Goal: Transaction & Acquisition: Obtain resource

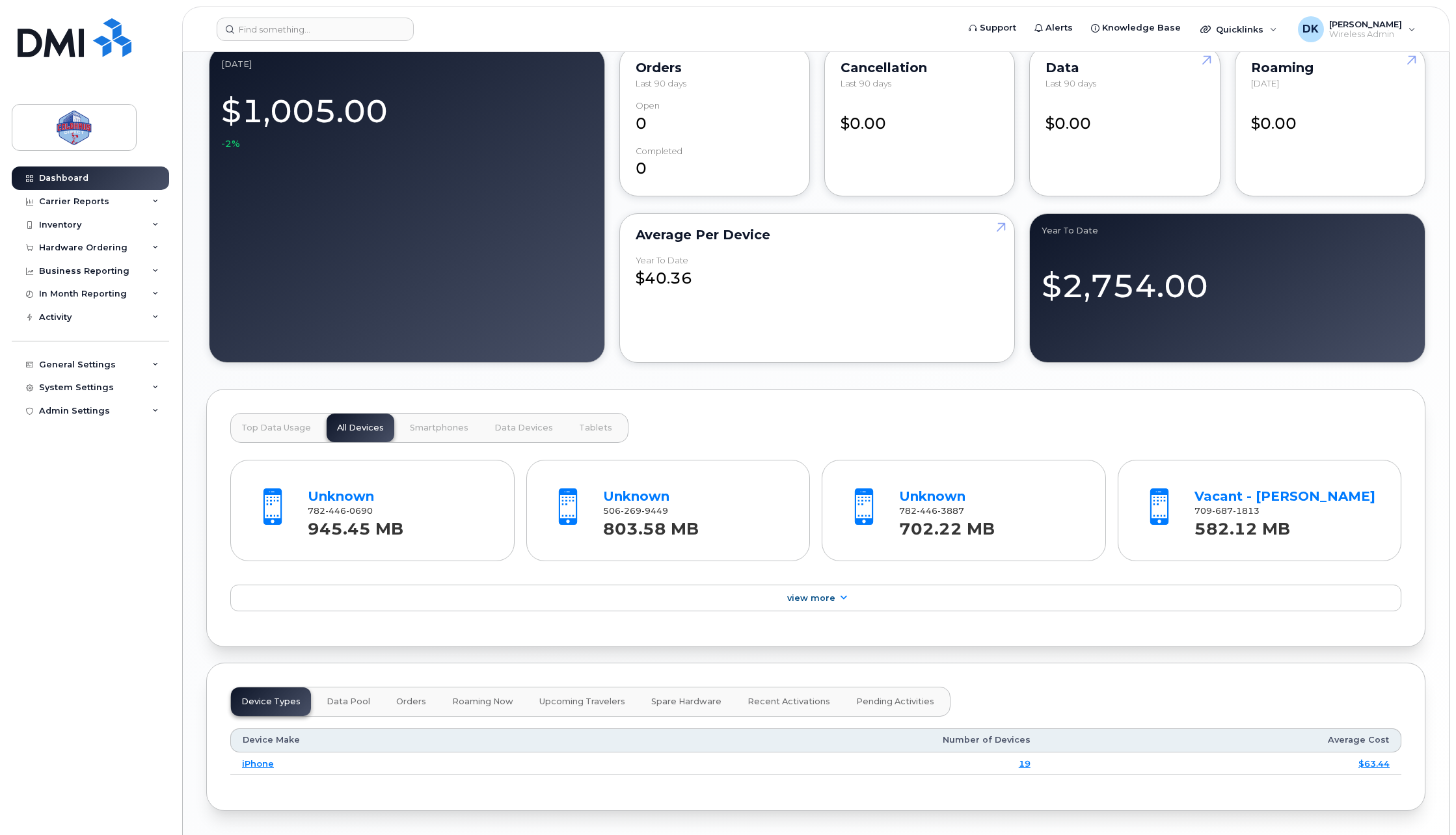
scroll to position [837, 0]
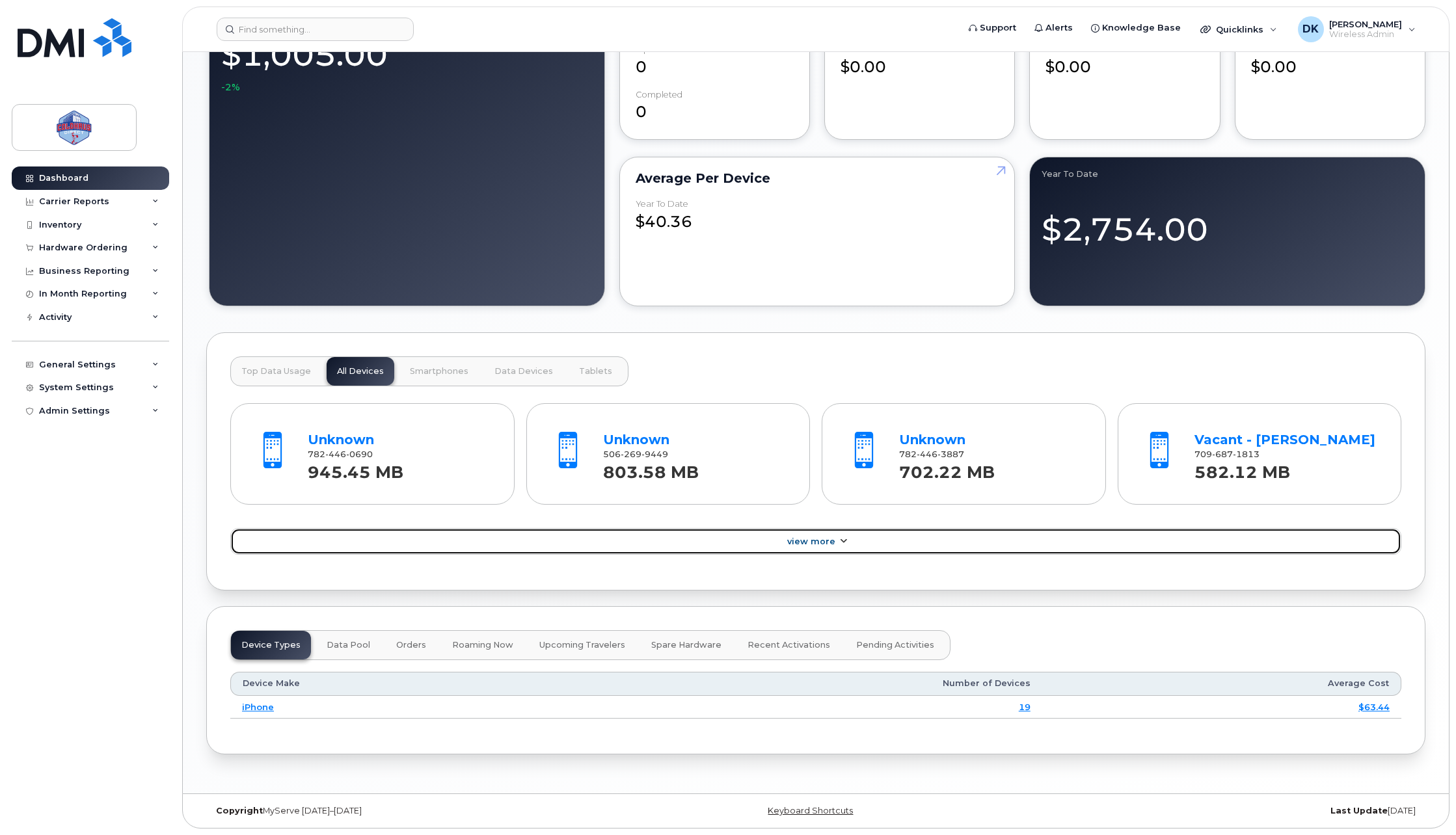
click at [845, 538] on icon at bounding box center [843, 541] width 11 height 8
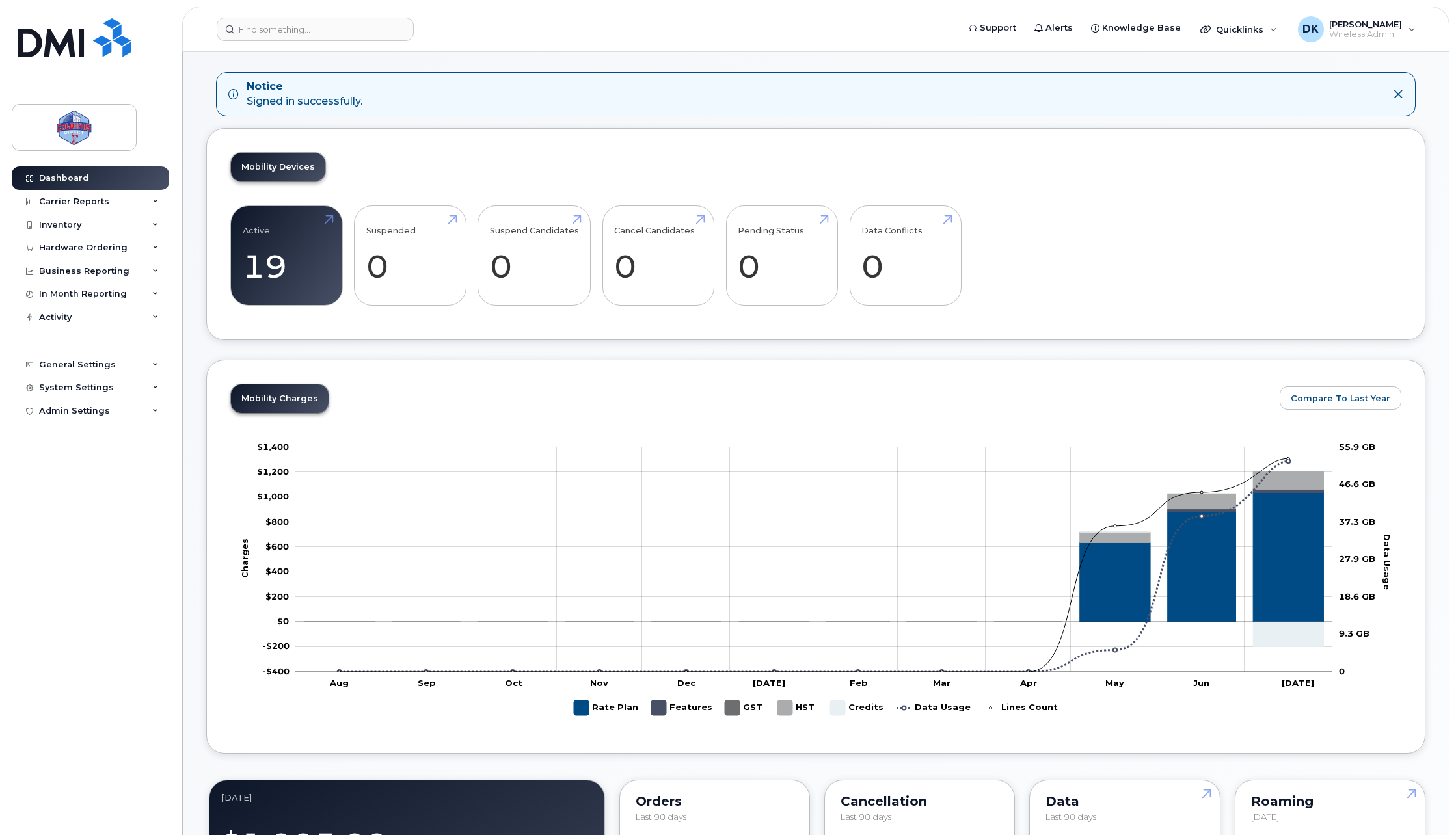
scroll to position [0, 0]
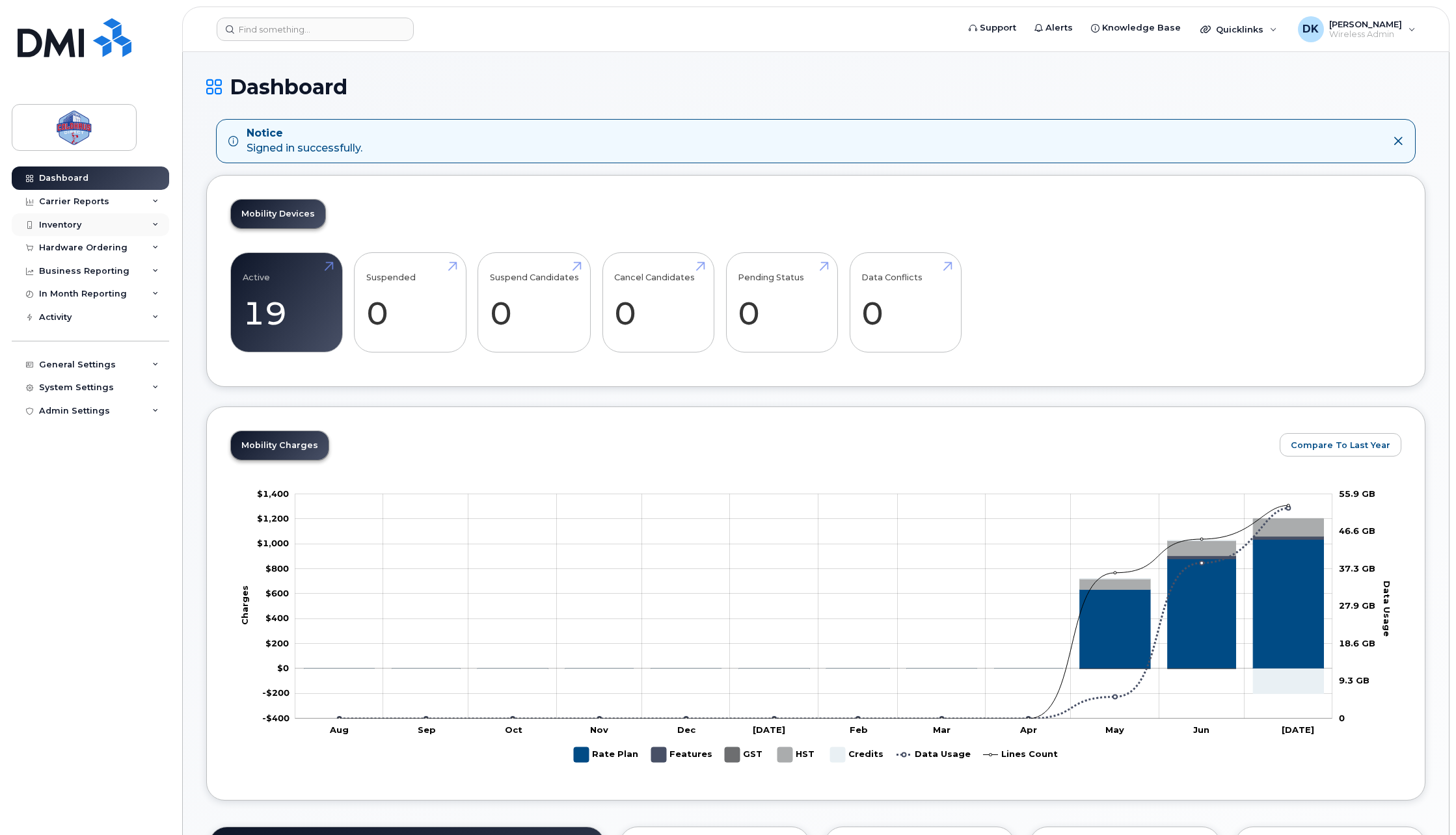
click at [90, 216] on div "Inventory" at bounding box center [90, 225] width 158 height 24
click at [90, 226] on div "Inventory" at bounding box center [90, 225] width 158 height 24
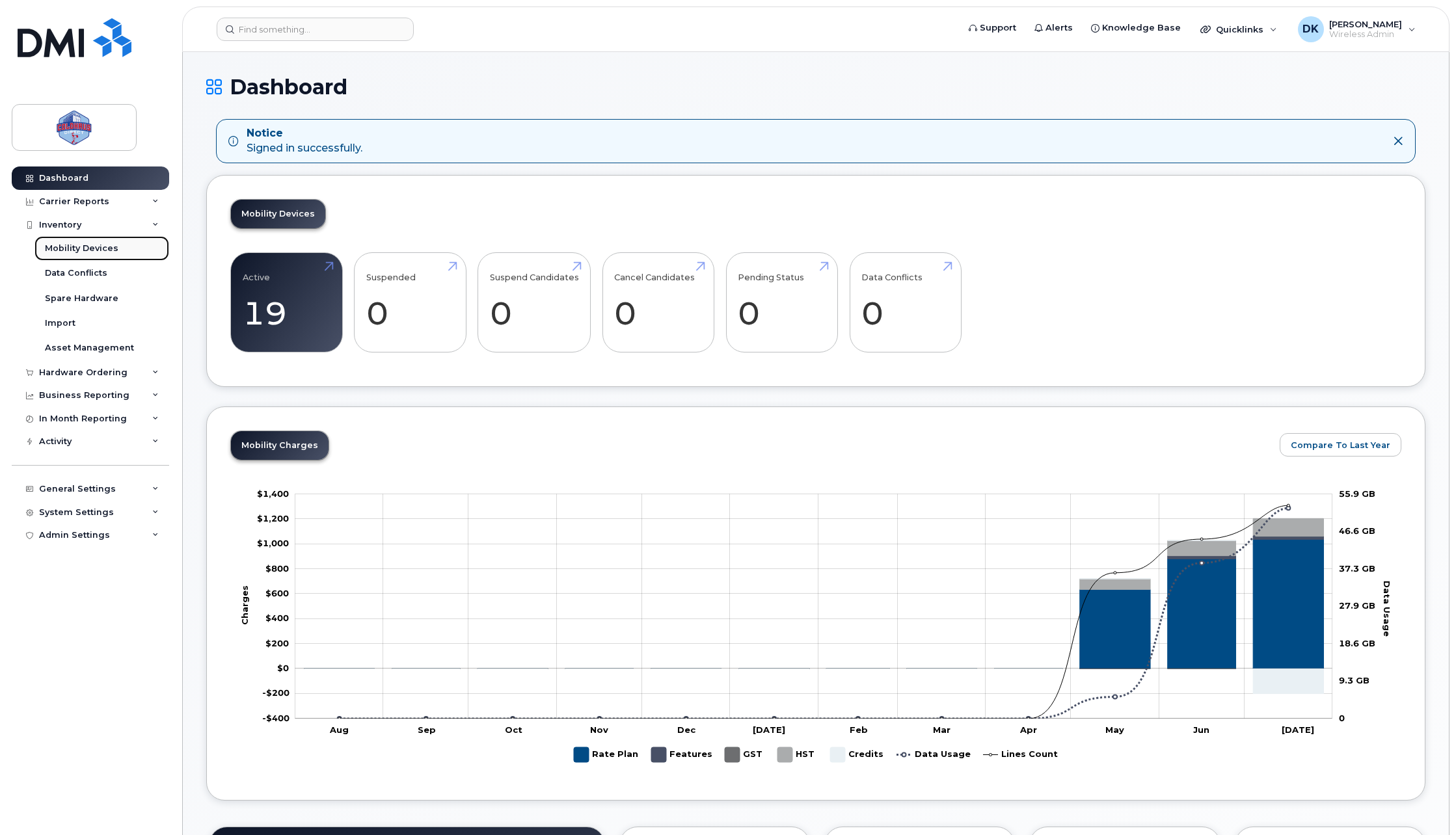
click at [109, 242] on div "Mobility Devices" at bounding box center [82, 248] width 73 height 11
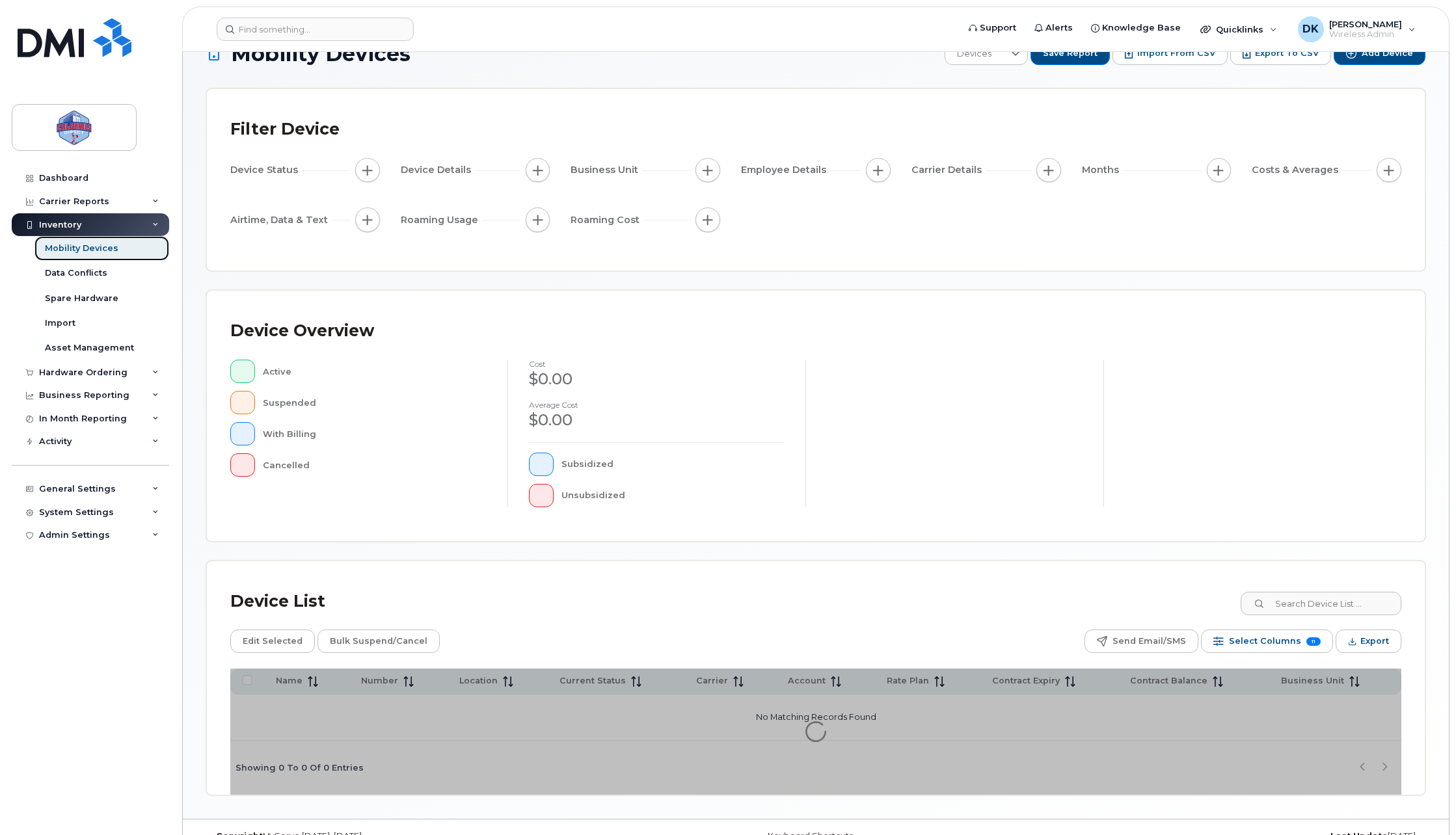
scroll to position [59, 0]
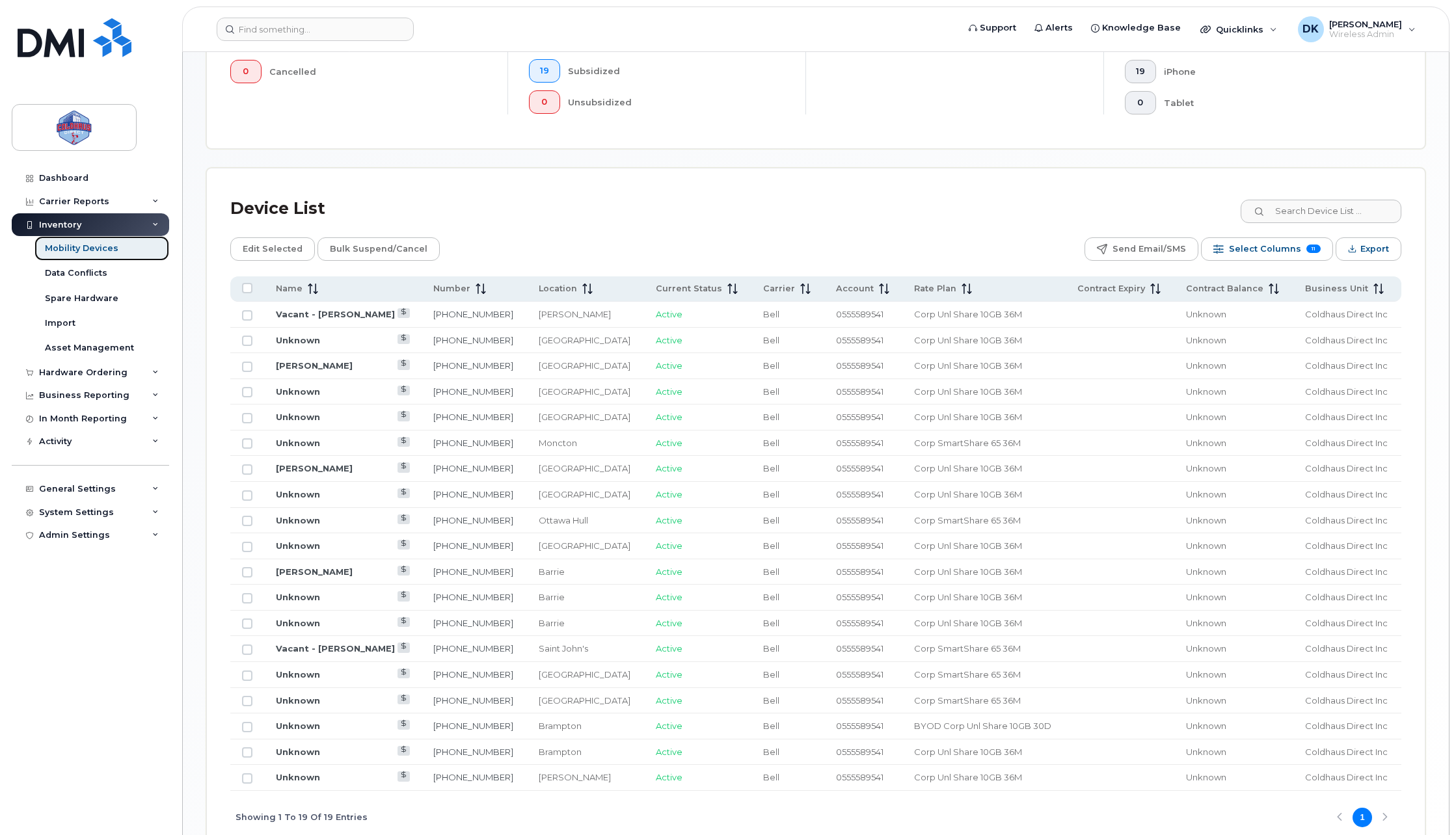
scroll to position [536, 0]
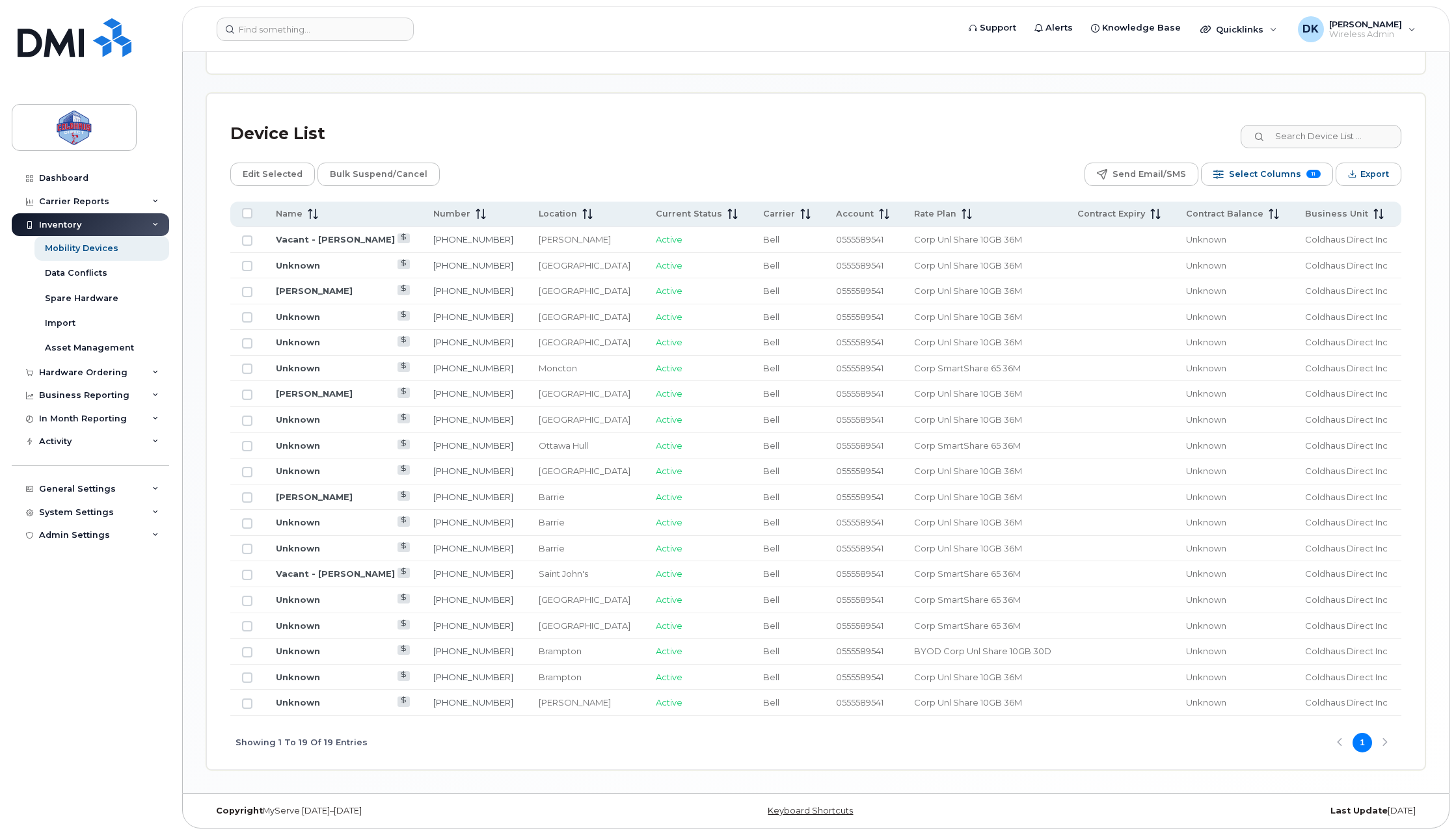
drag, startPoint x: 688, startPoint y: 81, endPoint x: 637, endPoint y: 79, distance: 51.0
click at [684, 81] on div "Mobility Devices Devices Save Report Import from CSV Export to CSV Add Device F…" at bounding box center [816, 154] width 1220 height 1230
click at [44, 178] on div "Dashboard" at bounding box center [64, 178] width 50 height 11
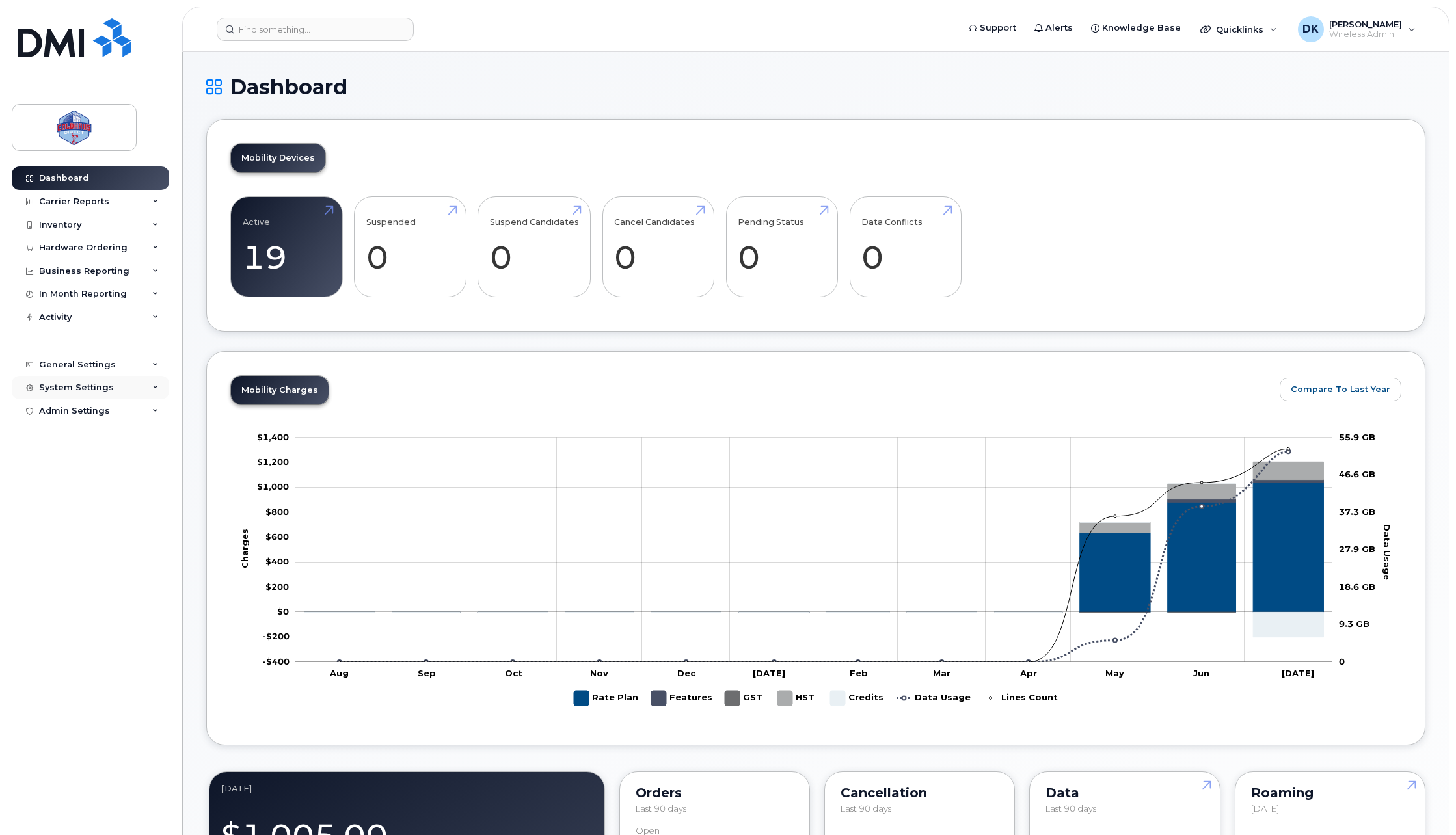
click at [50, 379] on div "System Settings" at bounding box center [90, 388] width 158 height 24
click at [124, 606] on div "Admin Settings" at bounding box center [90, 609] width 158 height 24
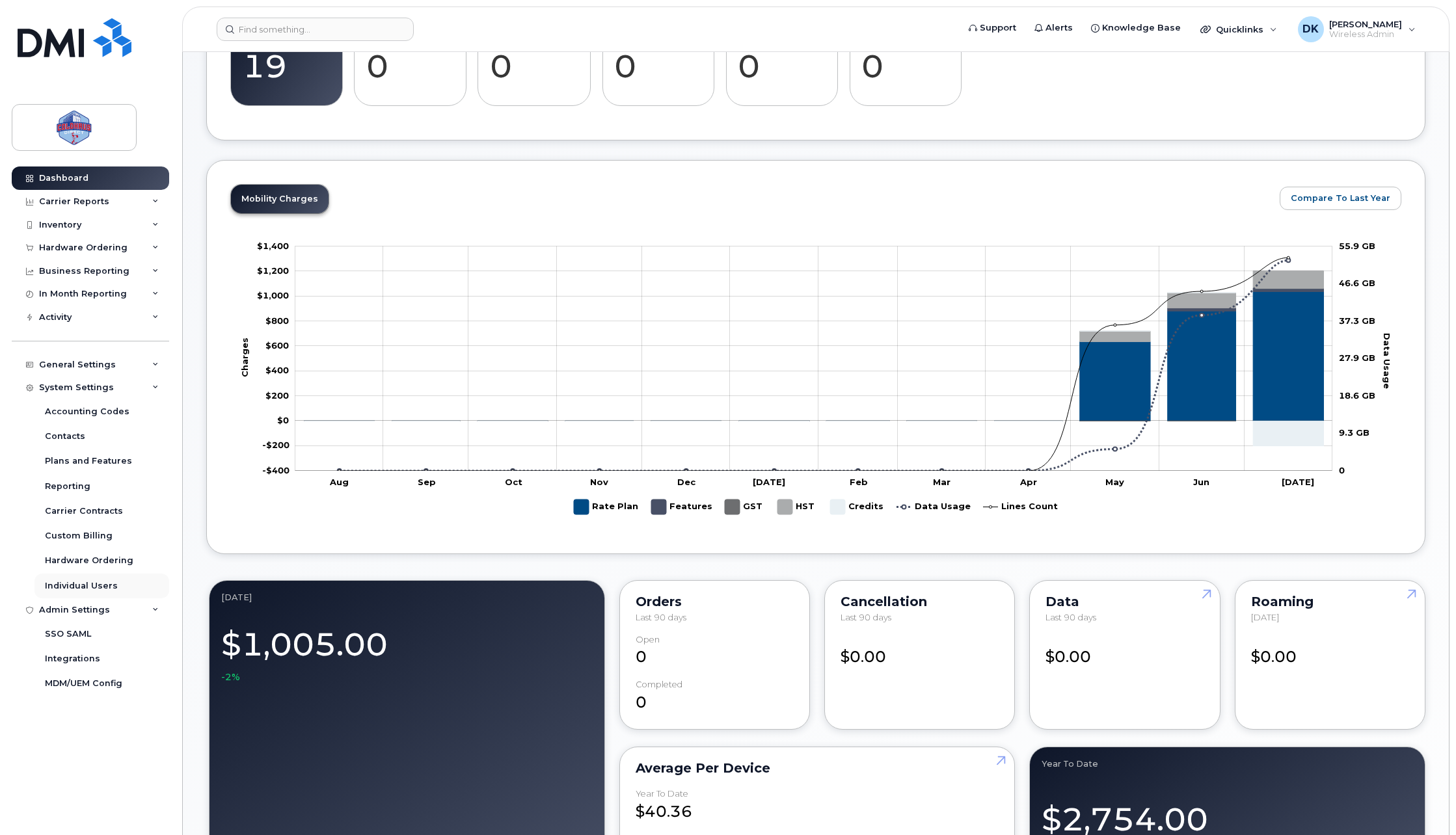
scroll to position [216, 0]
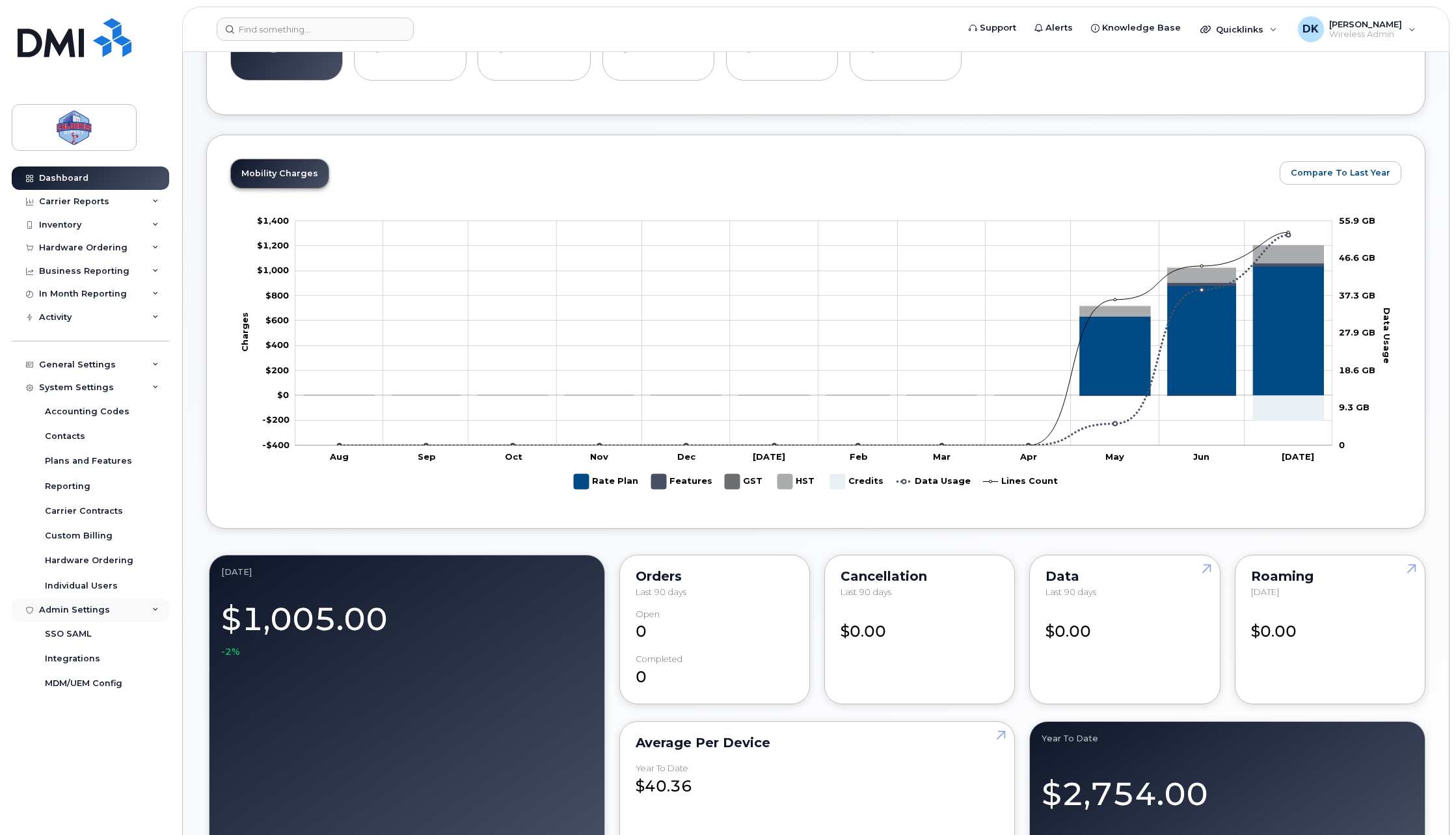
click at [127, 603] on div "Admin Settings" at bounding box center [90, 609] width 158 height 24
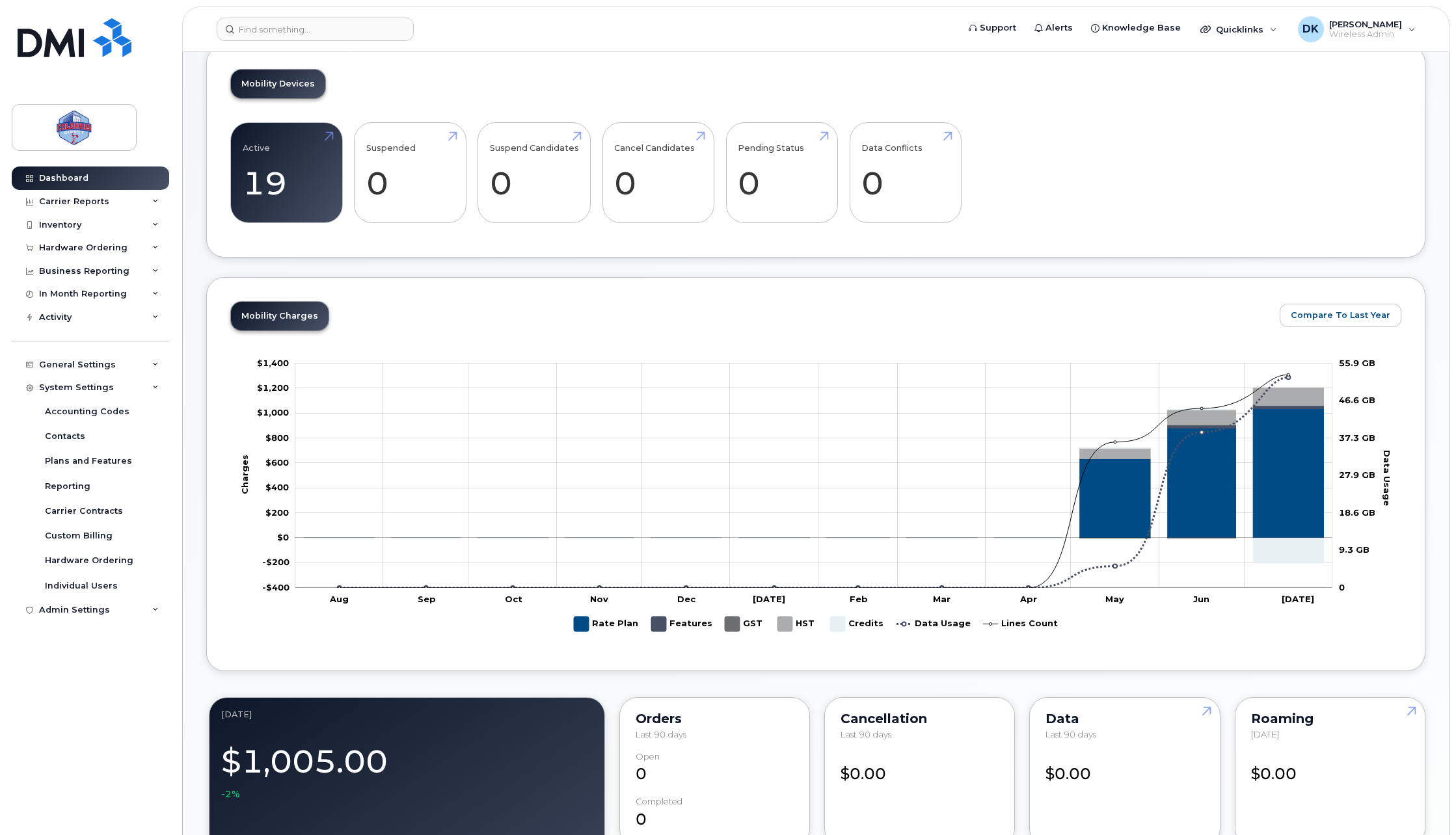
scroll to position [0, 0]
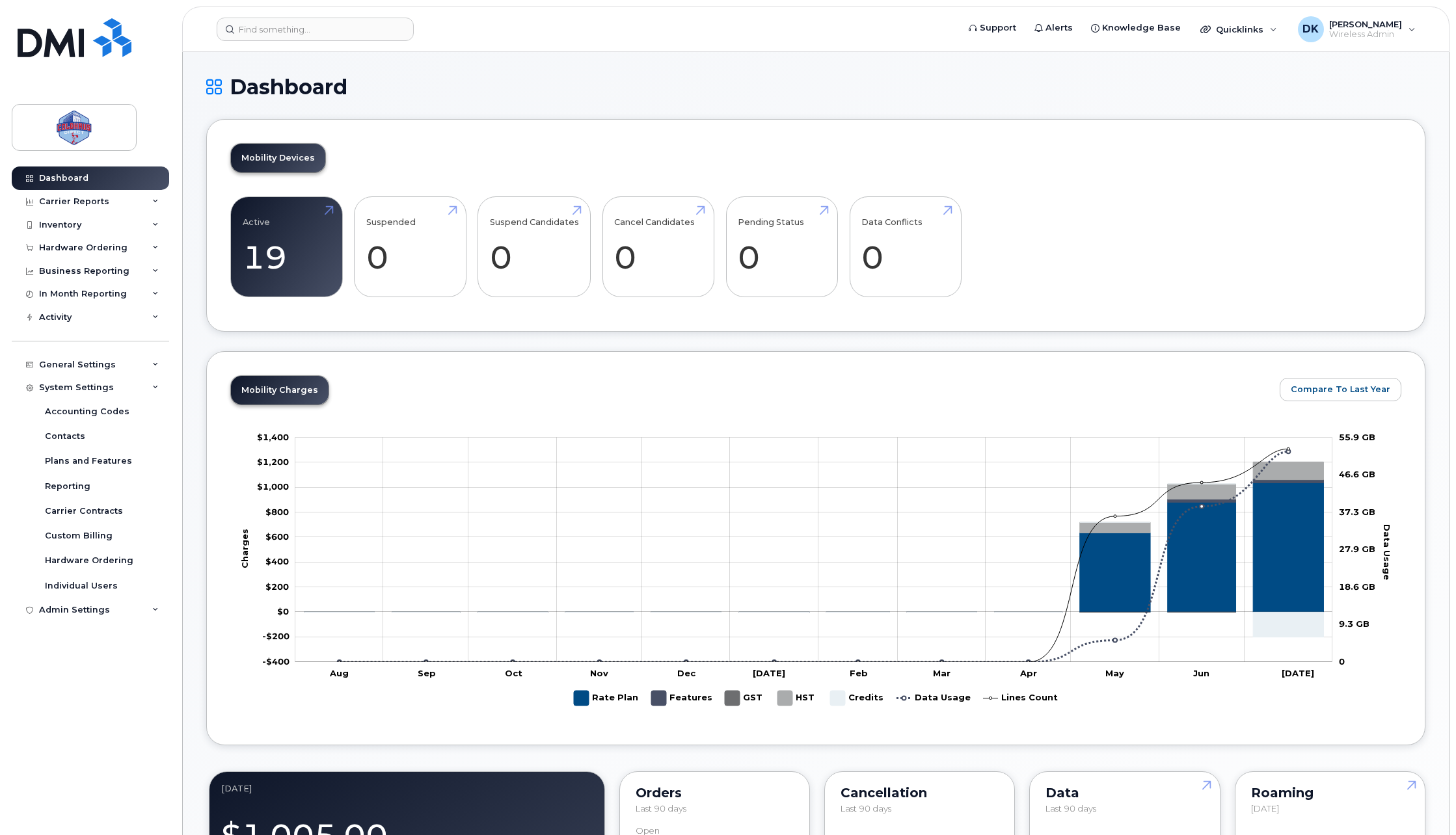
click at [114, 749] on div "Dashboard Carrier Reports Monthly Billing Data Pooling Average Costing Accounti…" at bounding box center [92, 491] width 161 height 649
drag, startPoint x: 1299, startPoint y: 93, endPoint x: 1324, endPoint y: 50, distance: 49.7
click at [1302, 86] on h1 "Dashboard" at bounding box center [816, 87] width 1220 height 23
click at [1346, 22] on span "[PERSON_NAME]" at bounding box center [1365, 24] width 73 height 11
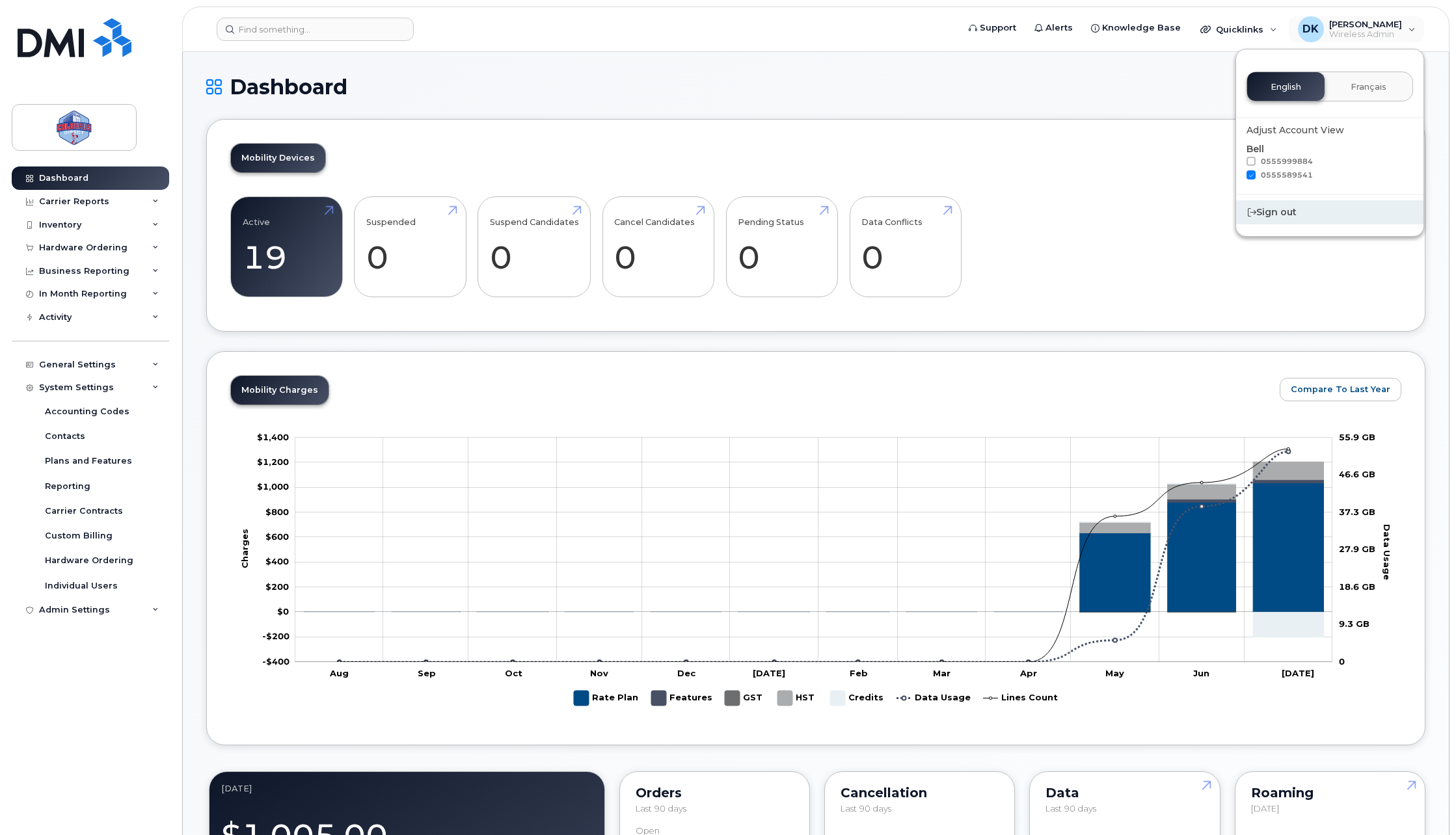
click at [1271, 217] on div "Sign out" at bounding box center [1330, 212] width 187 height 24
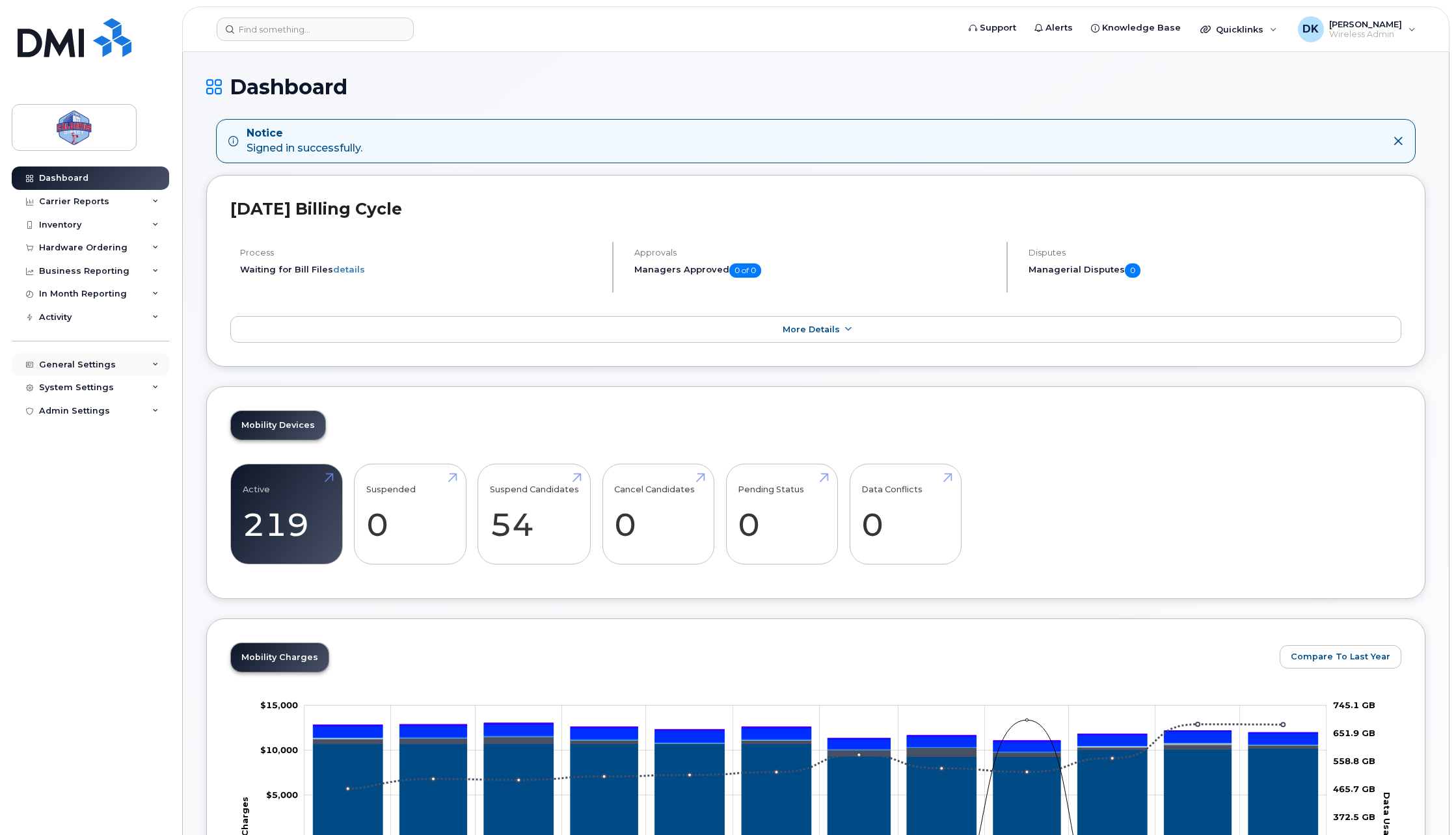
click at [57, 363] on div "General Settings" at bounding box center [77, 365] width 77 height 11
click at [106, 588] on div "System Settings" at bounding box center [77, 586] width 75 height 11
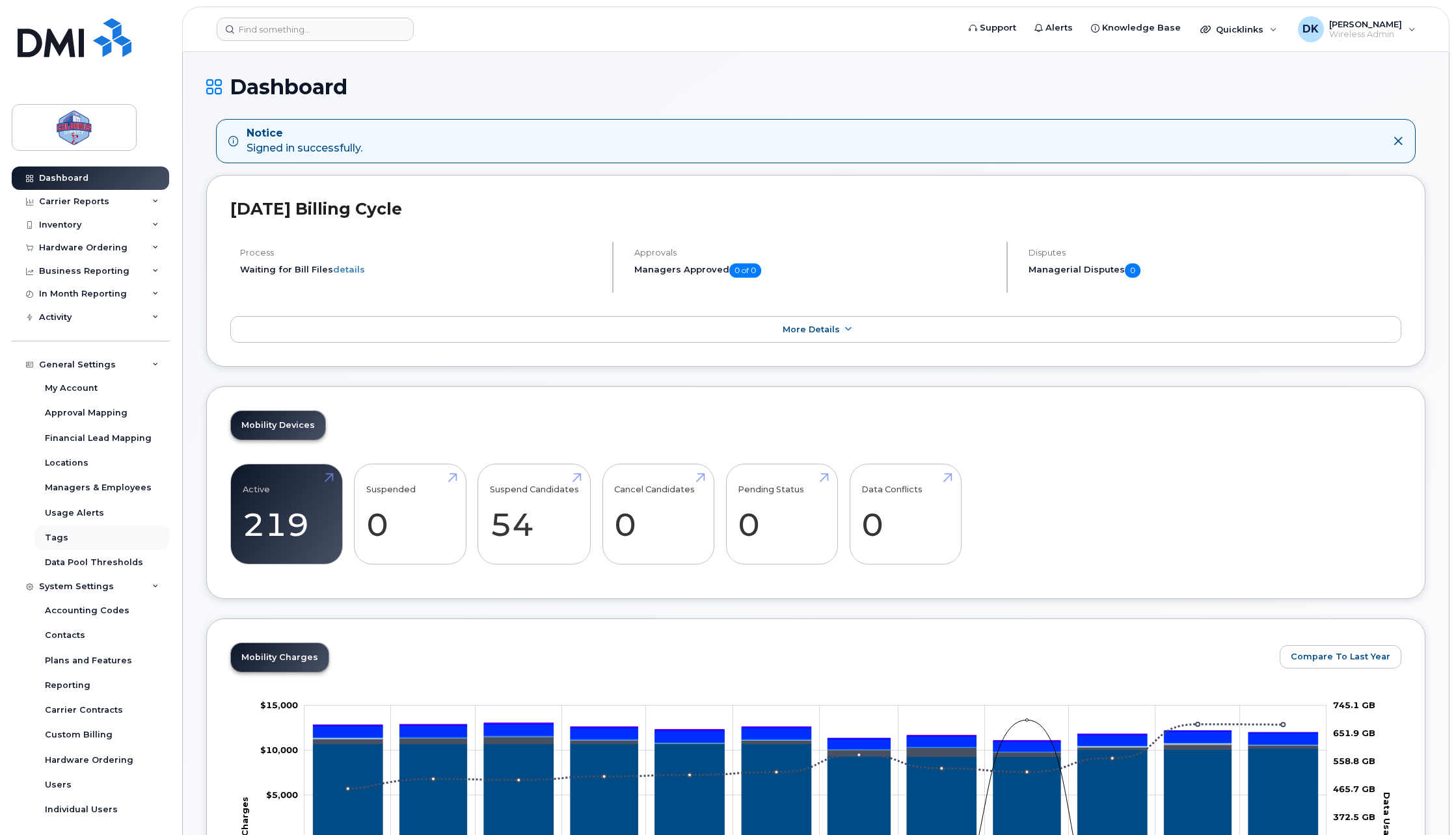
scroll to position [30, 0]
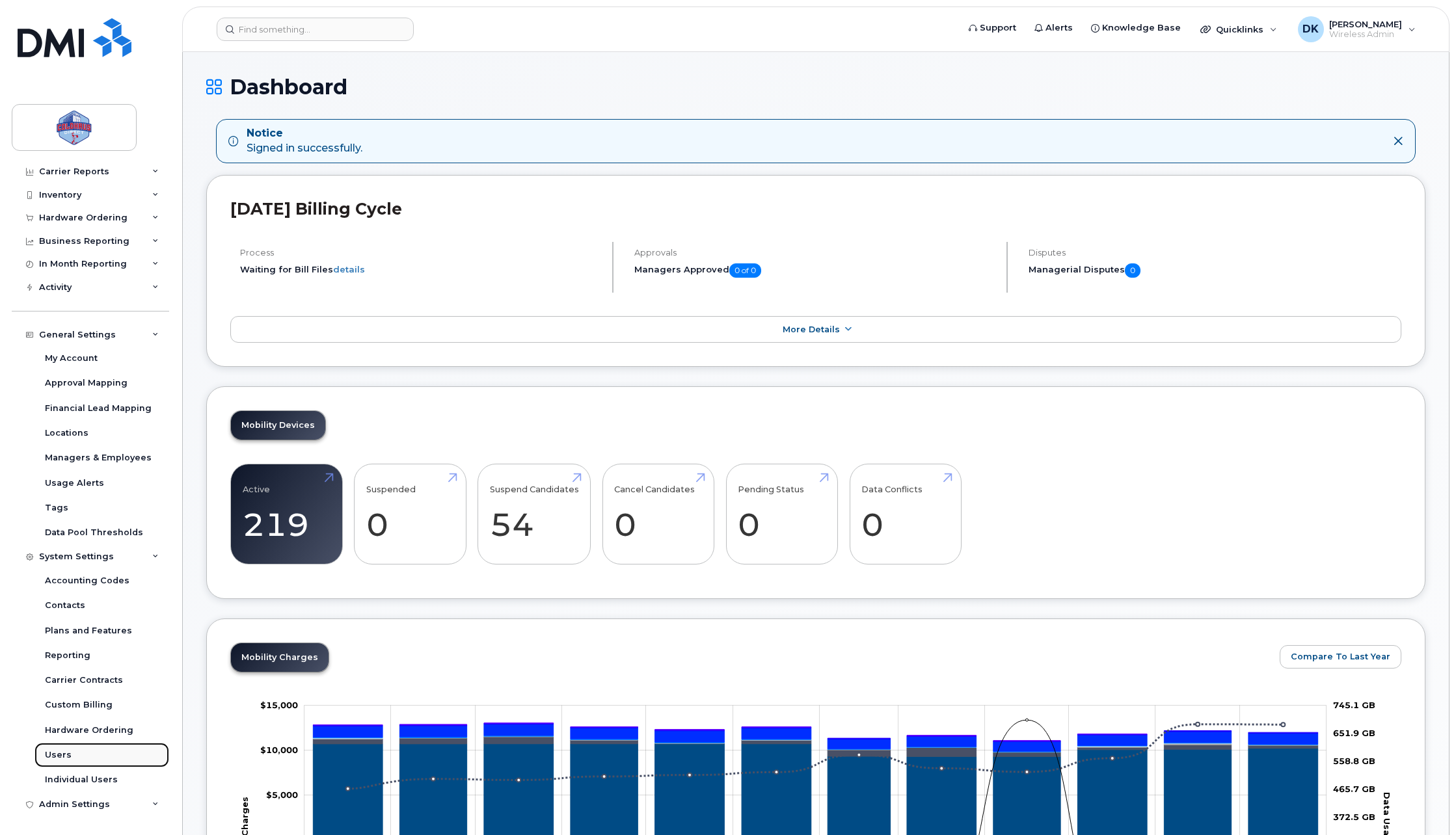
click at [63, 760] on div "Users" at bounding box center [58, 755] width 27 height 11
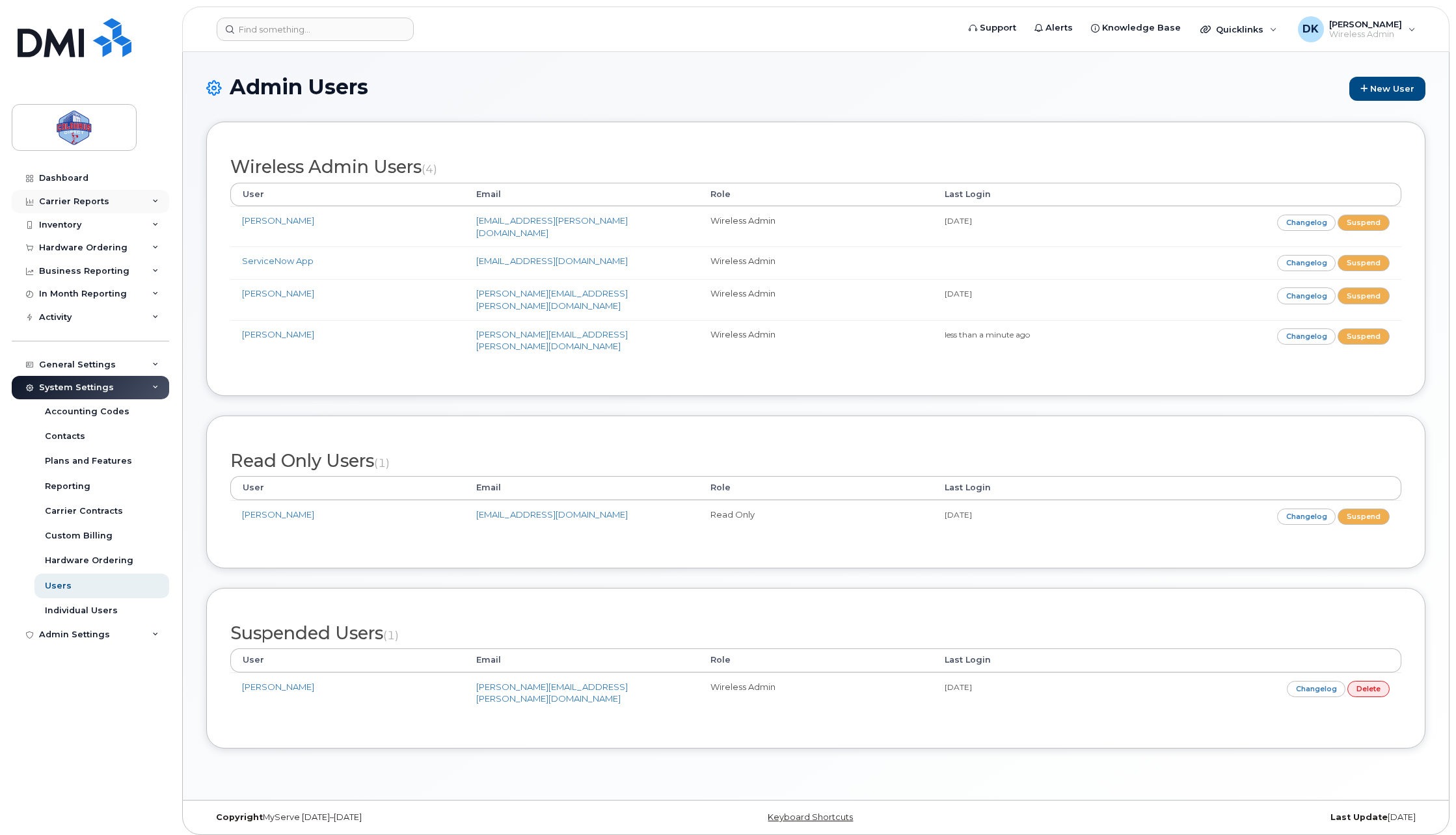
click at [90, 200] on div "Carrier Reports" at bounding box center [74, 202] width 70 height 11
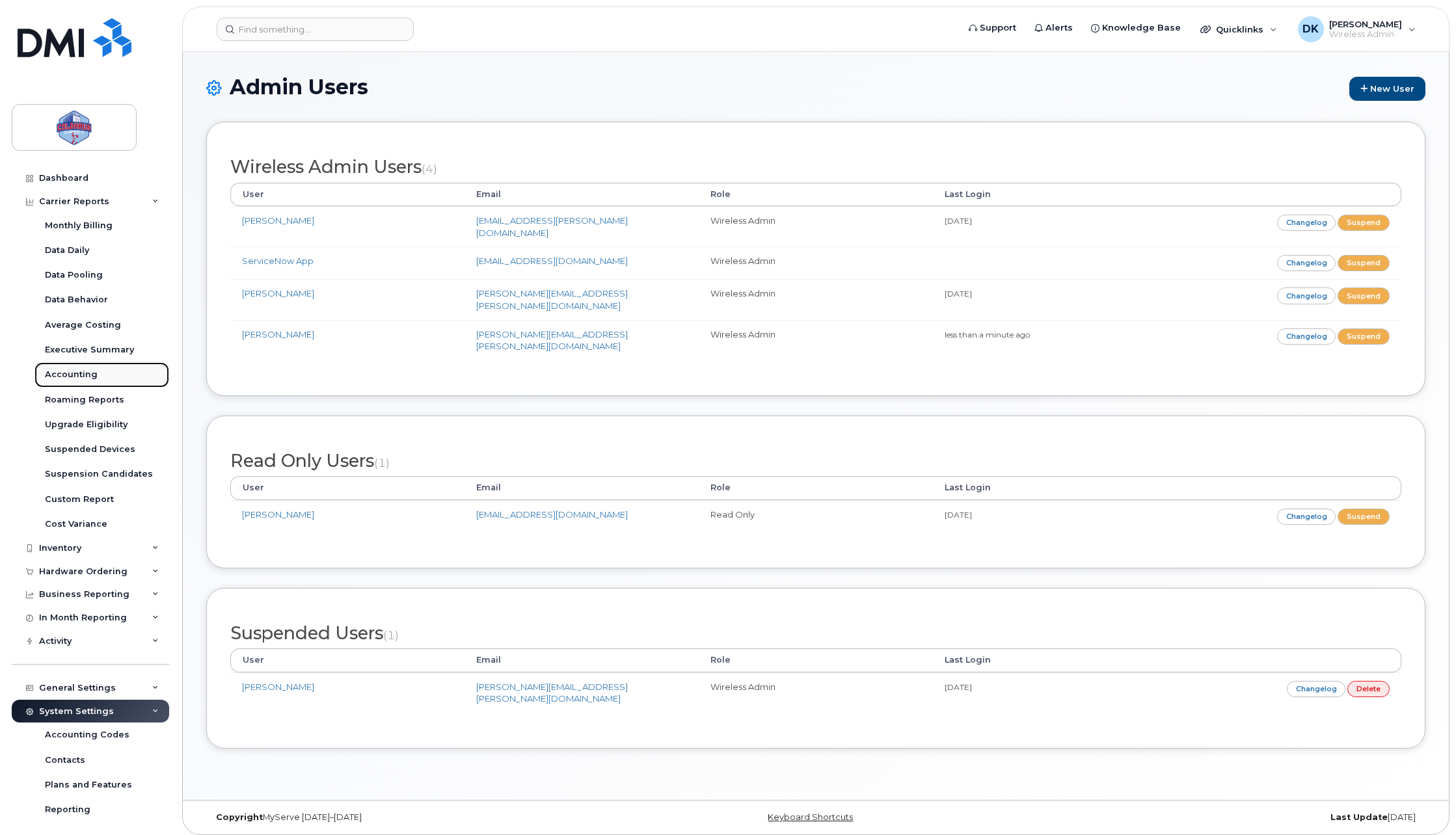
click at [86, 381] on link "Accounting" at bounding box center [102, 375] width 135 height 24
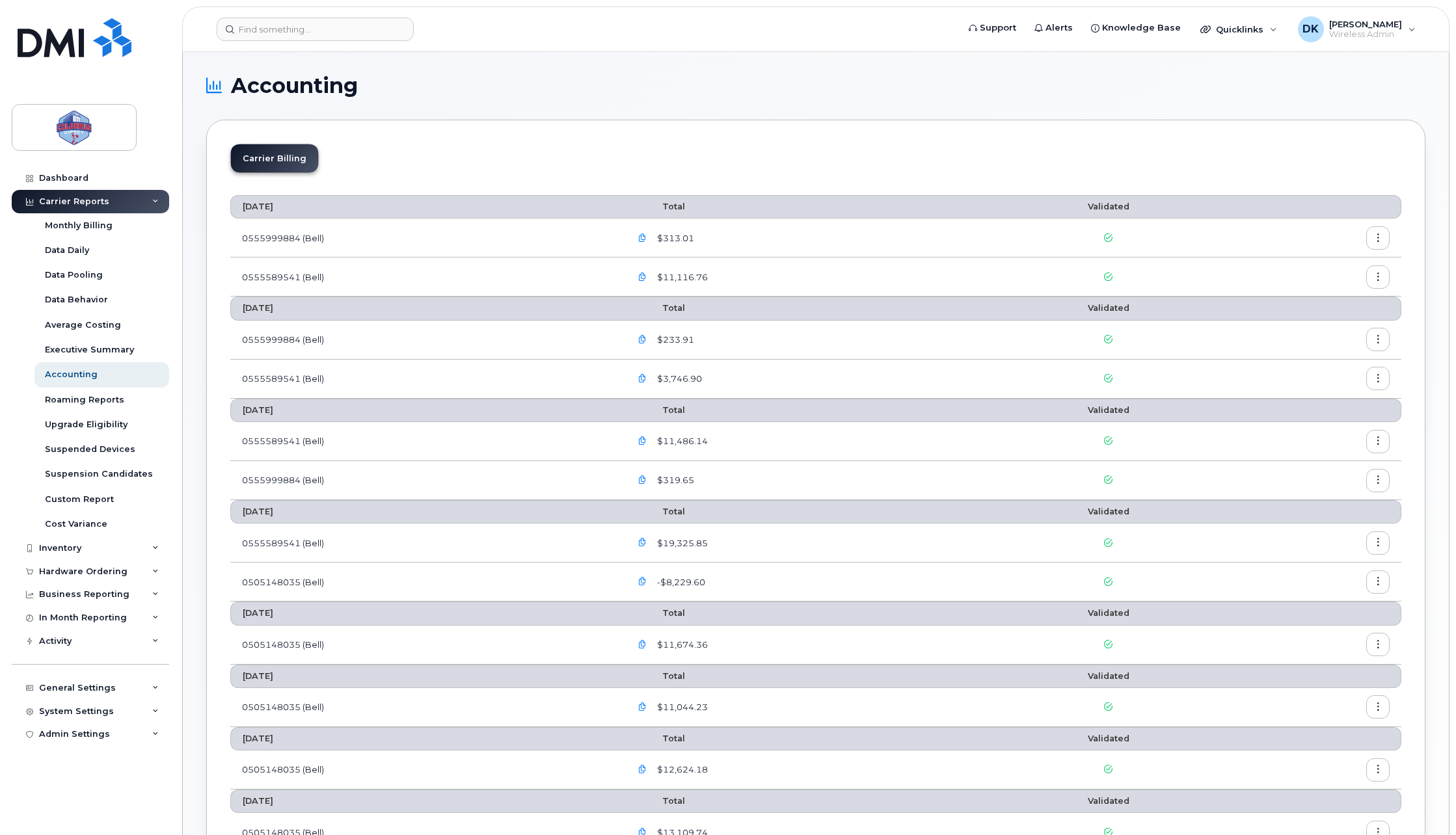
click at [1384, 243] on button "button" at bounding box center [1378, 238] width 24 height 24
click at [1363, 272] on div "Details" at bounding box center [1331, 266] width 116 height 24
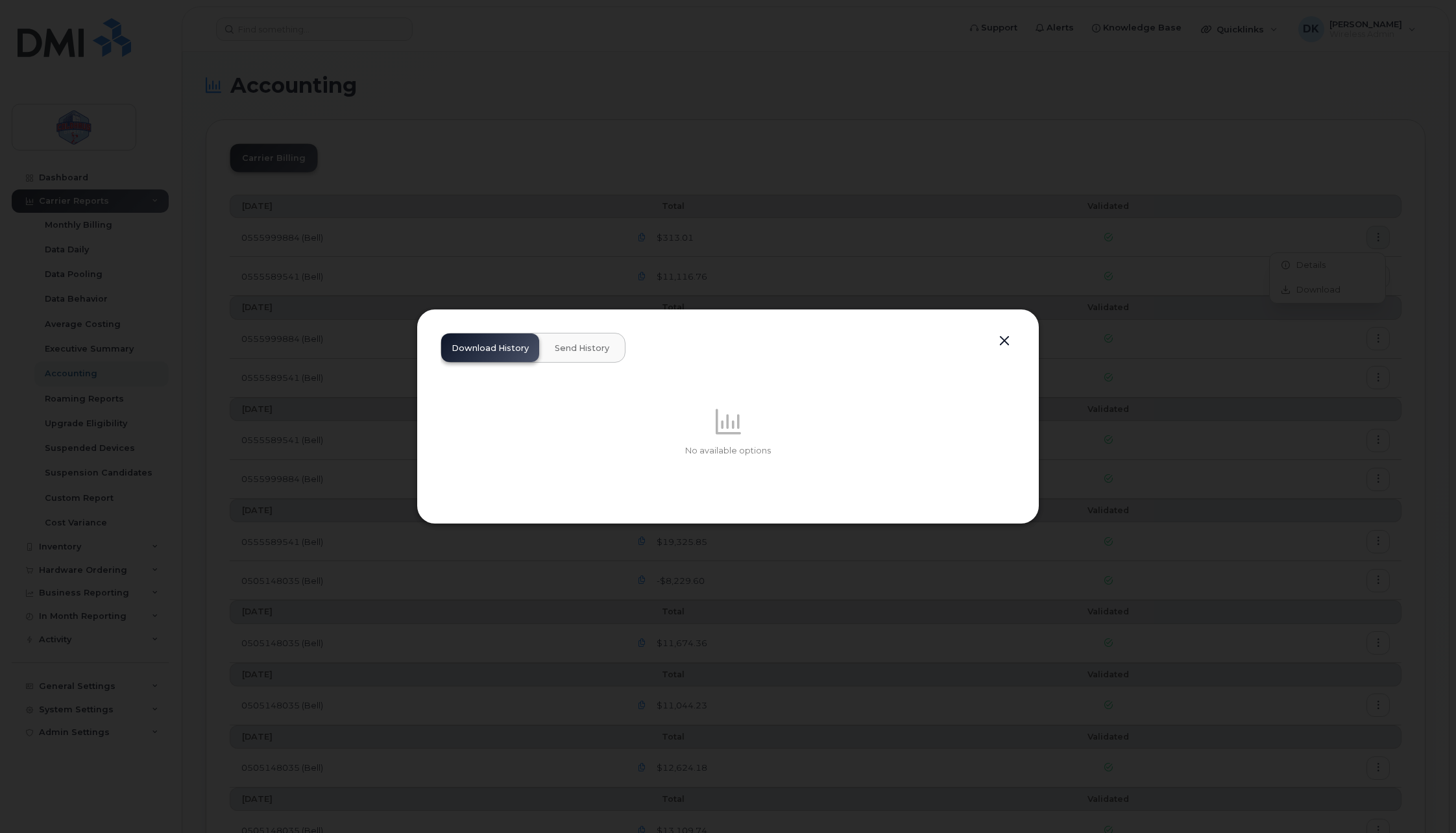
click at [1005, 342] on button "button" at bounding box center [1005, 341] width 20 height 18
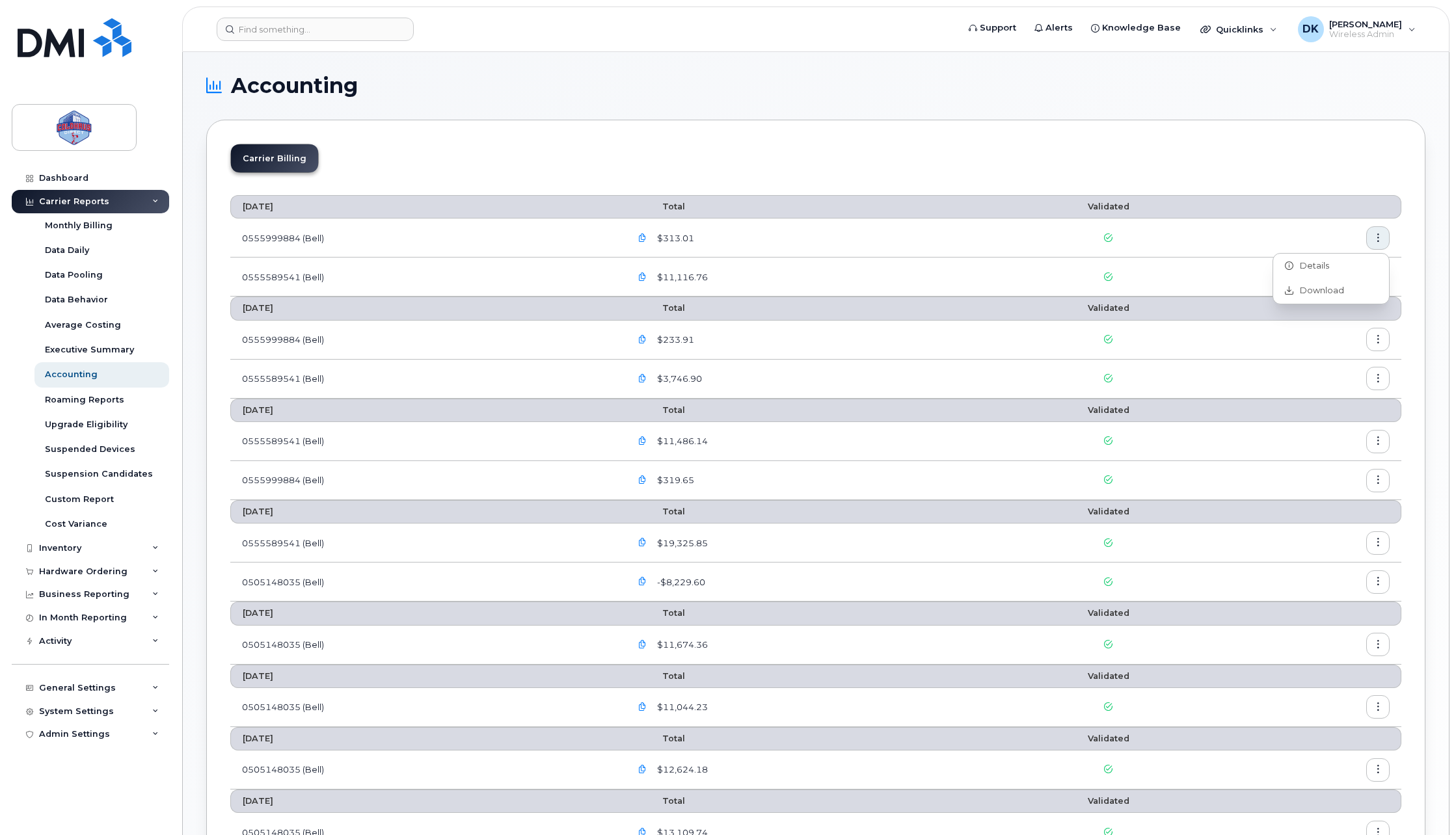
click at [1084, 141] on div "Carrier Billing July 2025 Total Validated 0555999884 (Bell) $313.01 0555589541 …" at bounding box center [816, 651] width 1220 height 1064
click at [683, 238] on span "$313.01" at bounding box center [674, 239] width 40 height 12
click at [647, 236] on icon "button" at bounding box center [642, 238] width 8 height 8
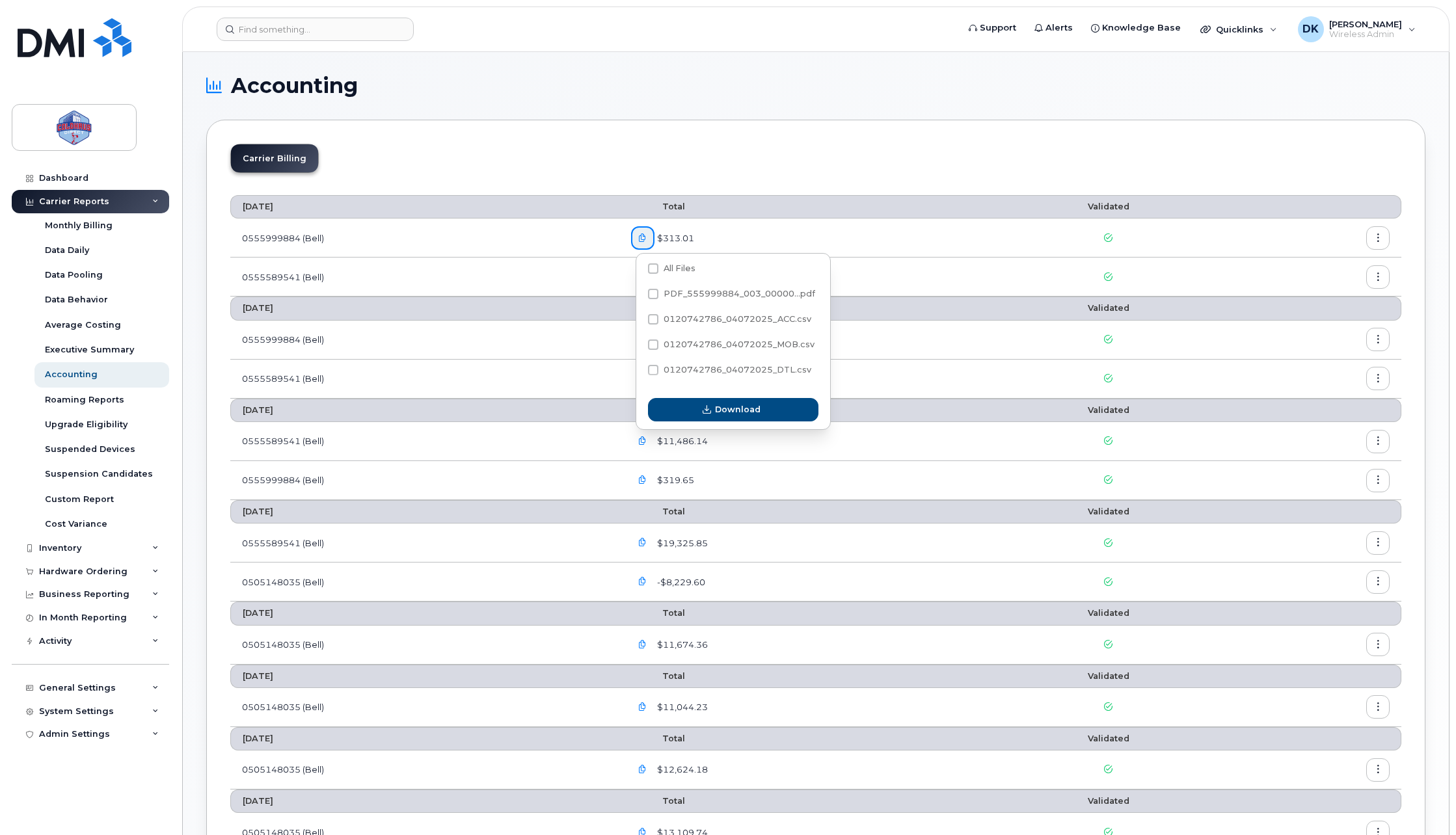
click at [833, 124] on div "Carrier Billing July 2025 Total Validated 0555999884 (Bell) $313.01 0555589541 …" at bounding box center [816, 651] width 1220 height 1064
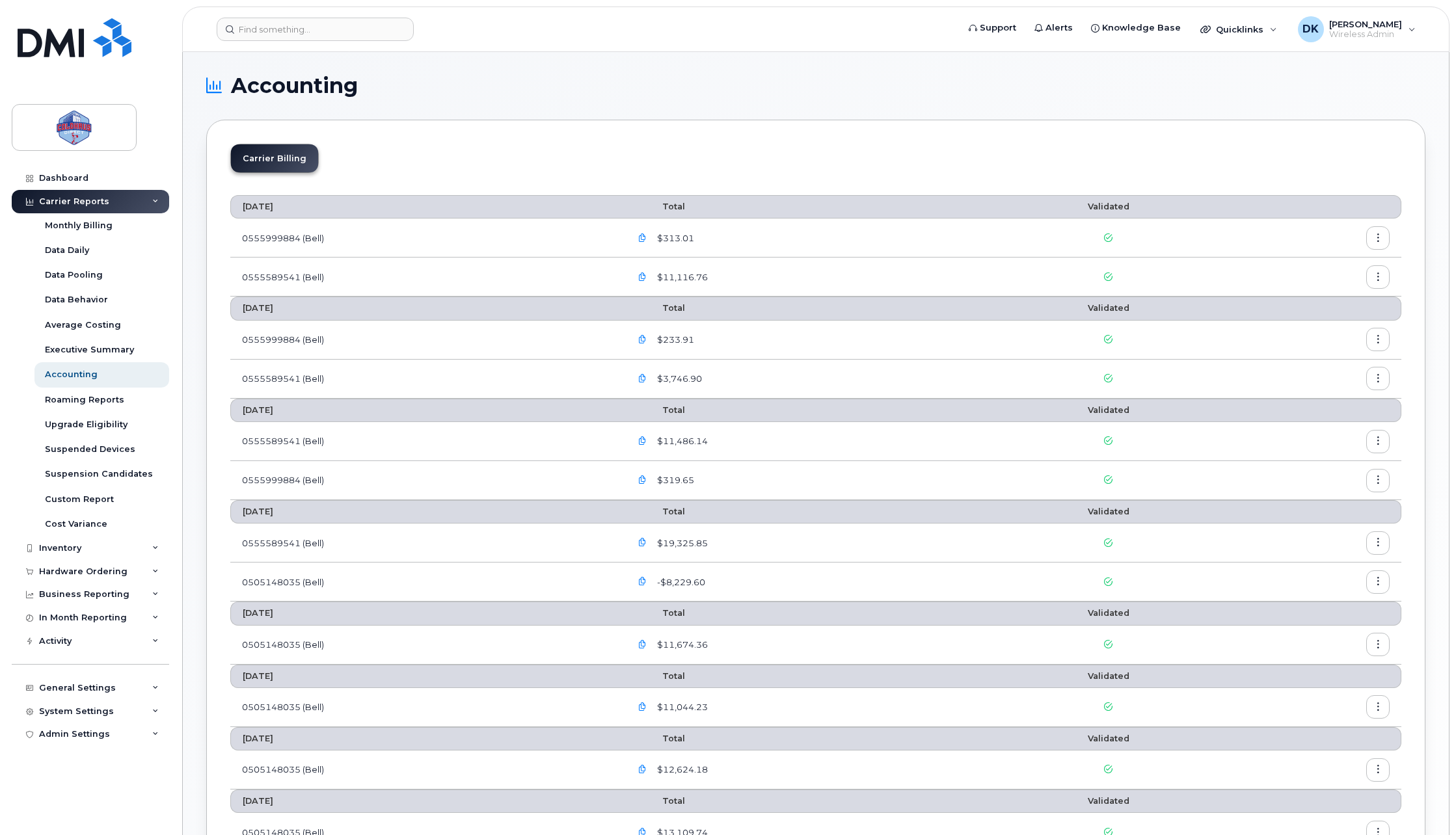
click at [1385, 238] on button "button" at bounding box center [1378, 238] width 24 height 24
click at [1351, 289] on div "Download" at bounding box center [1331, 291] width 116 height 24
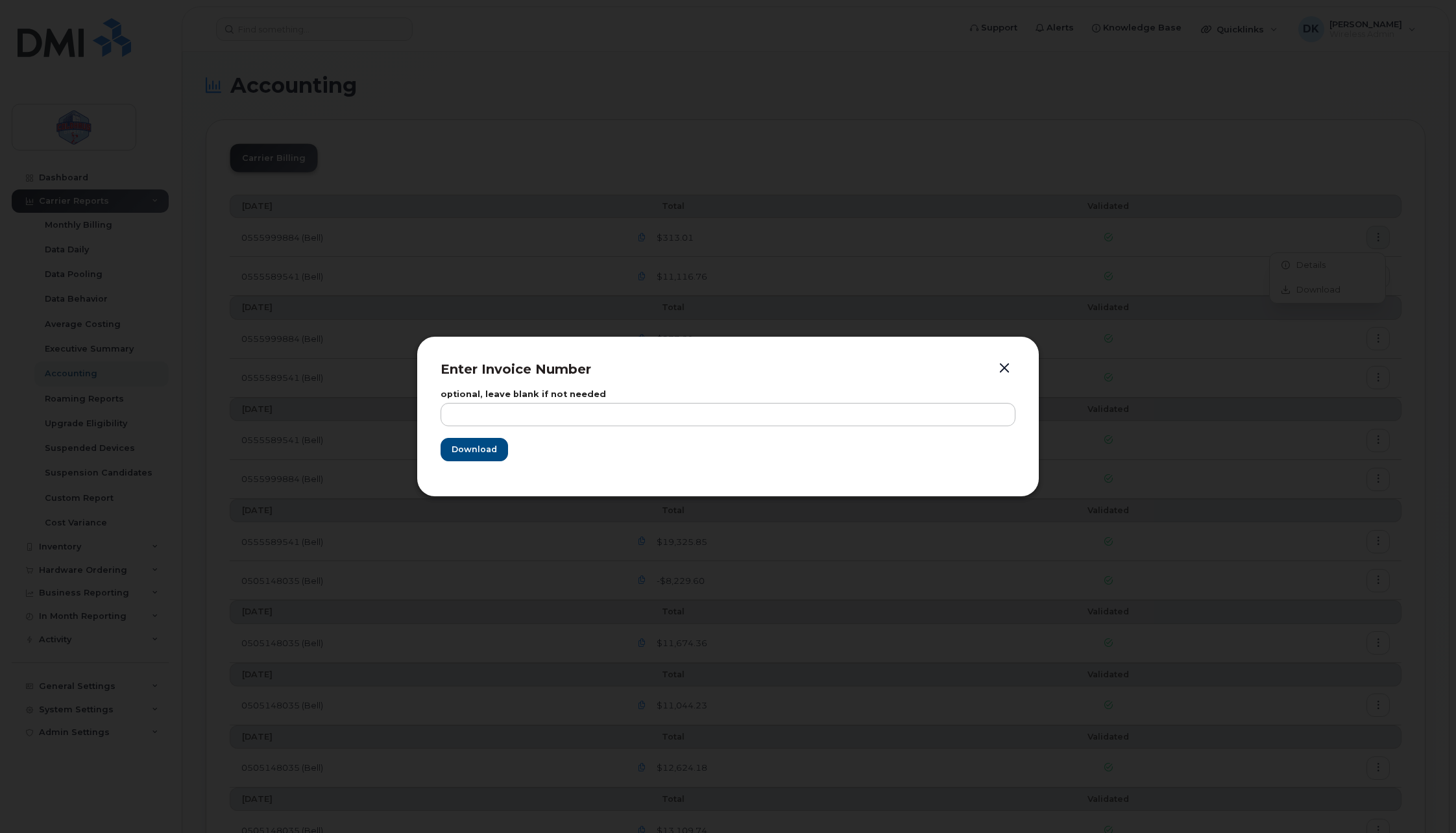
click at [1013, 372] on button "button" at bounding box center [1005, 368] width 20 height 18
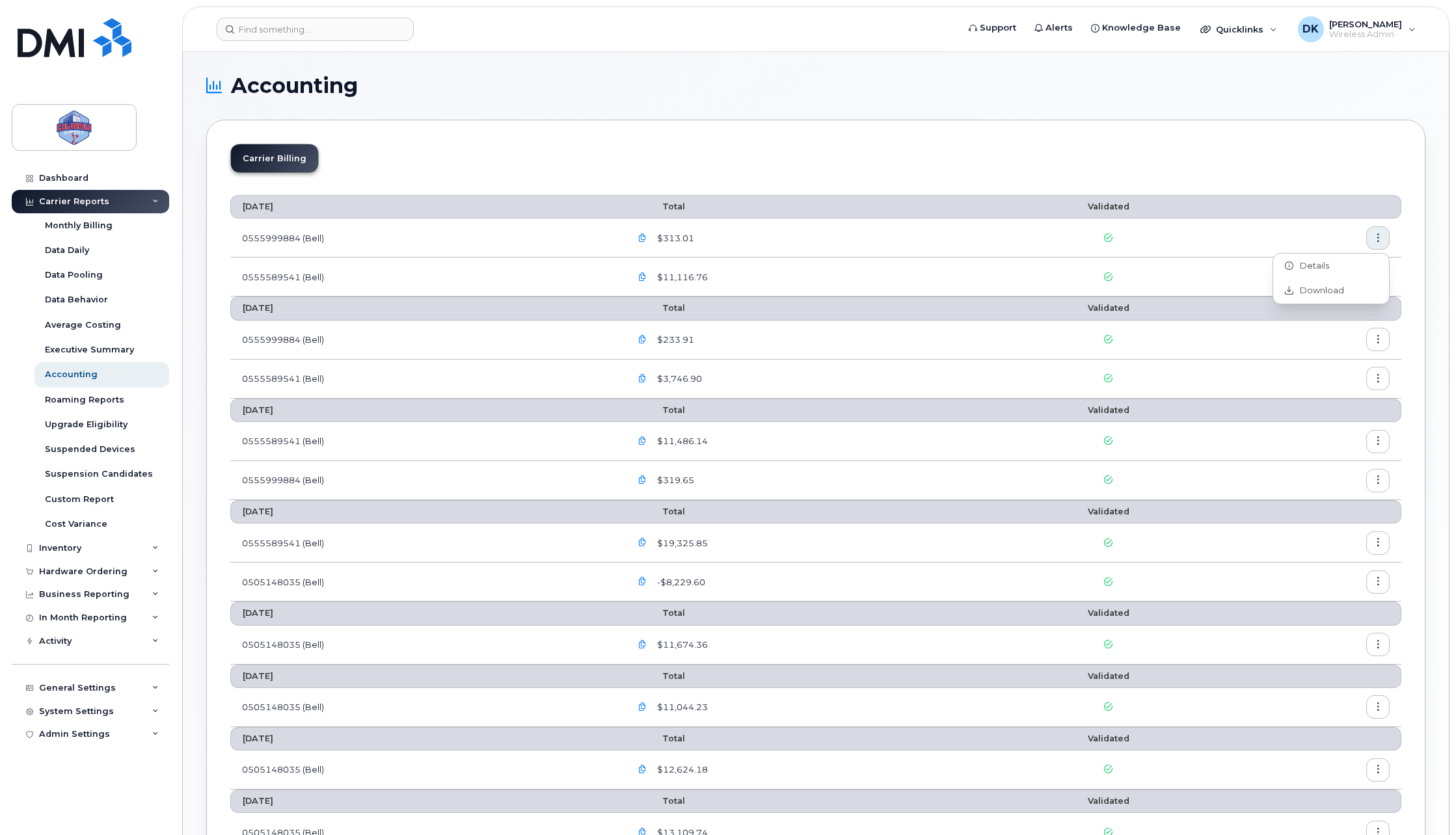
click at [1295, 151] on div "Carrier Billing" at bounding box center [816, 164] width 1171 height 40
click at [99, 350] on div "Executive Summary" at bounding box center [90, 349] width 90 height 11
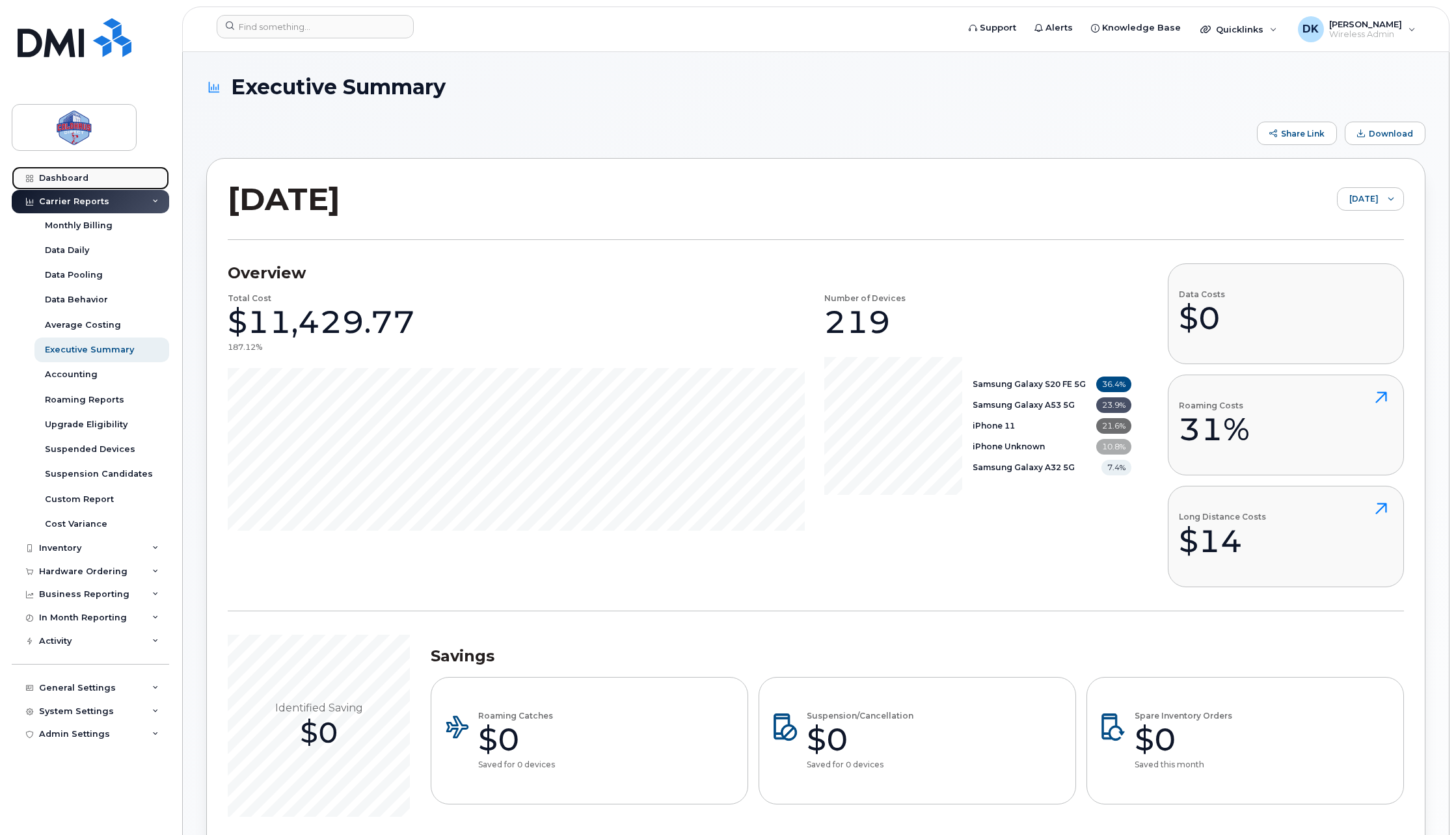
click at [80, 174] on div "Dashboard" at bounding box center [64, 178] width 50 height 11
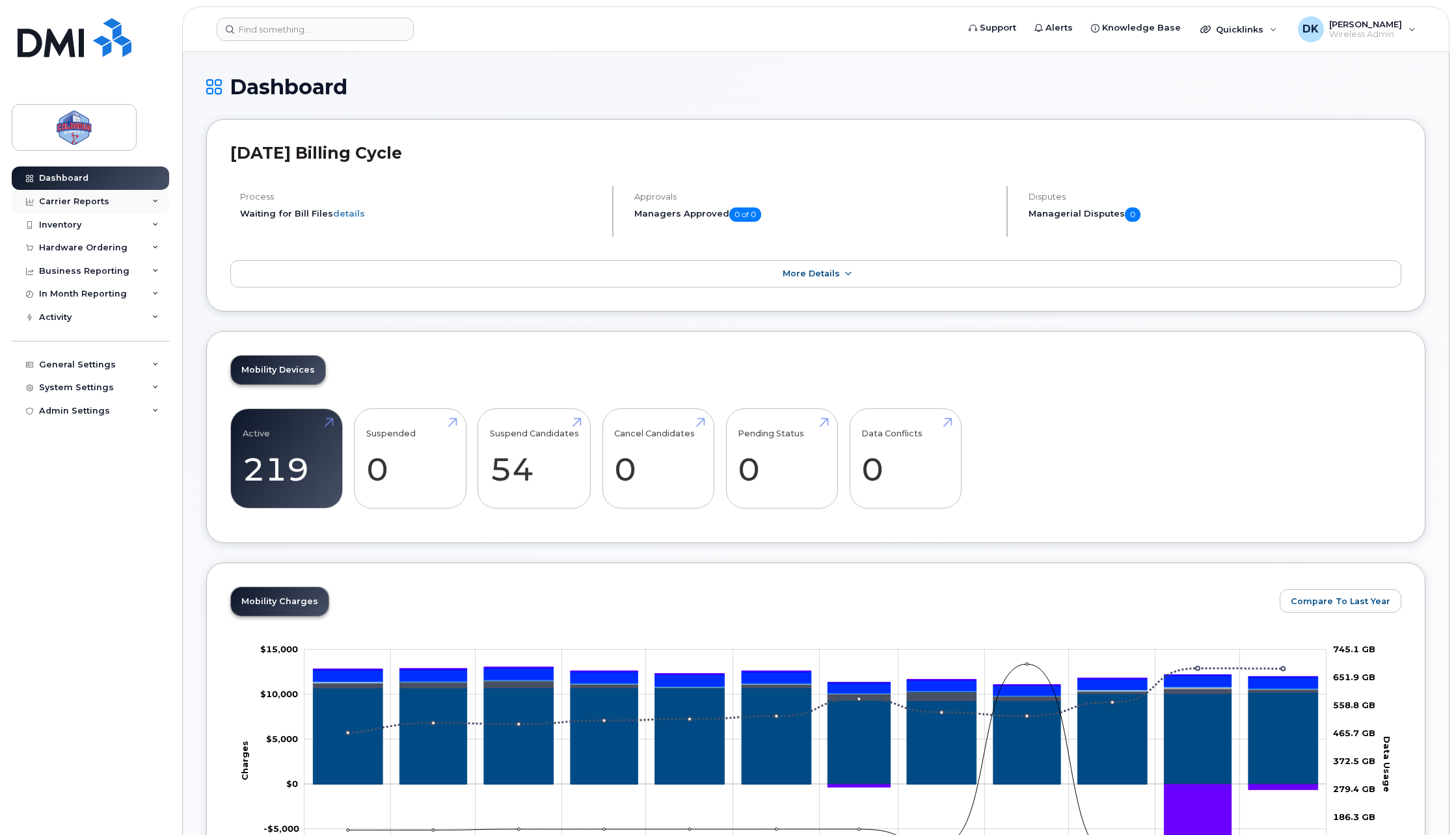
click at [85, 205] on div "Carrier Reports" at bounding box center [74, 202] width 70 height 11
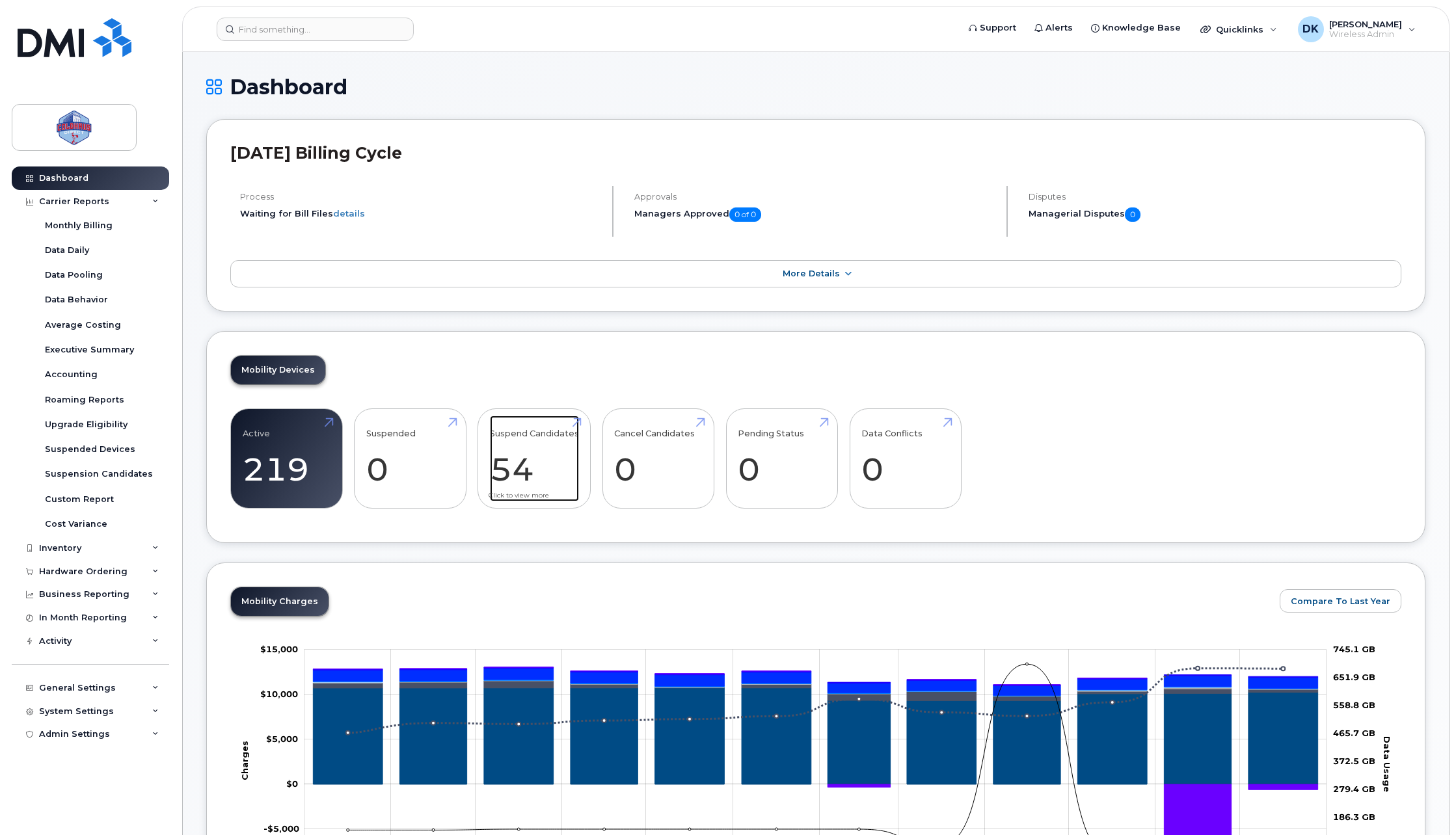
click at [503, 458] on link "Suspend Candidates 54" at bounding box center [534, 458] width 90 height 86
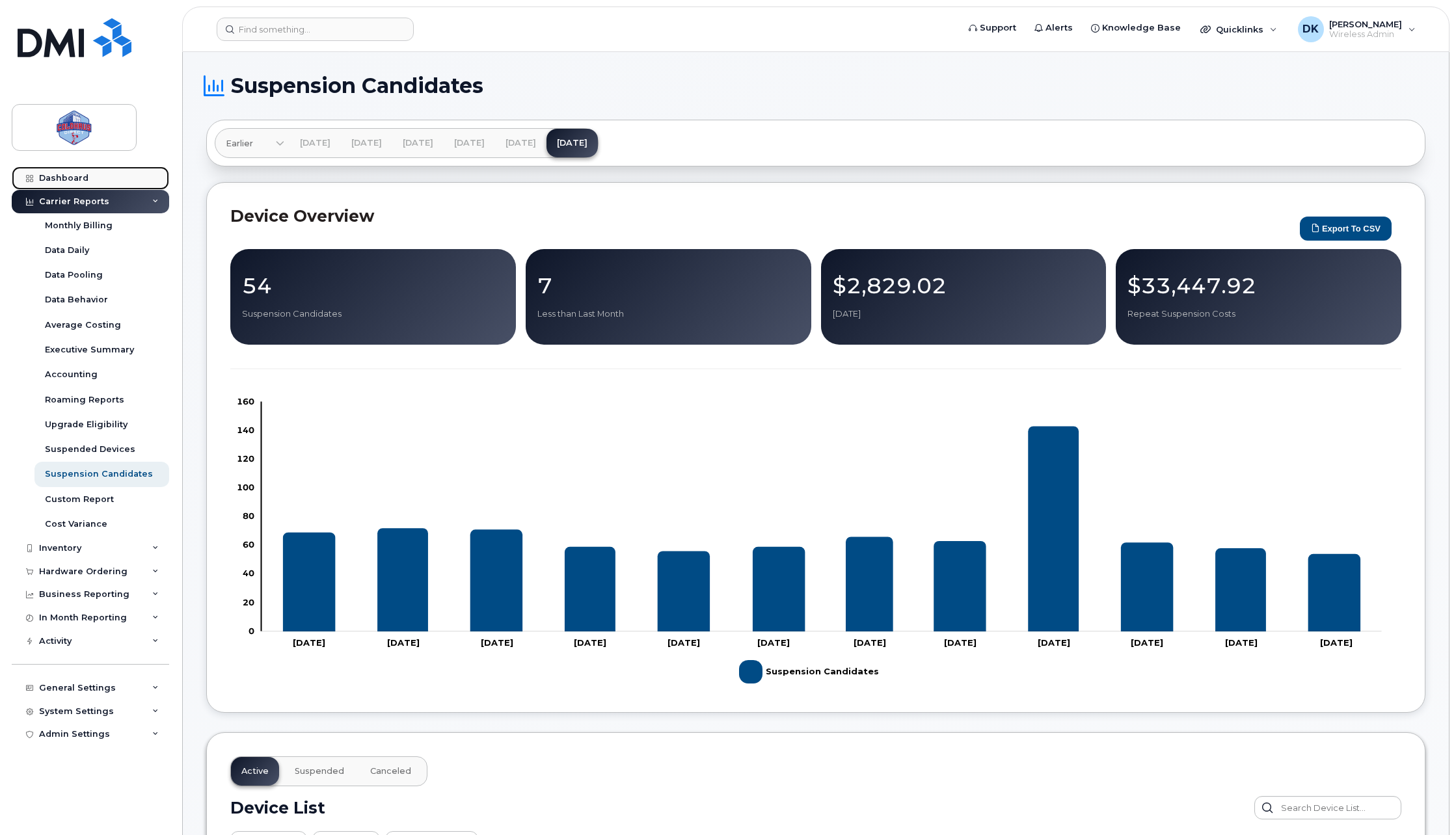
drag, startPoint x: 49, startPoint y: 184, endPoint x: 72, endPoint y: 181, distance: 23.2
click at [49, 184] on link "Dashboard" at bounding box center [90, 178] width 158 height 24
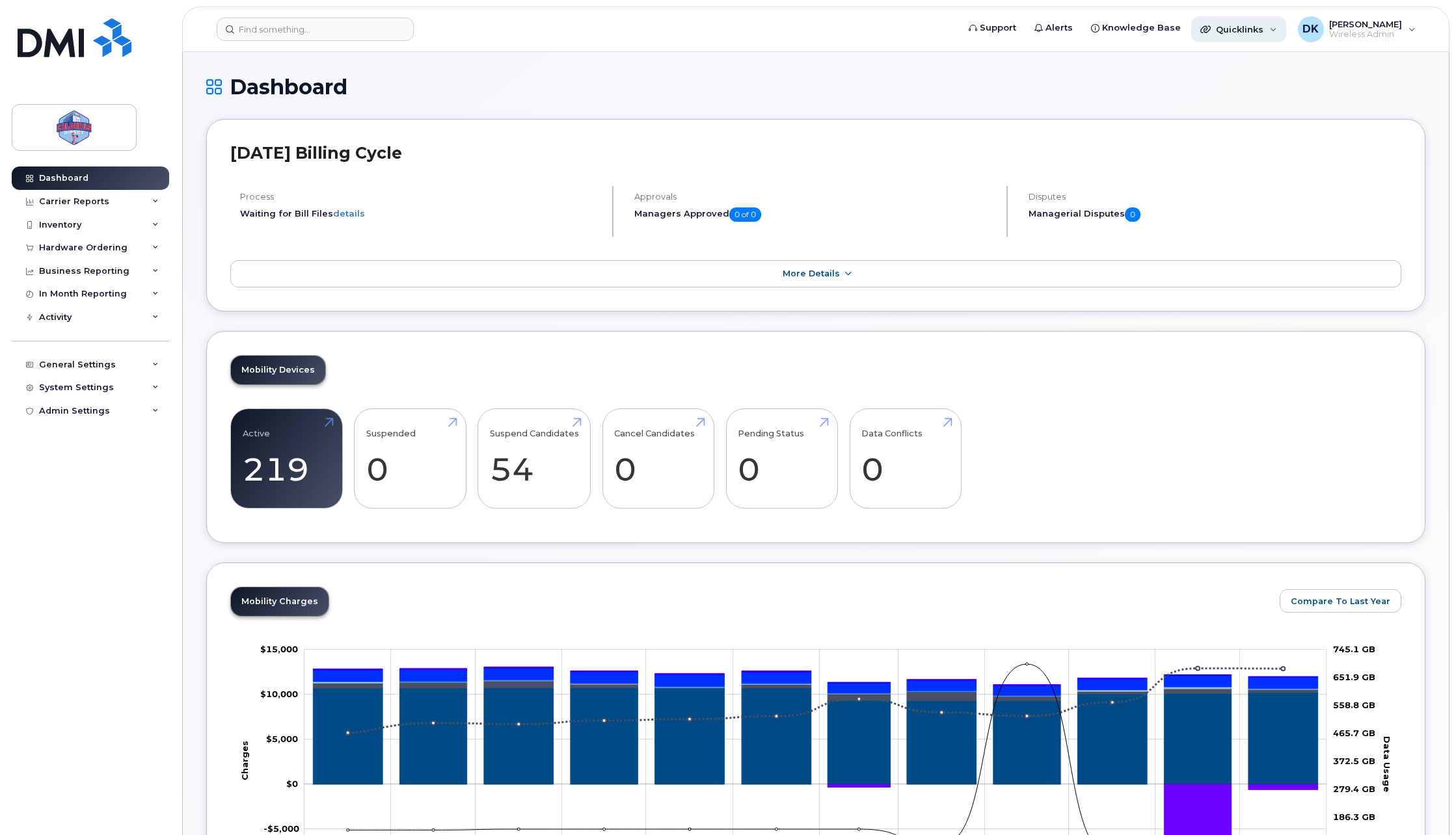
click at [1237, 37] on div "Quicklinks" at bounding box center [1239, 29] width 95 height 26
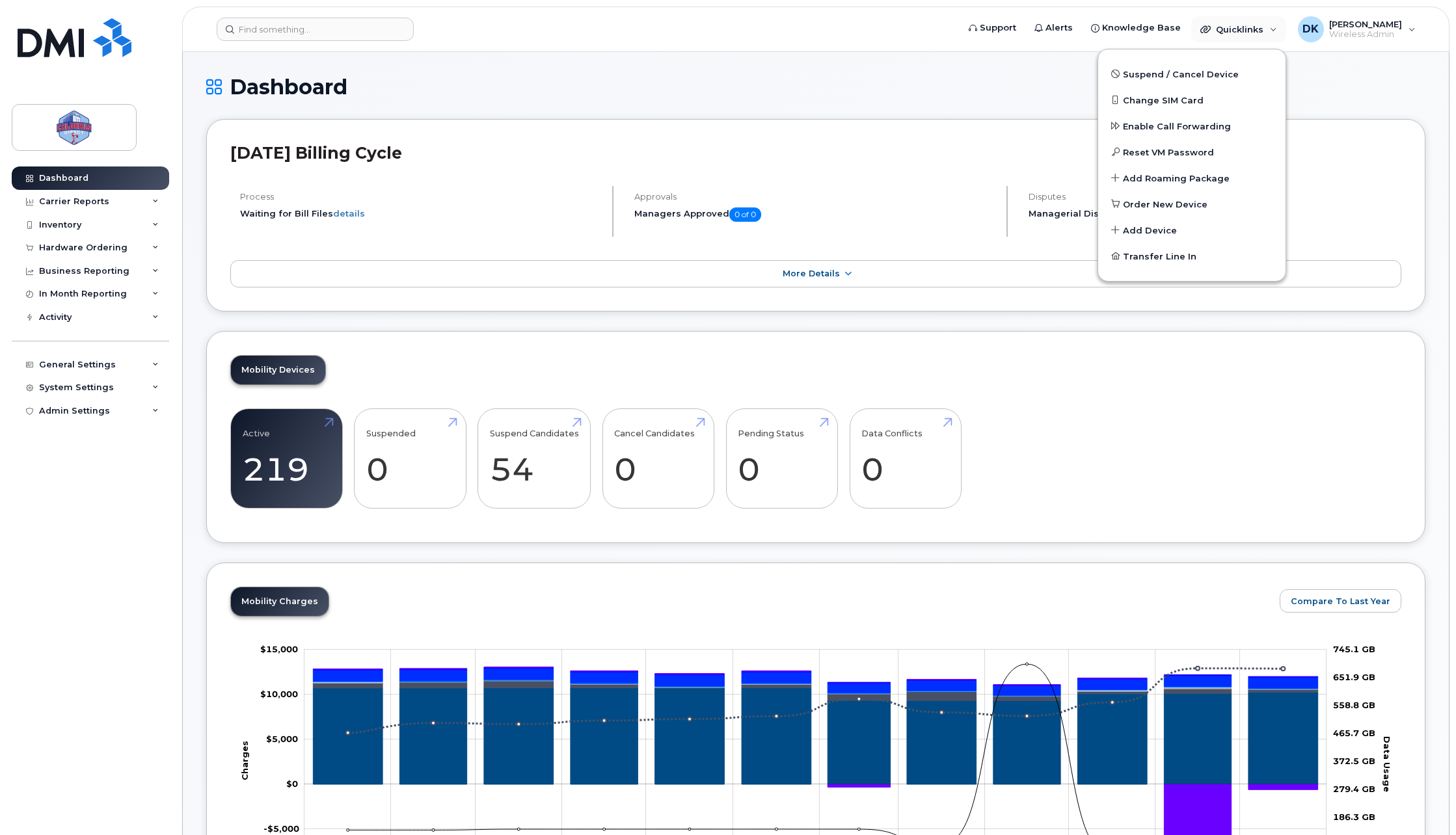
click at [961, 85] on h1 "Dashboard" at bounding box center [816, 87] width 1220 height 23
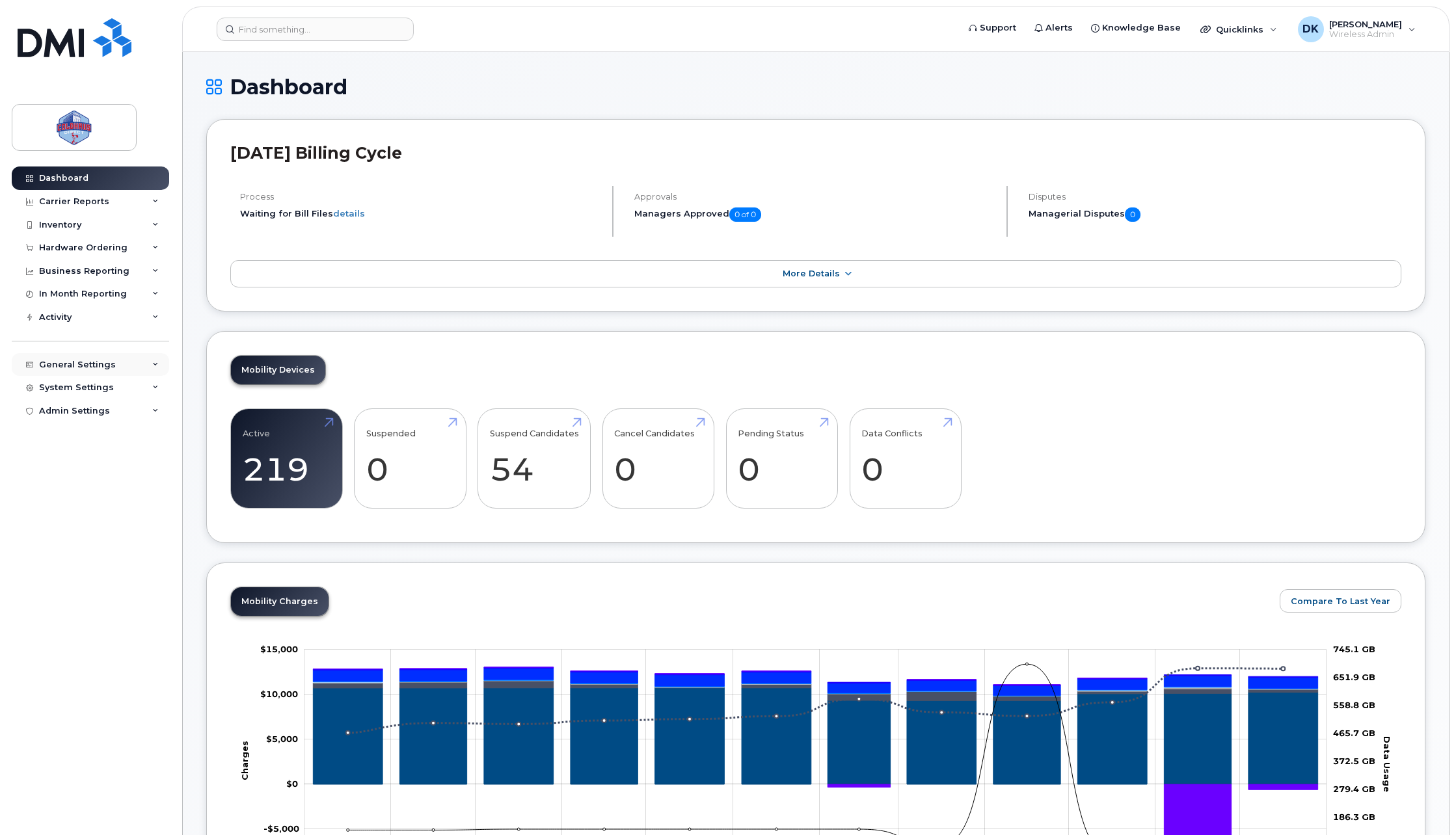
click at [80, 362] on div "General Settings" at bounding box center [77, 365] width 77 height 11
click at [72, 312] on div "Activity" at bounding box center [55, 317] width 33 height 11
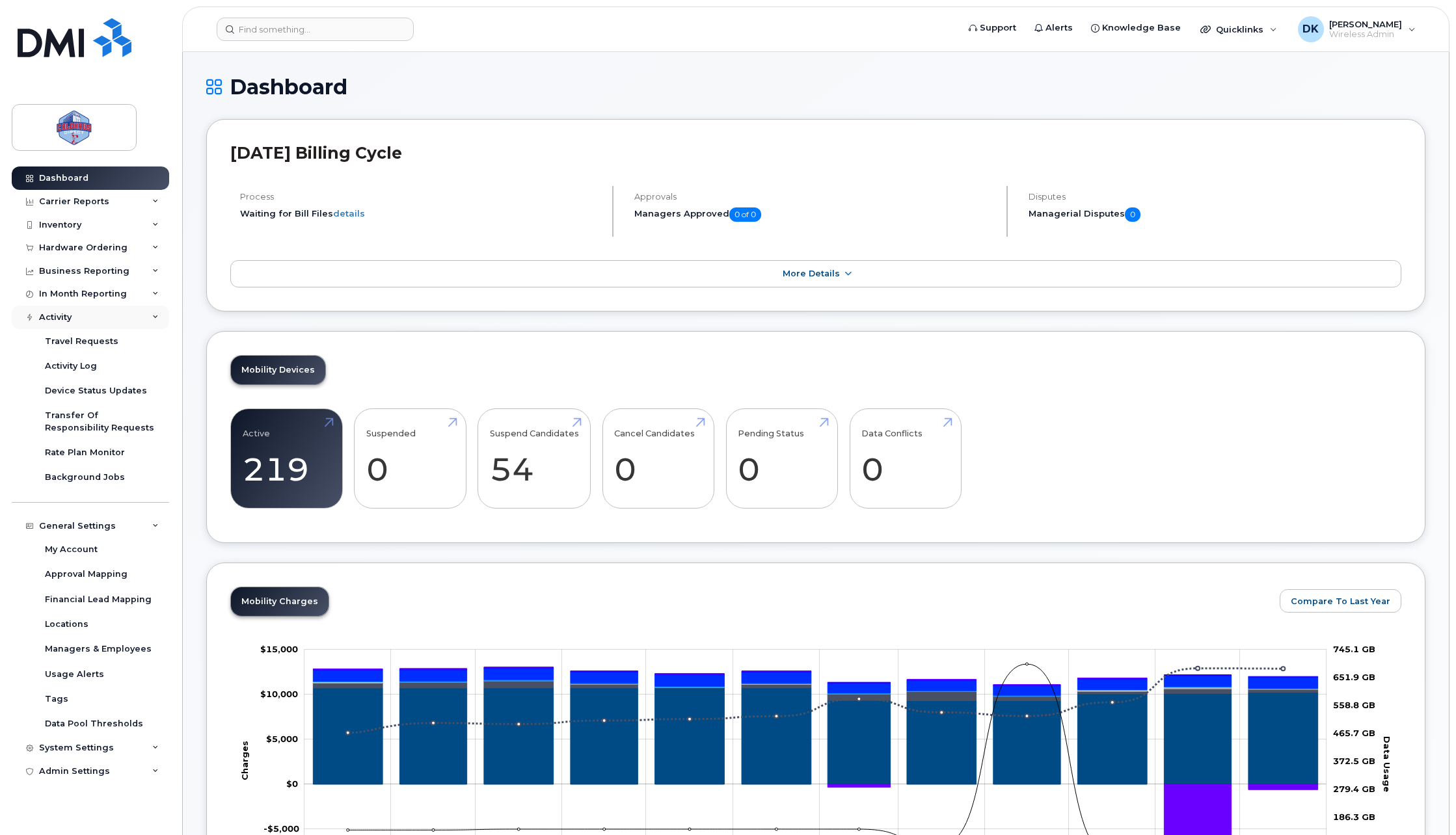
click at [77, 310] on div "Activity" at bounding box center [90, 317] width 158 height 24
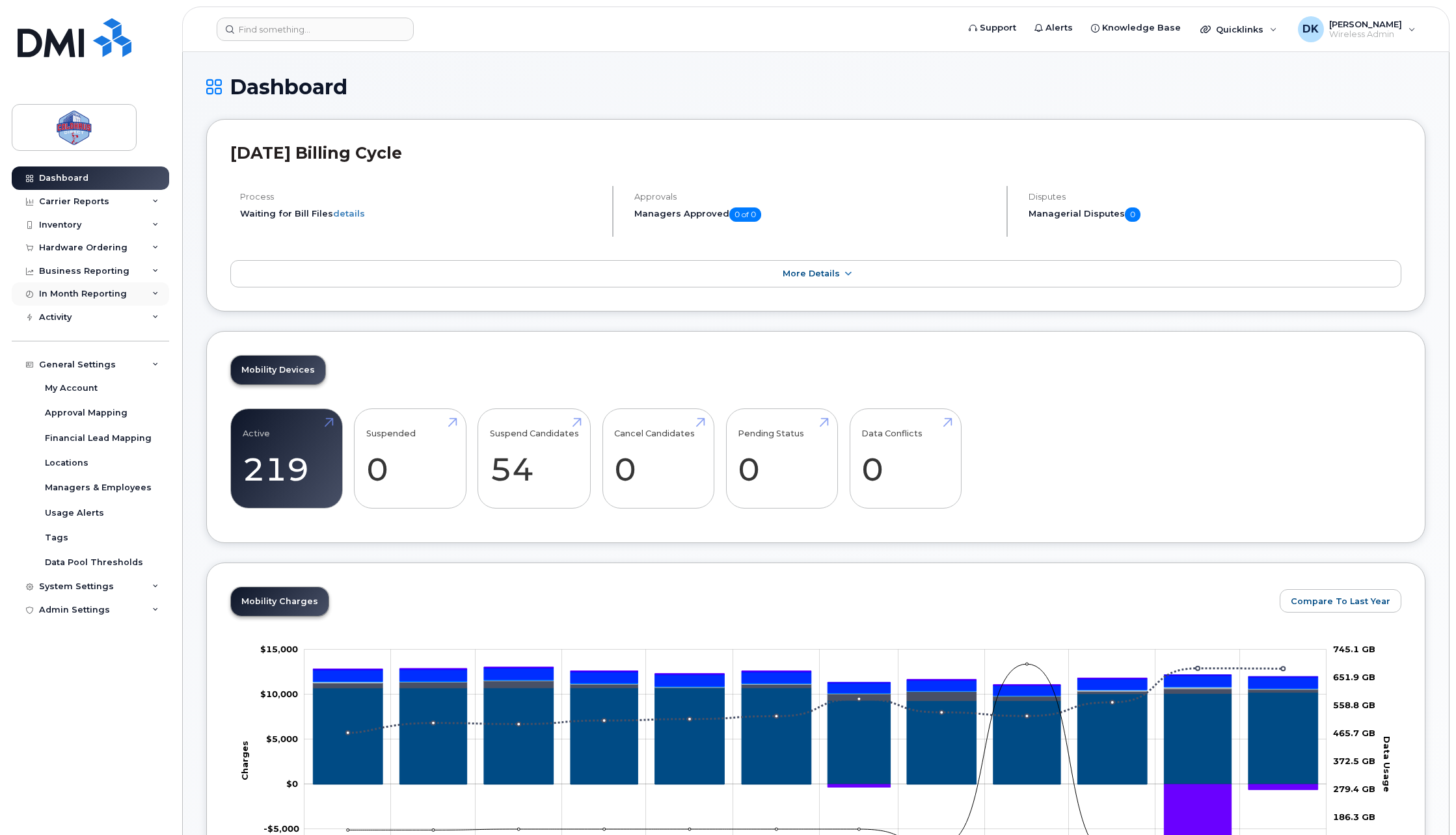
click at [82, 293] on div "In Month Reporting" at bounding box center [83, 294] width 88 height 11
click at [82, 292] on div "In Month Reporting" at bounding box center [83, 294] width 88 height 11
click at [90, 223] on div "Inventory" at bounding box center [90, 225] width 158 height 24
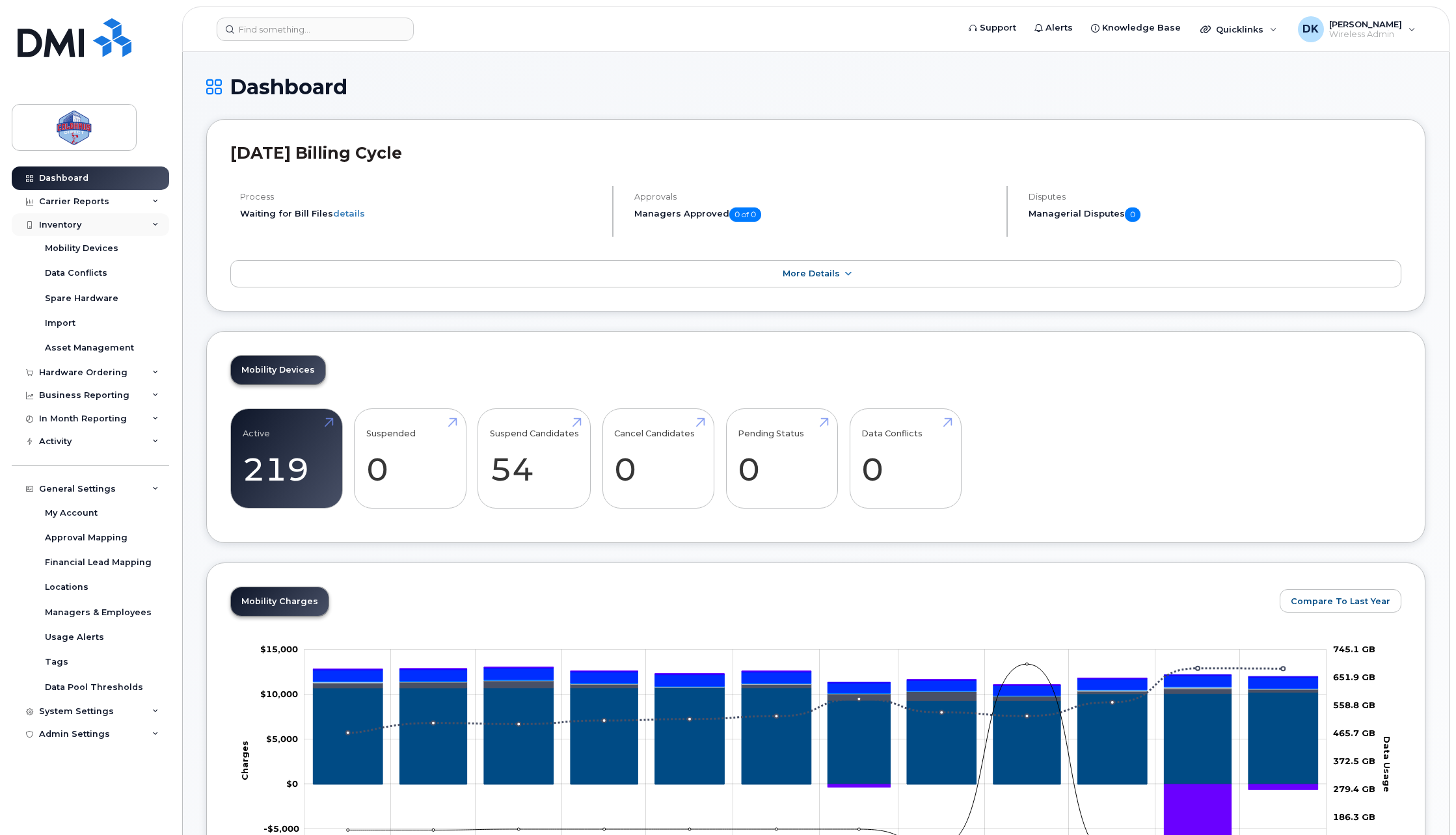
click at [90, 229] on div "Inventory" at bounding box center [90, 225] width 158 height 24
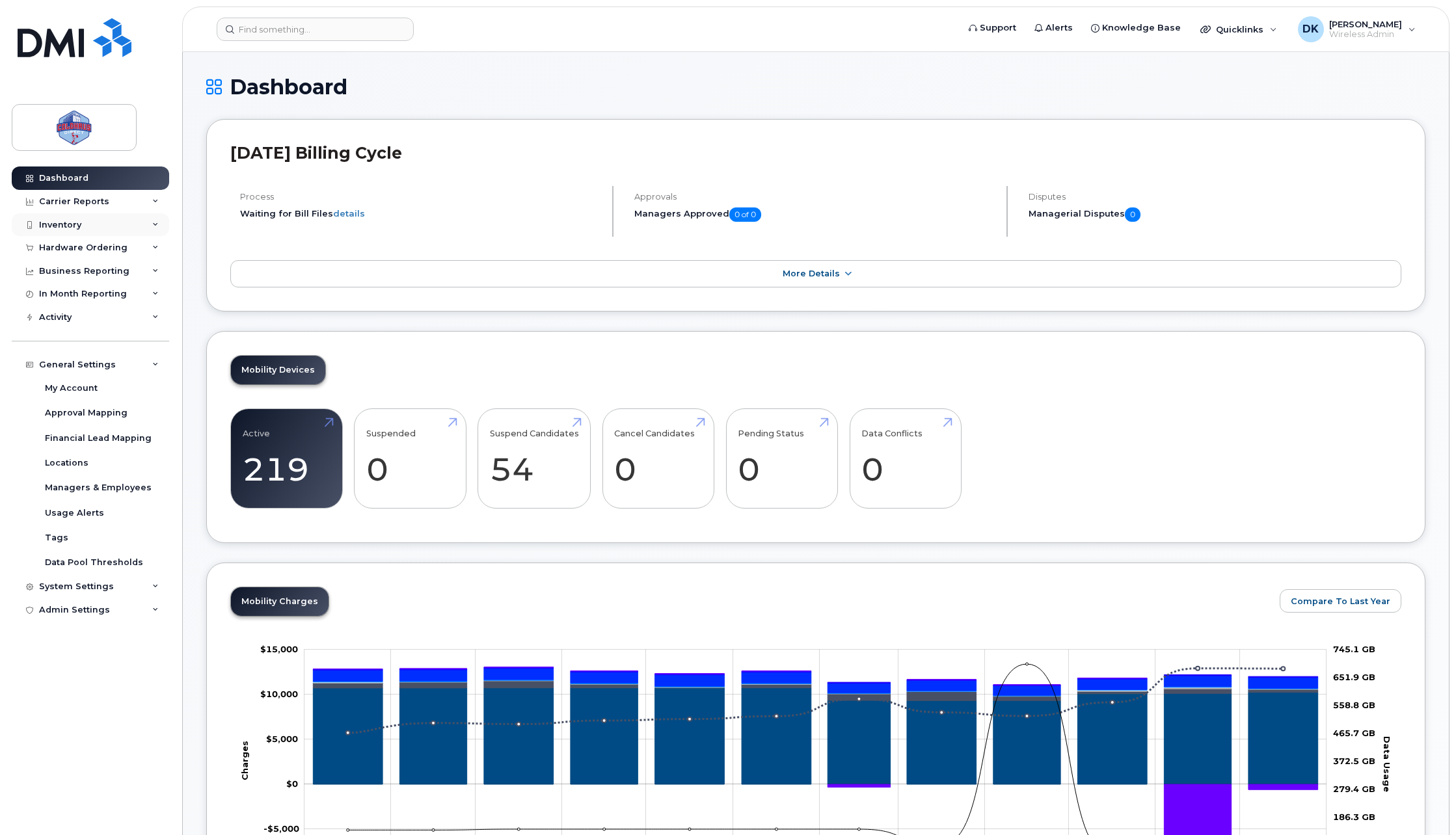
click at [90, 229] on div "Inventory" at bounding box center [90, 225] width 158 height 24
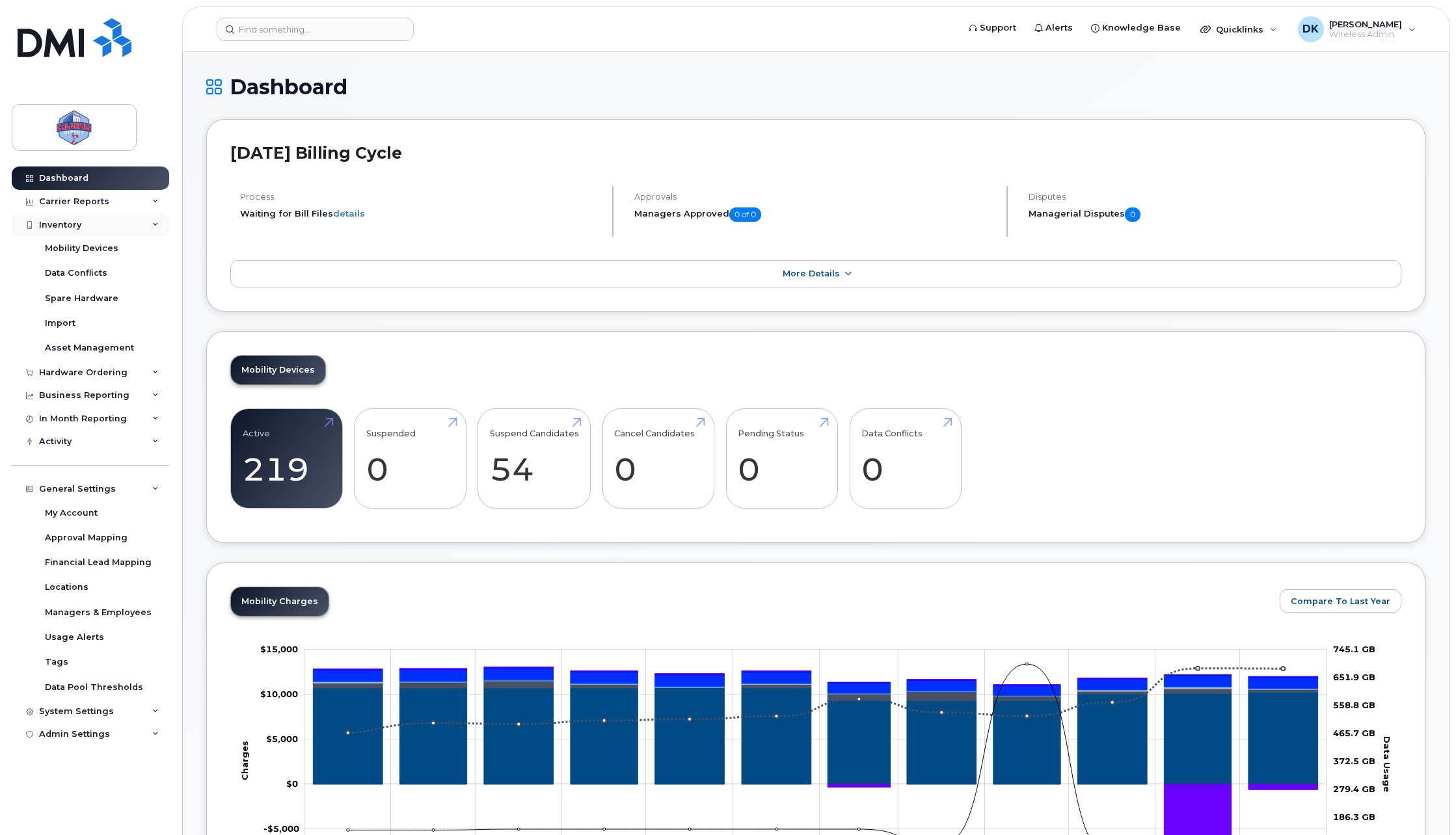
click at [76, 232] on div "Inventory" at bounding box center [90, 225] width 158 height 24
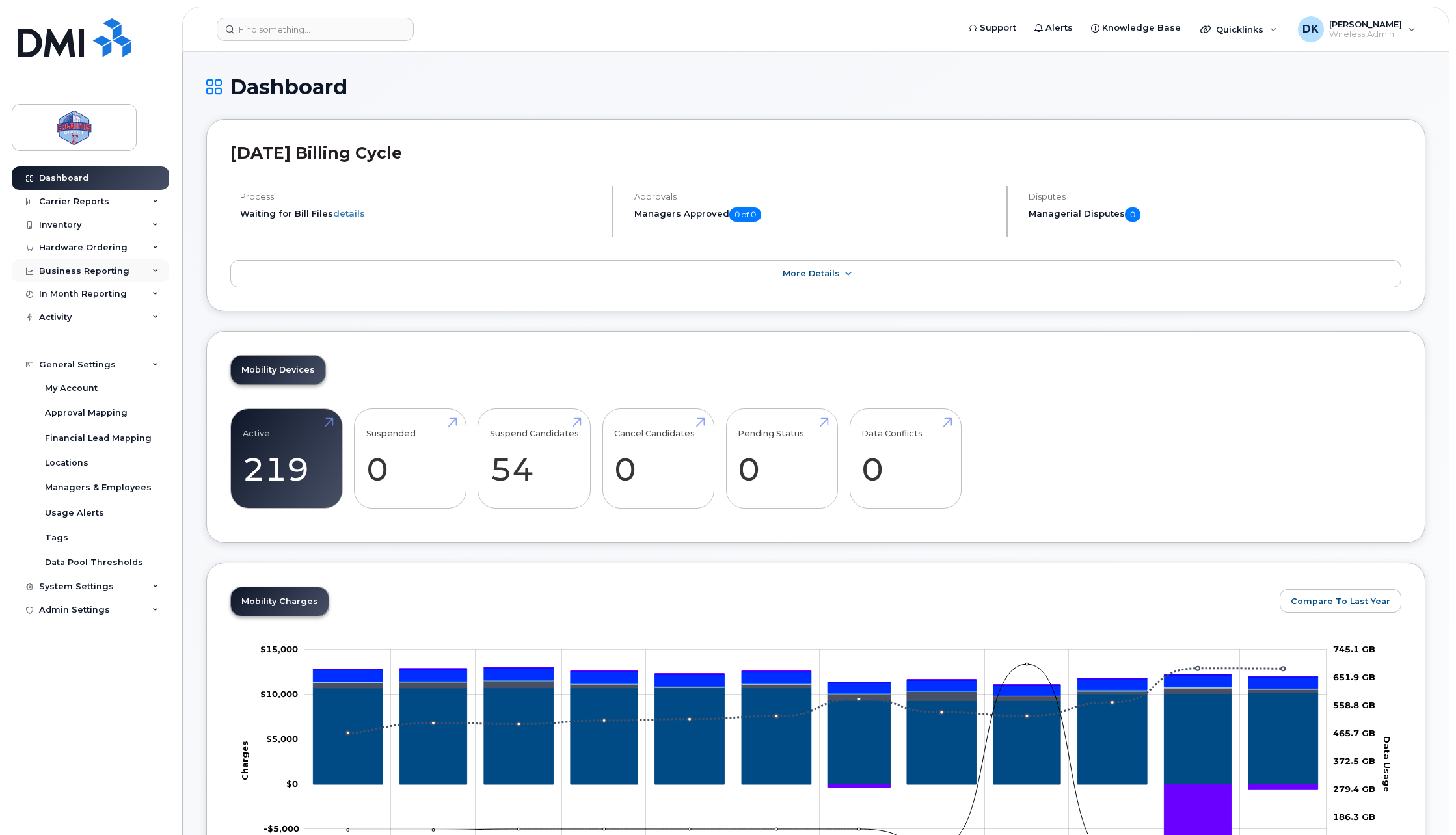
click at [84, 275] on div "Business Reporting" at bounding box center [84, 271] width 90 height 11
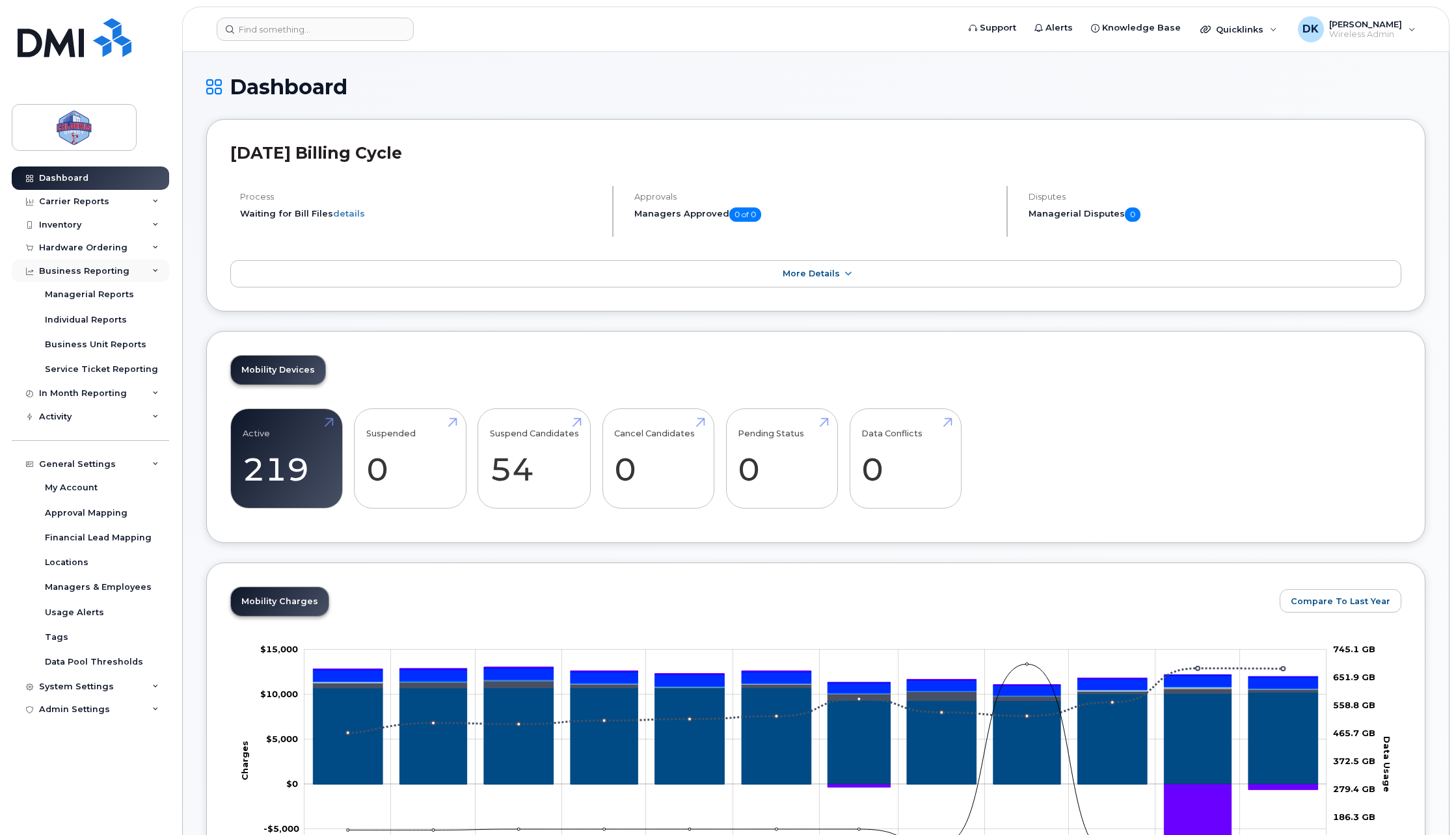
click at [84, 275] on div "Business Reporting" at bounding box center [84, 271] width 90 height 11
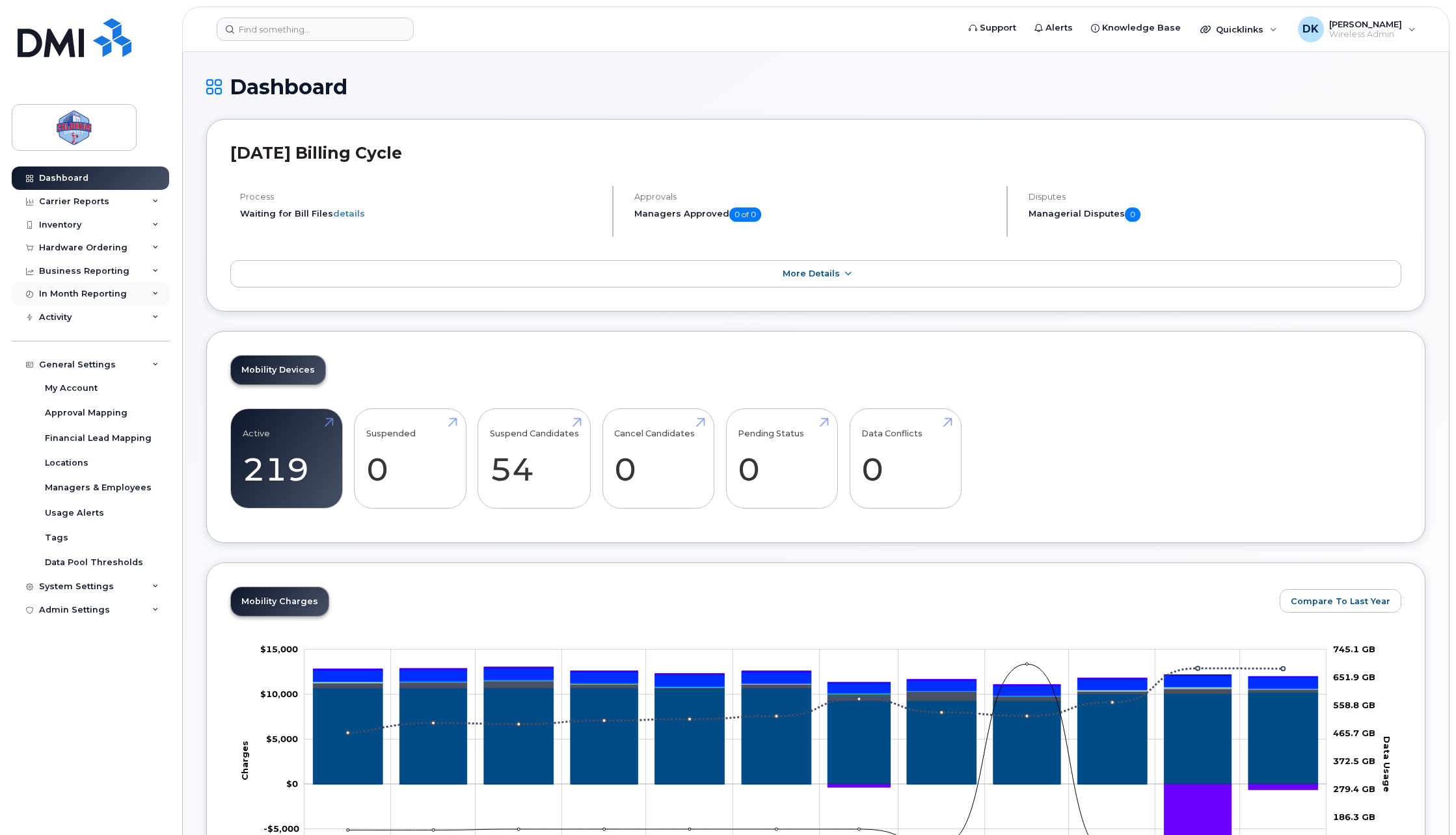
click at [81, 301] on div "In Month Reporting" at bounding box center [90, 294] width 158 height 24
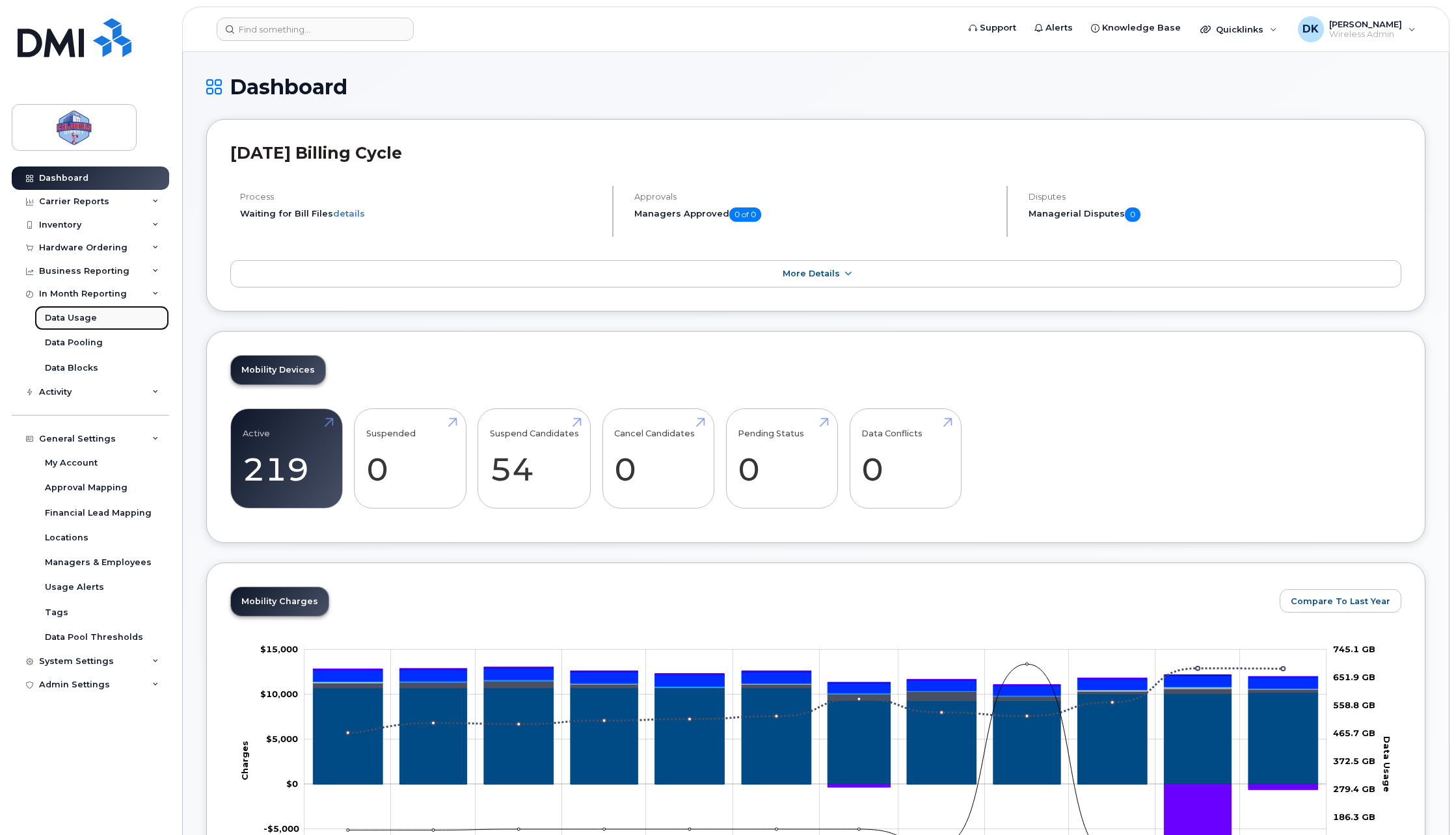
click at [83, 324] on link "Data Usage" at bounding box center [102, 318] width 135 height 24
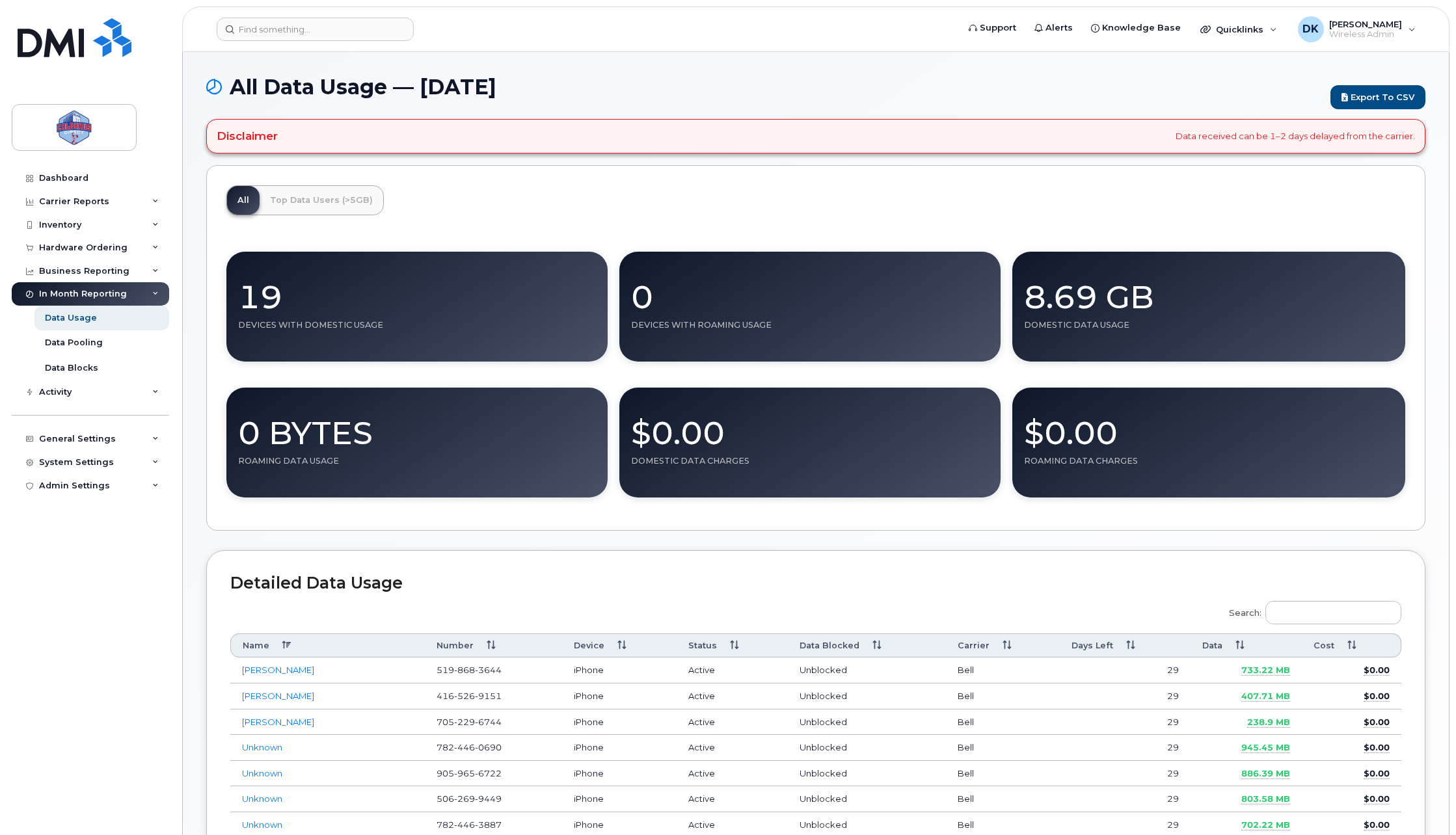
click at [96, 294] on div "In Month Reporting" at bounding box center [83, 294] width 88 height 11
click at [85, 327] on div "Activity" at bounding box center [90, 317] width 158 height 24
click at [87, 320] on div "Activity" at bounding box center [90, 317] width 158 height 24
click at [83, 253] on div "Hardware Ordering" at bounding box center [90, 248] width 158 height 24
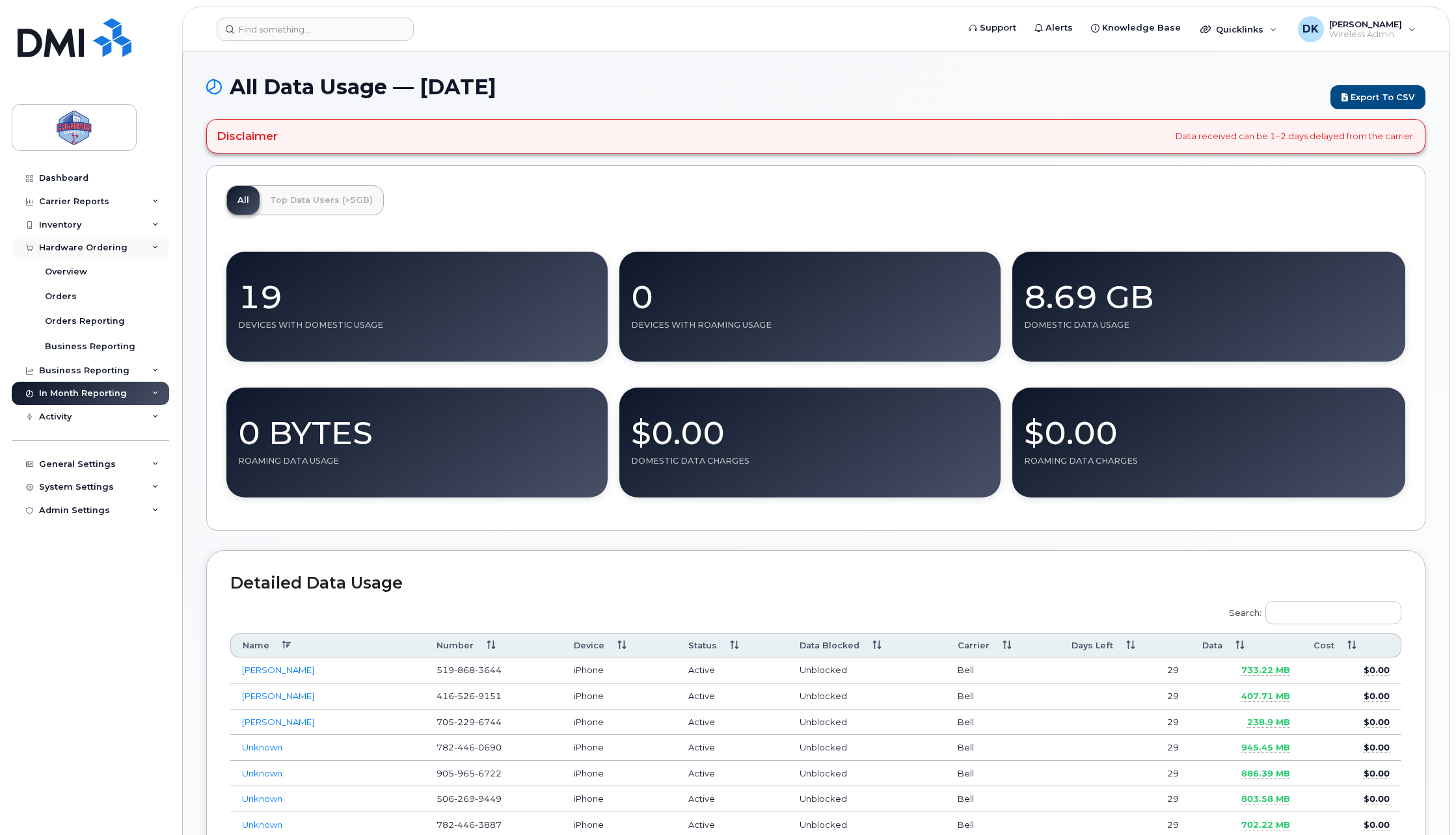
click at [92, 246] on div "Hardware Ordering" at bounding box center [83, 248] width 89 height 11
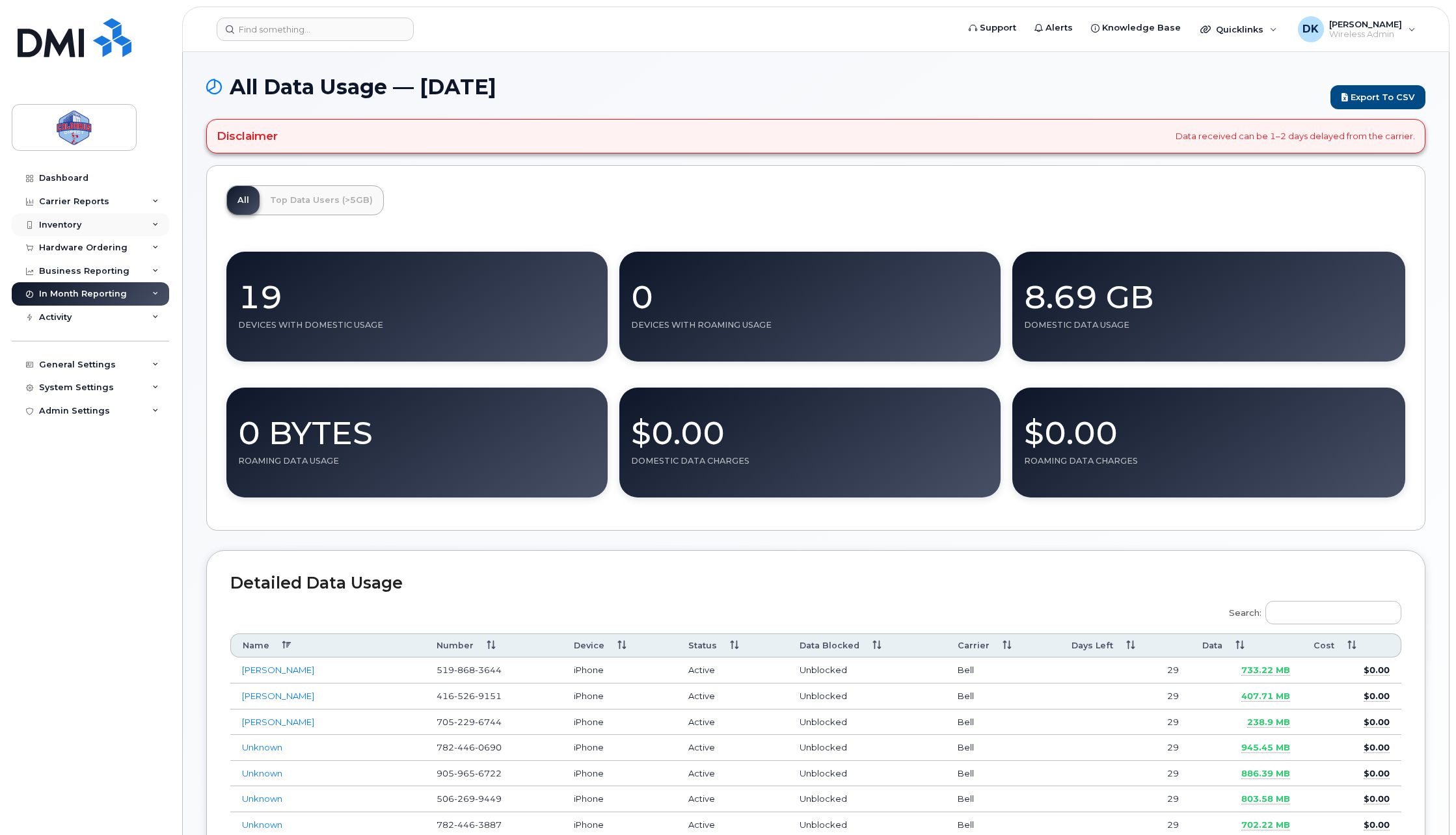
click at [86, 222] on div "Inventory" at bounding box center [90, 225] width 158 height 24
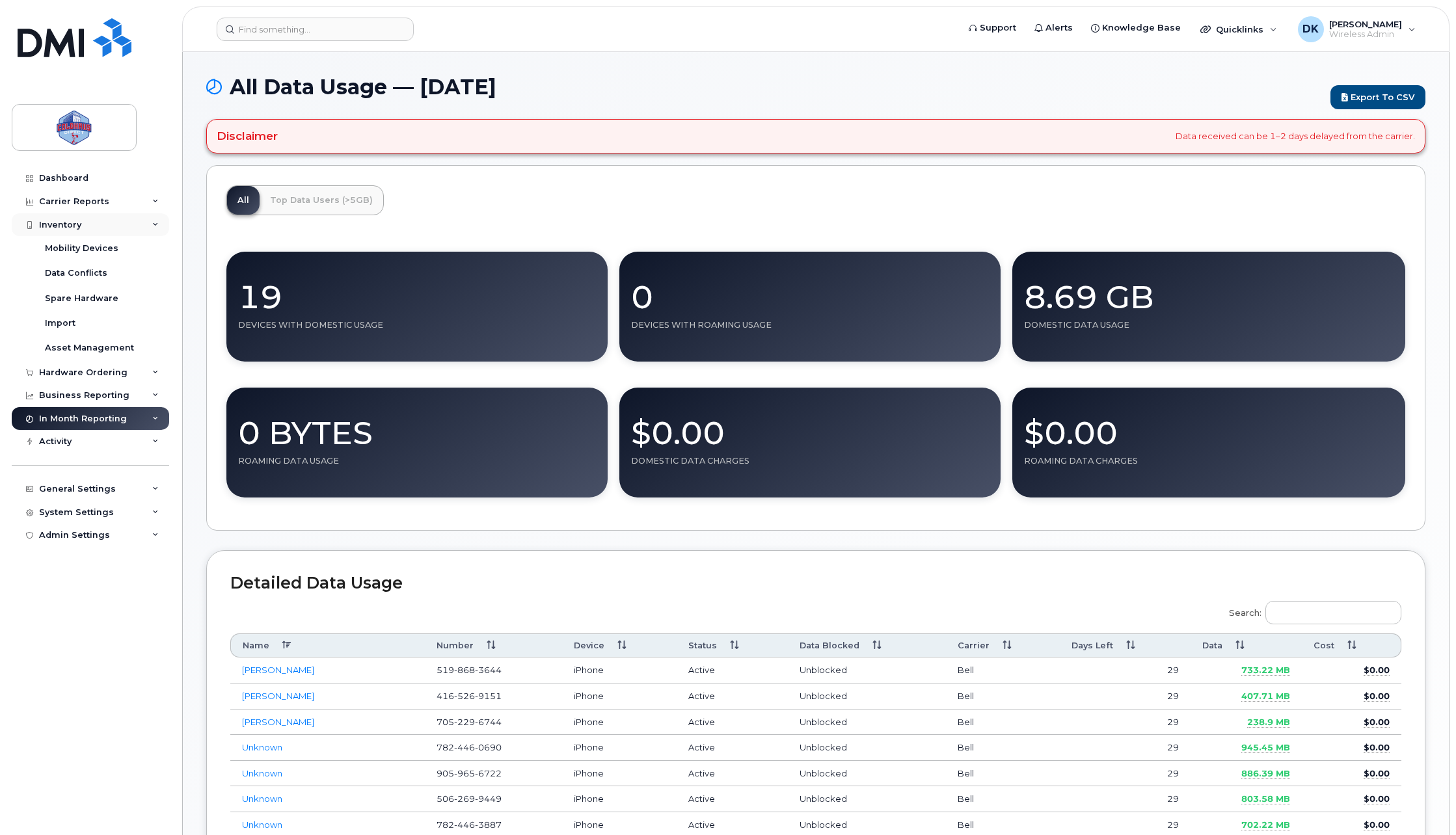
click at [85, 224] on div "Inventory" at bounding box center [90, 225] width 158 height 24
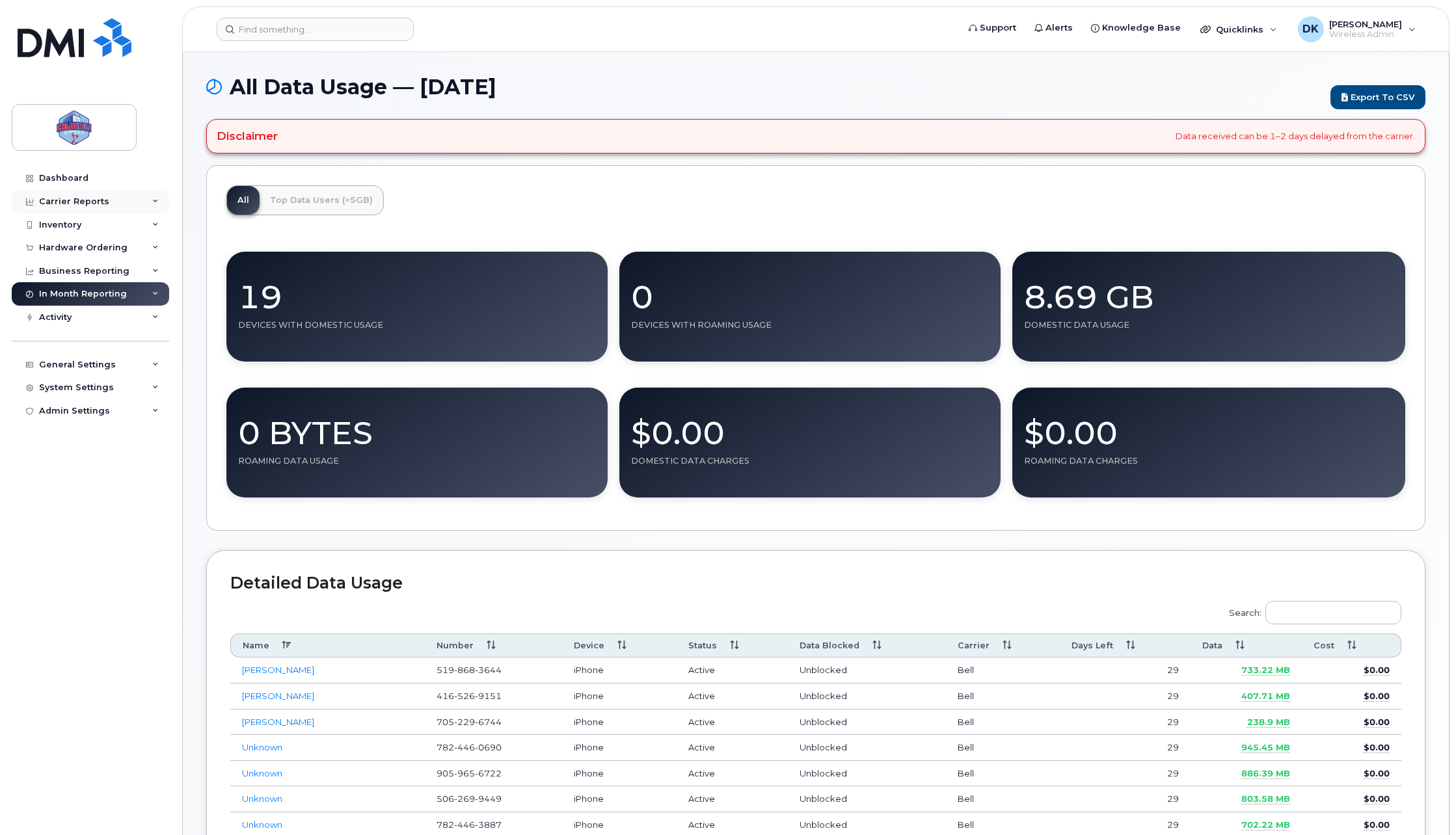
click at [85, 204] on div "Carrier Reports" at bounding box center [74, 202] width 70 height 11
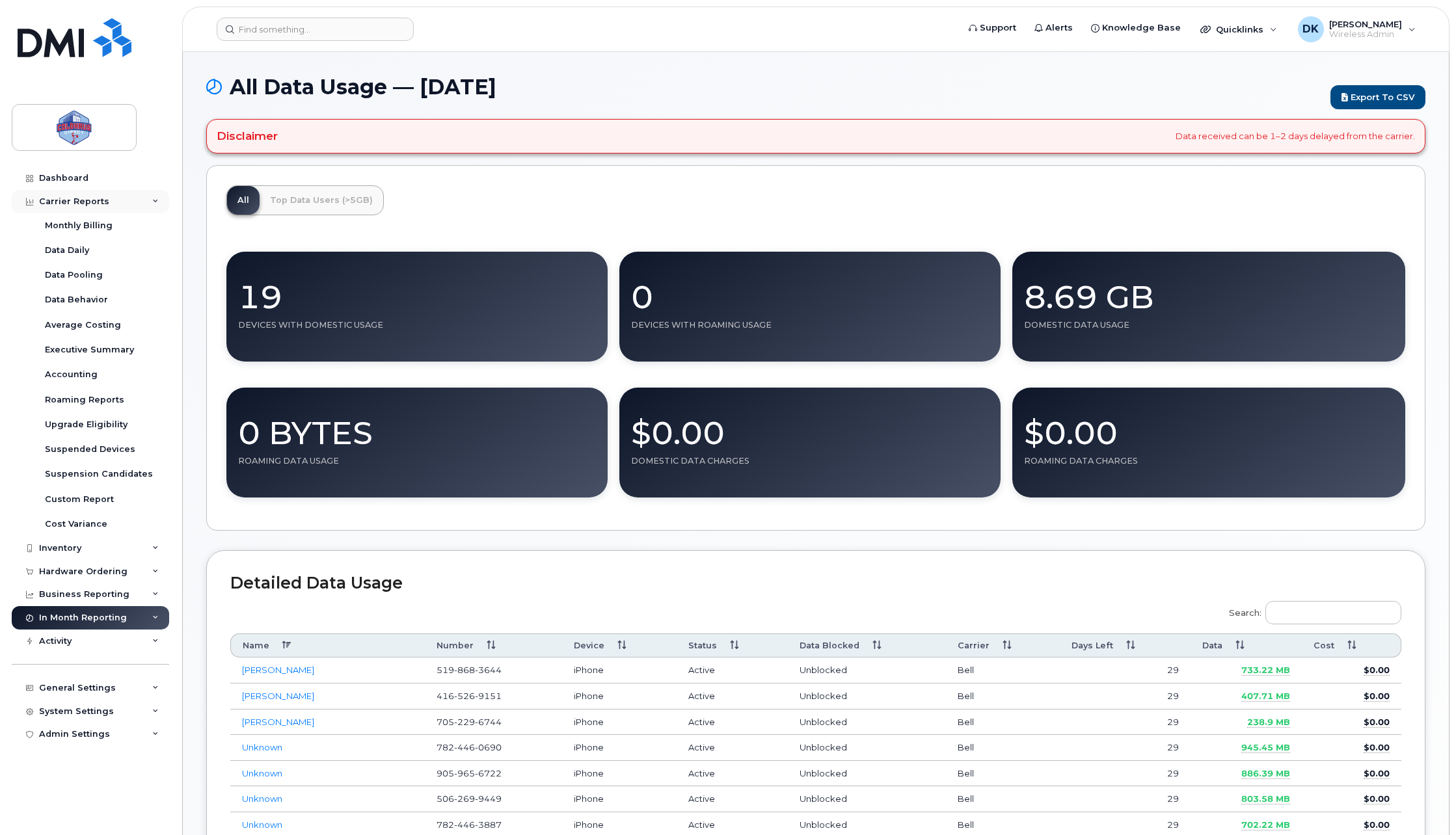
click at [86, 204] on div "Carrier Reports" at bounding box center [74, 202] width 70 height 11
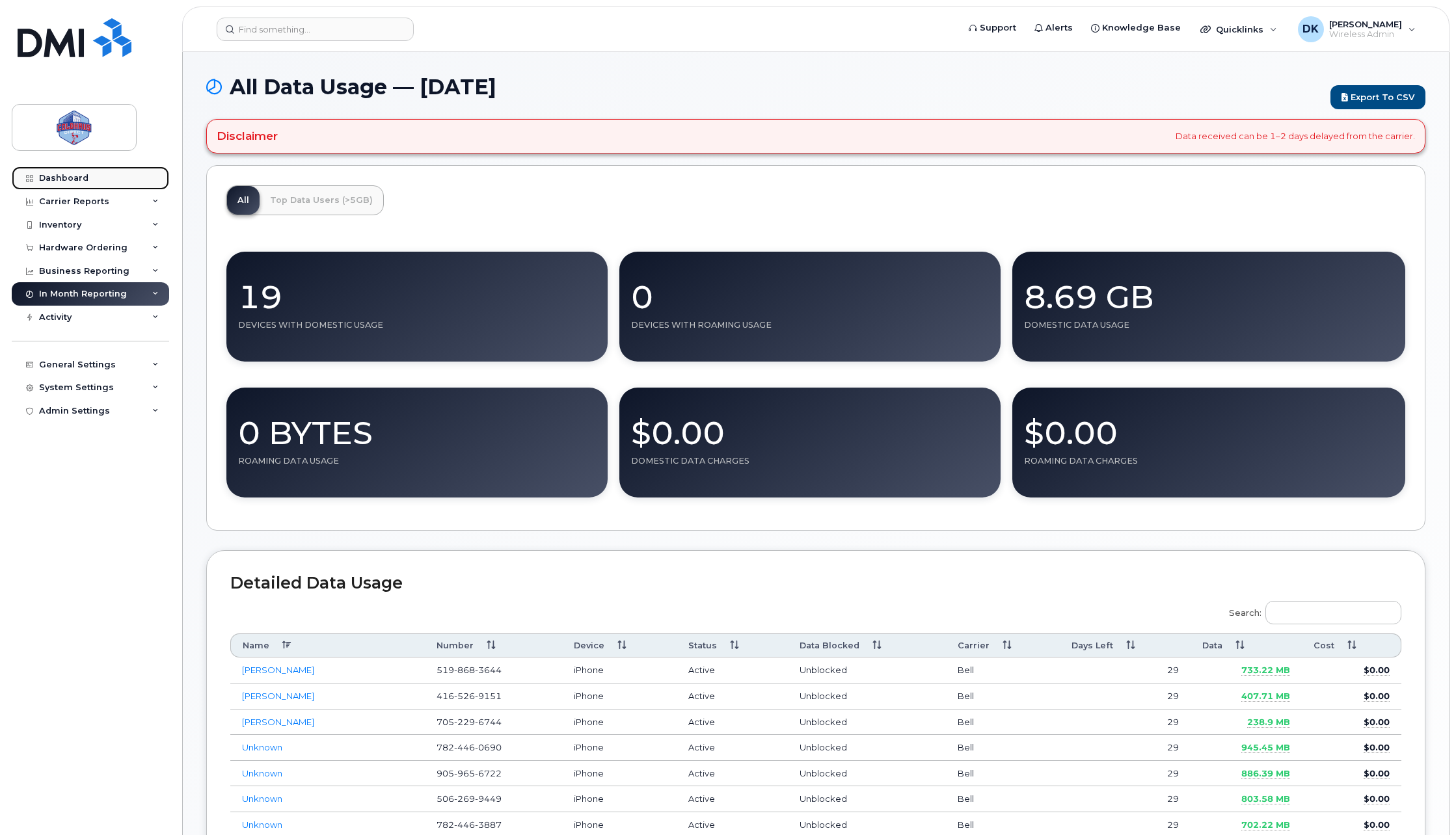
click at [85, 189] on link "Dashboard" at bounding box center [90, 178] width 158 height 24
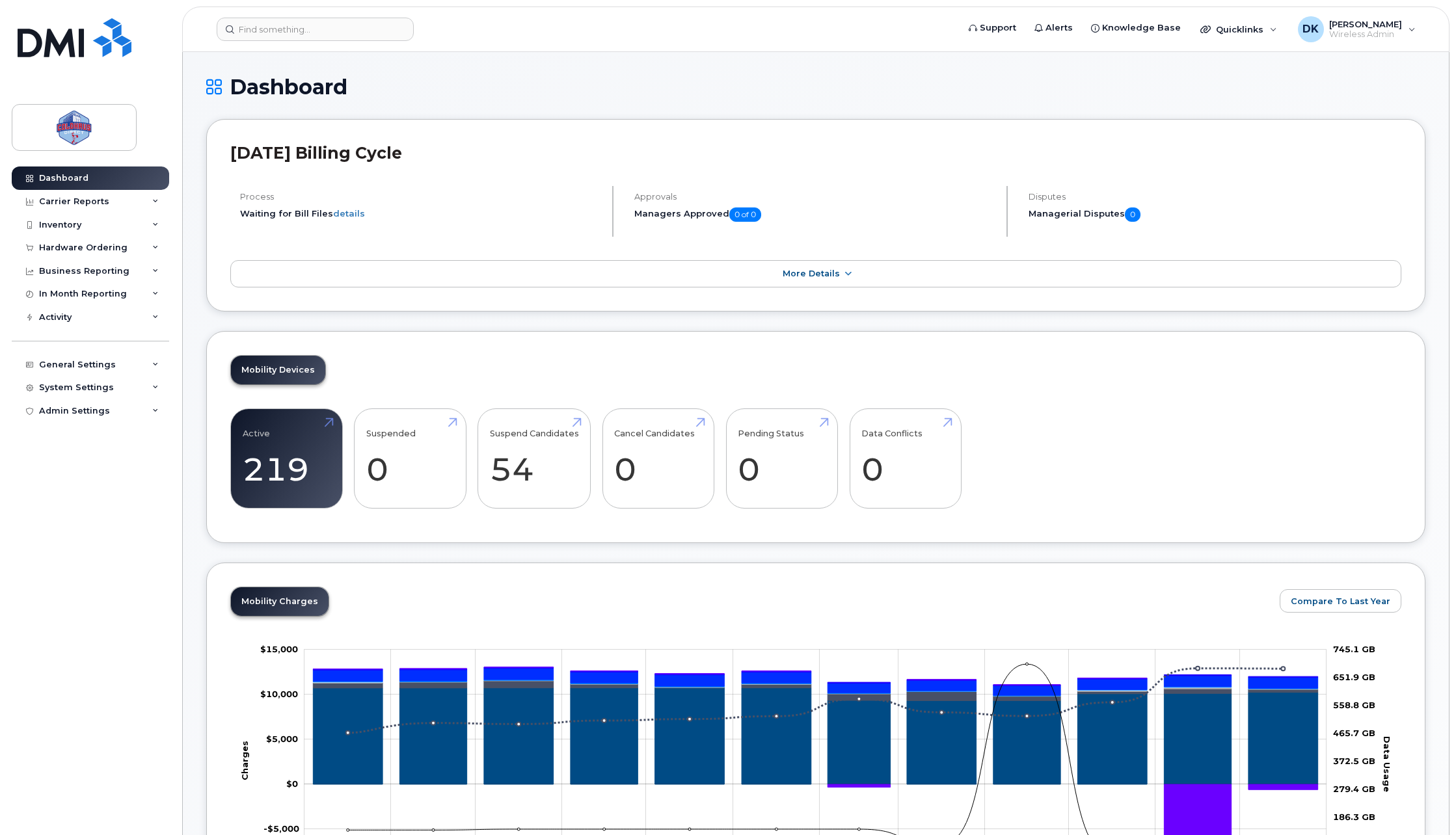
click at [103, 362] on div "General Settings" at bounding box center [77, 365] width 77 height 11
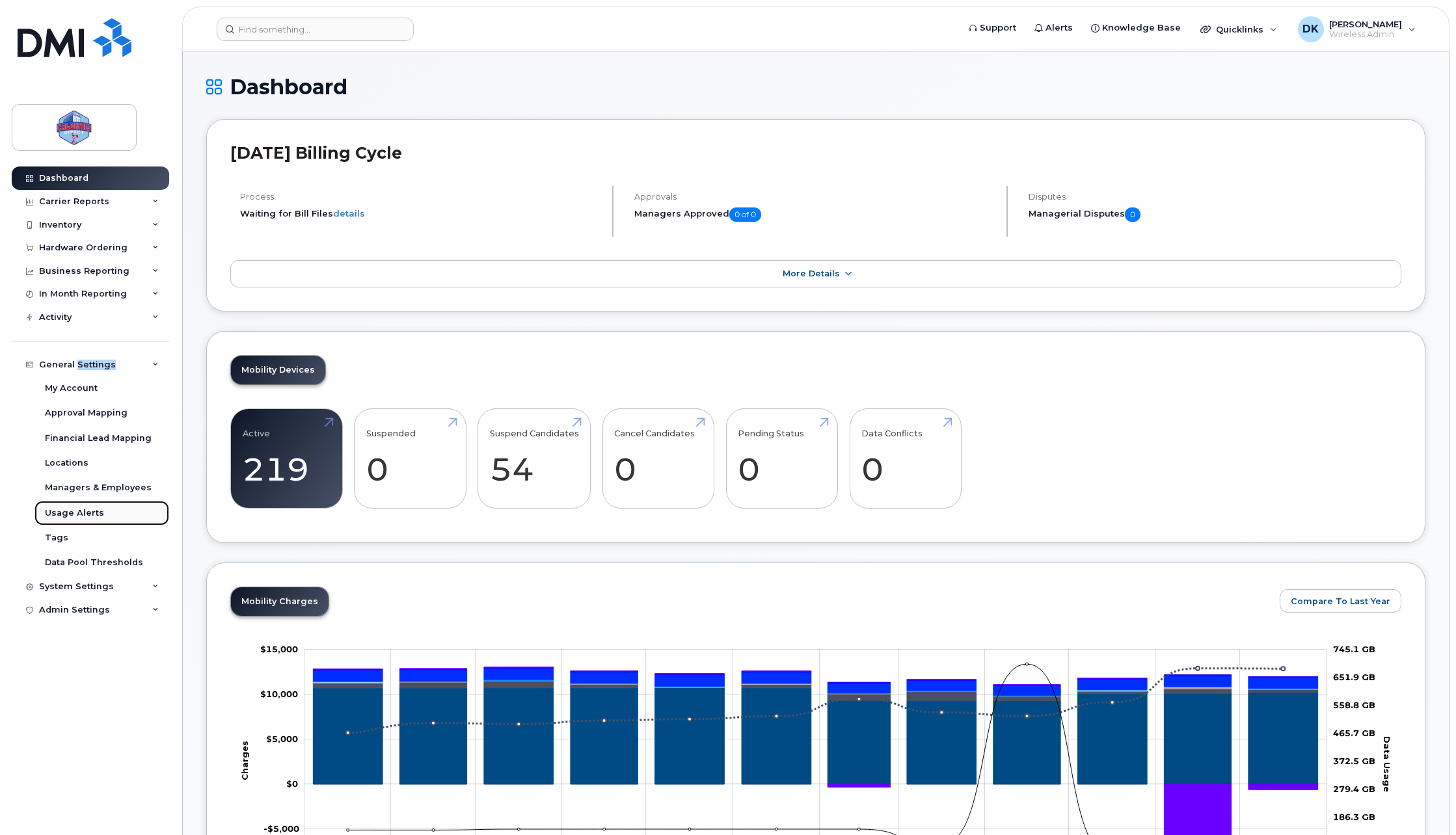
click at [84, 505] on link "Usage Alerts" at bounding box center [102, 513] width 135 height 24
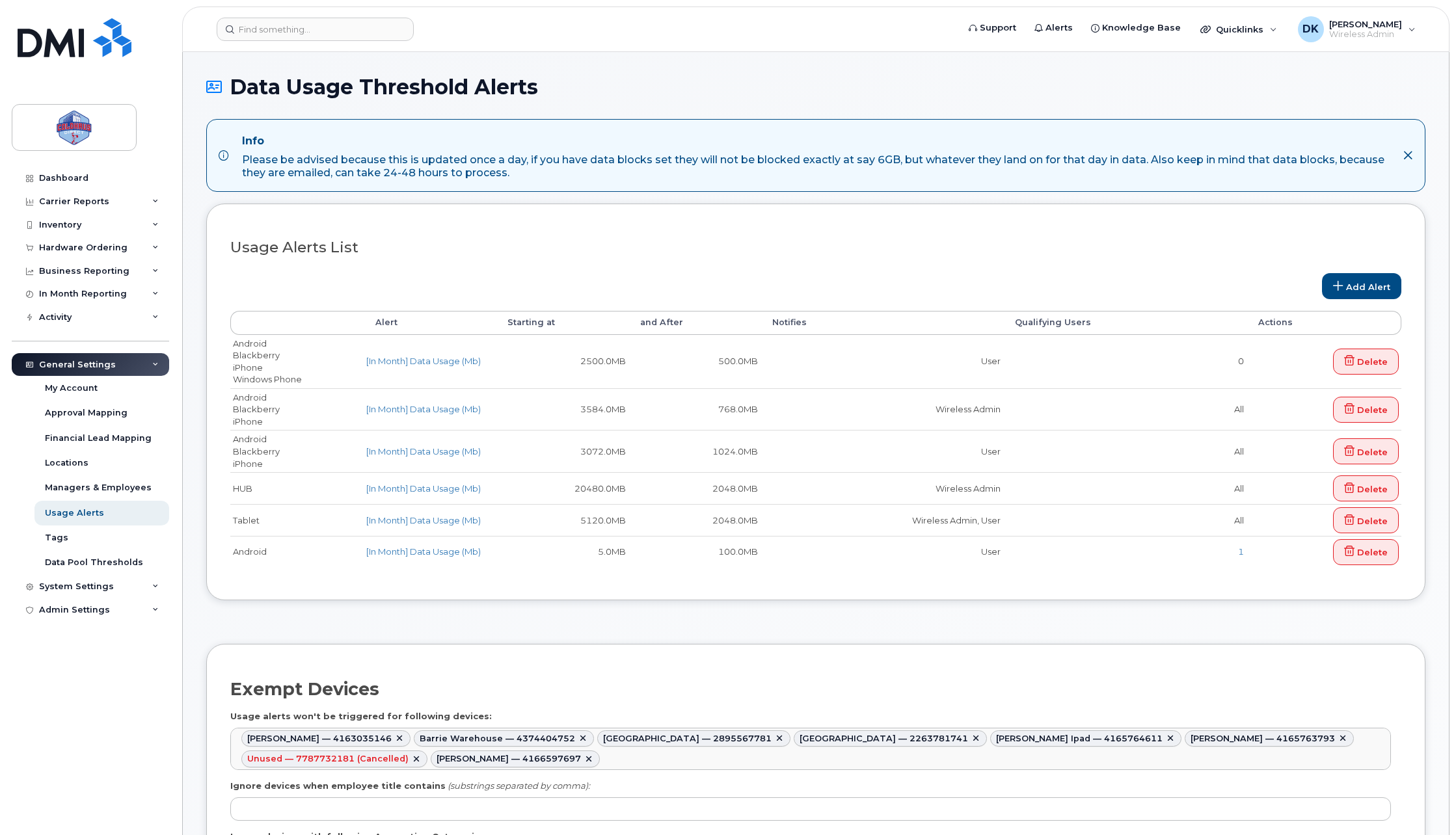
select select
drag, startPoint x: 91, startPoint y: 176, endPoint x: 106, endPoint y: 206, distance: 33.5
click at [91, 176] on link "Dashboard" at bounding box center [90, 178] width 158 height 24
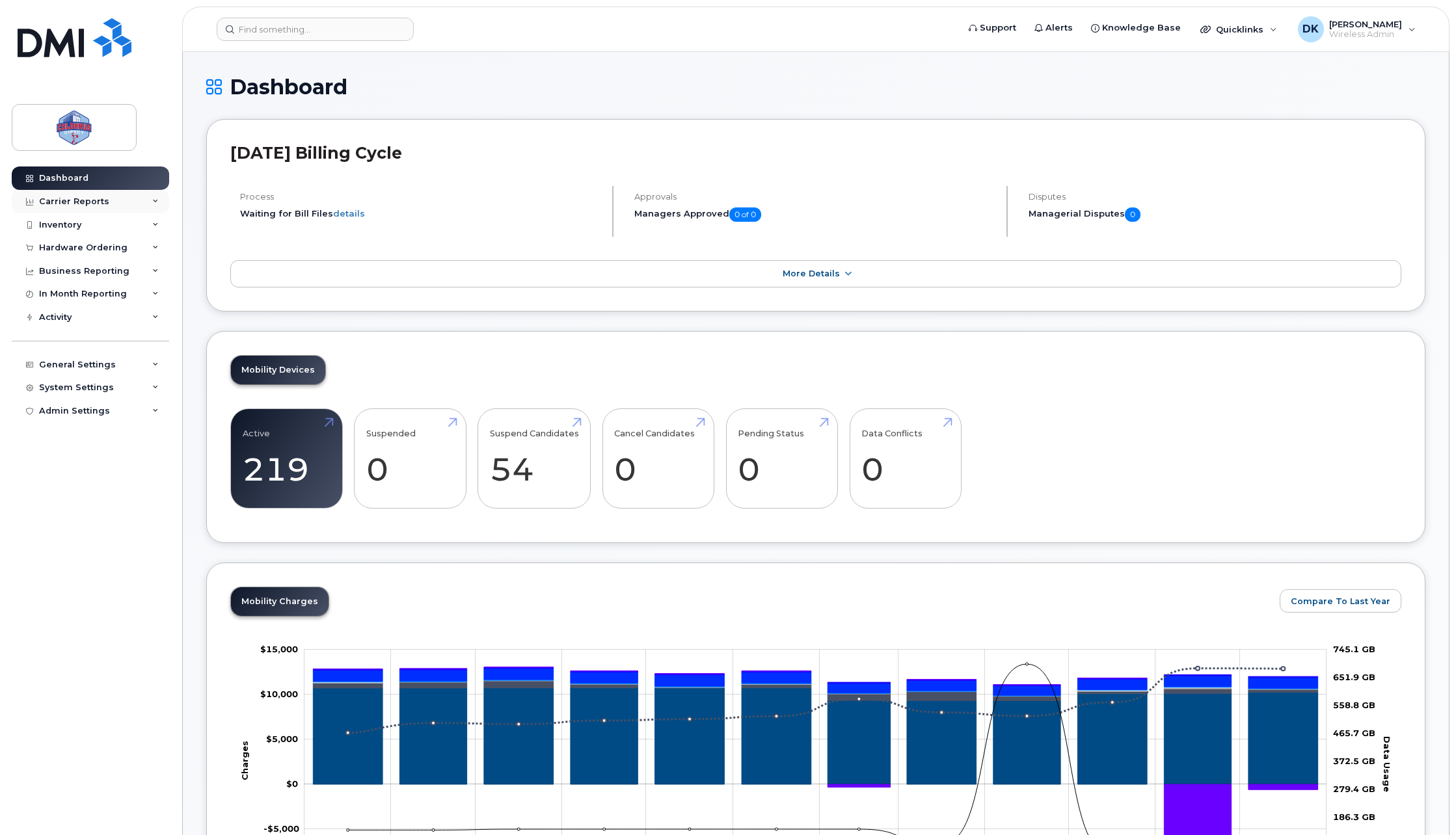
click at [69, 200] on div "Carrier Reports" at bounding box center [74, 202] width 70 height 11
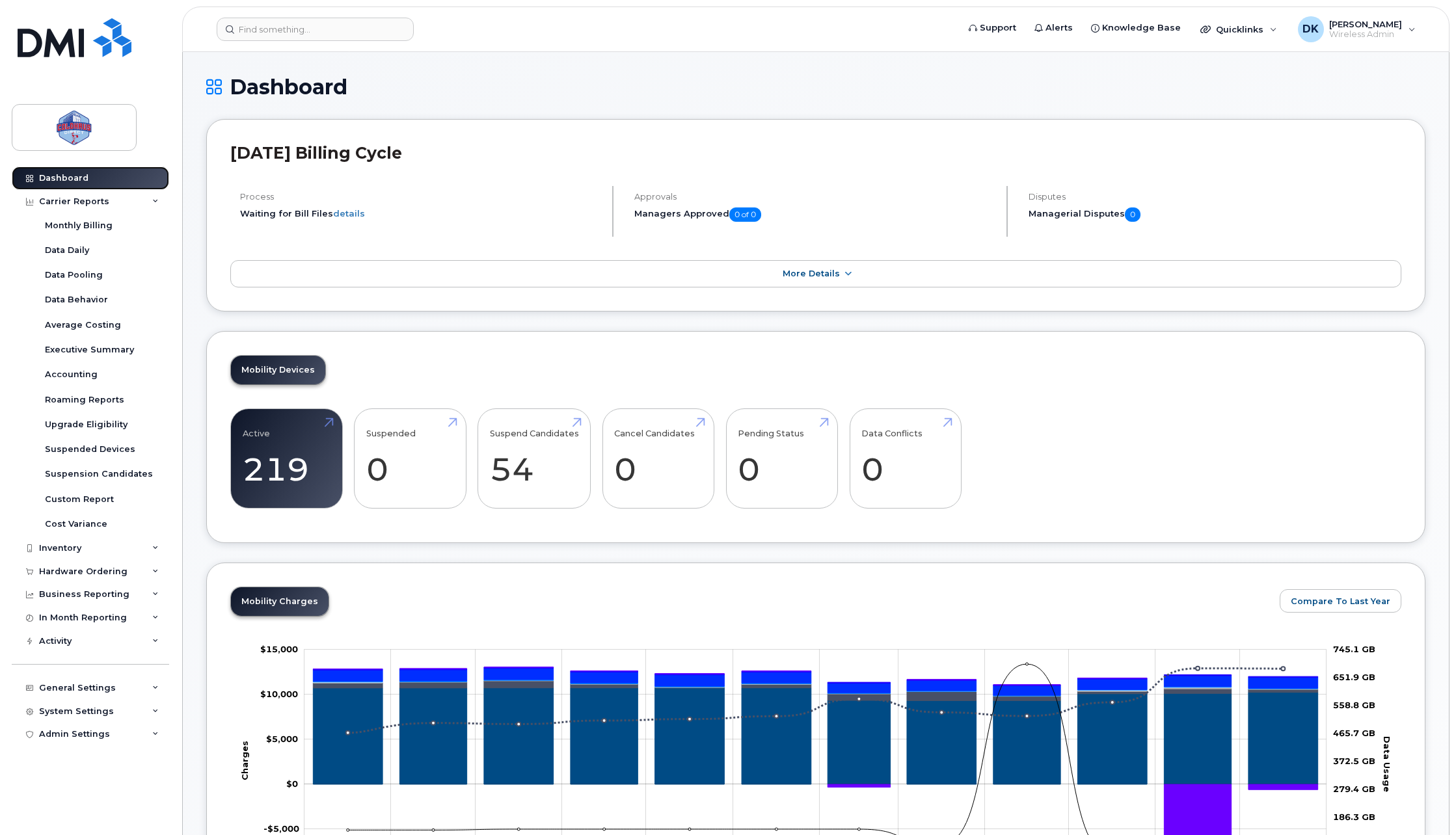
click at [72, 183] on div "Dashboard" at bounding box center [64, 178] width 50 height 11
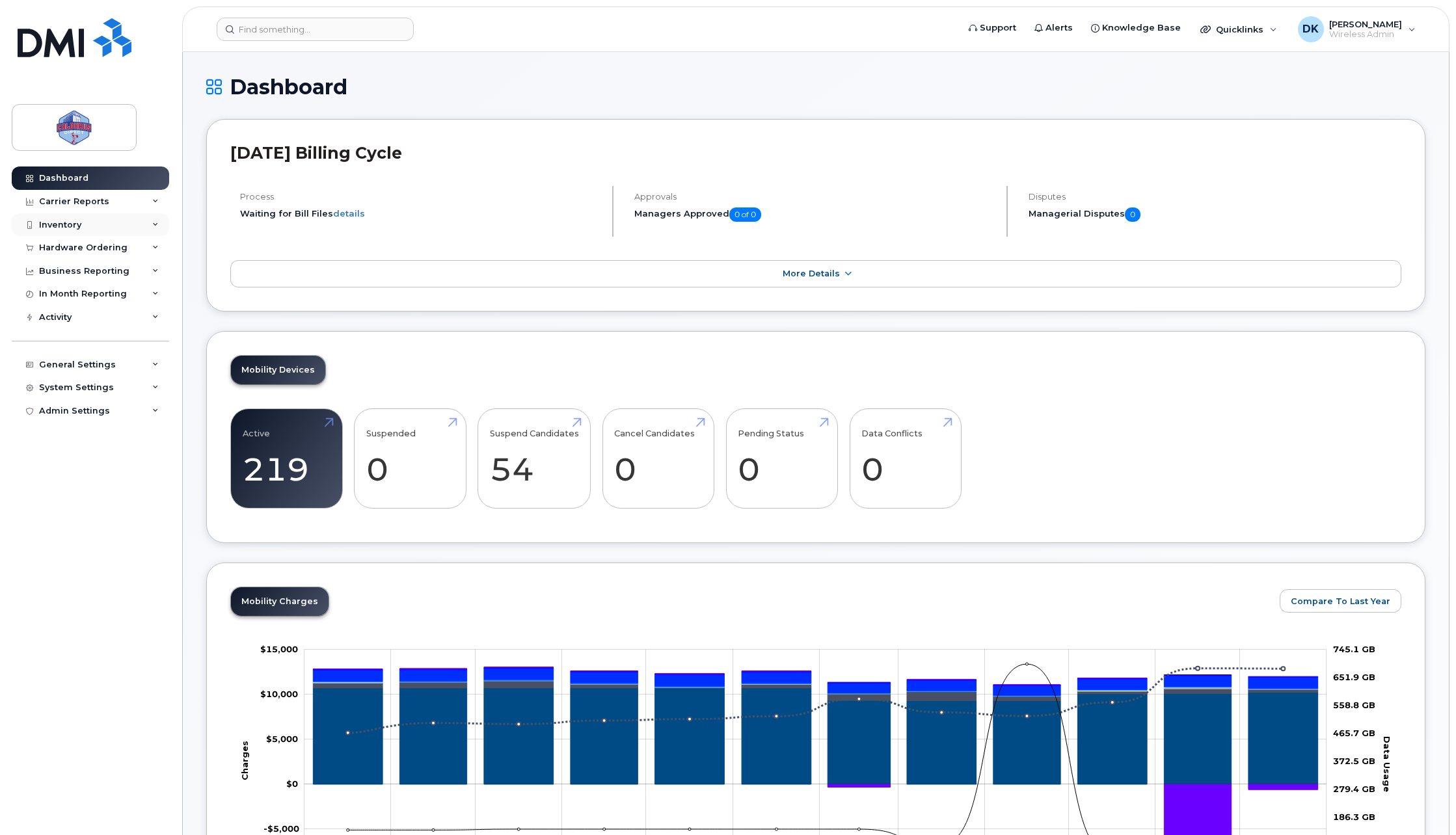
click at [84, 219] on div "Inventory" at bounding box center [90, 225] width 158 height 24
click at [84, 220] on div "Inventory" at bounding box center [90, 225] width 158 height 24
click at [86, 193] on div "Carrier Reports" at bounding box center [90, 201] width 158 height 24
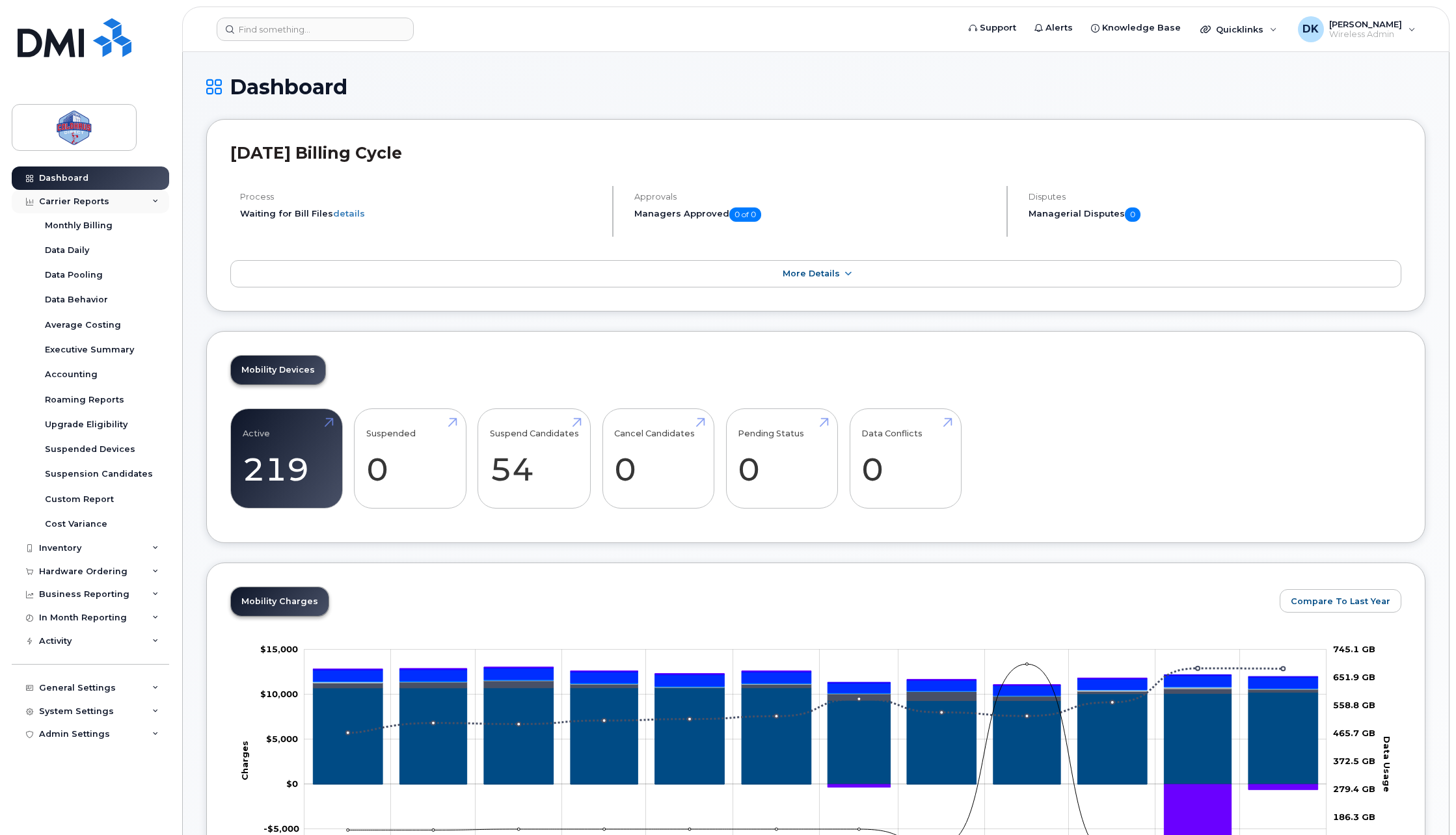
click at [107, 203] on div "Carrier Reports" at bounding box center [90, 201] width 158 height 24
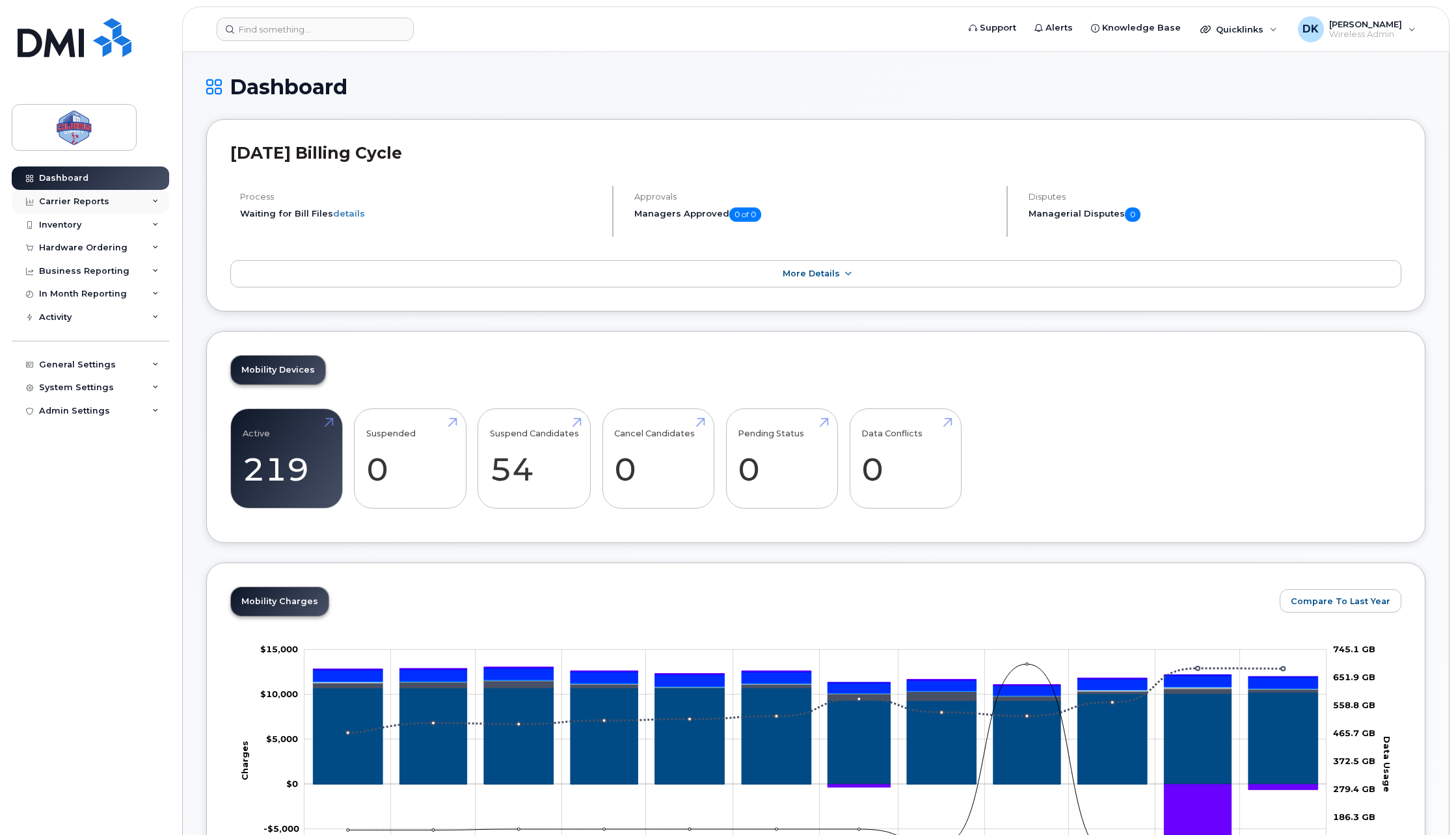
click at [106, 200] on div "Carrier Reports" at bounding box center [90, 201] width 158 height 24
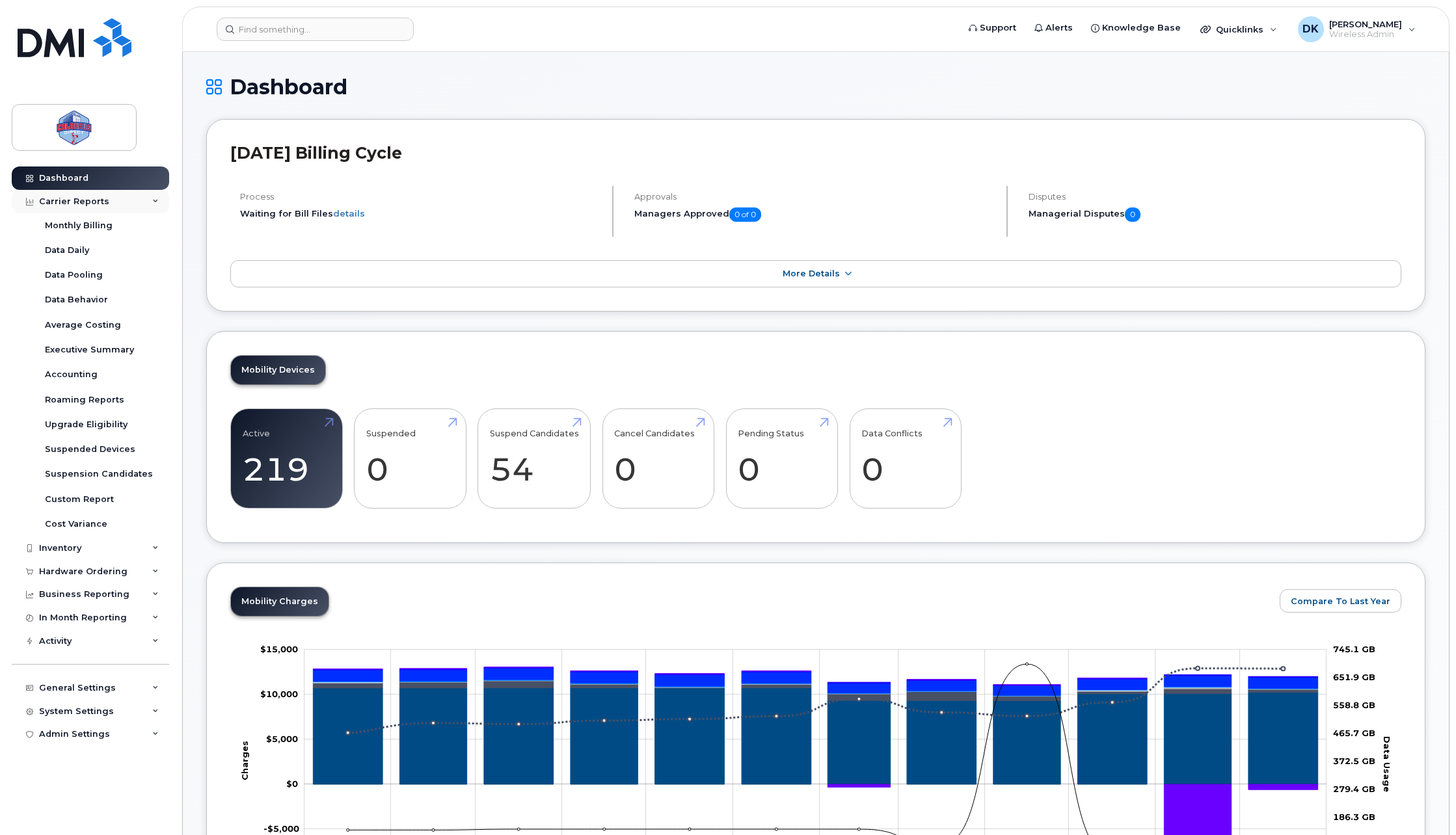
click at [106, 208] on div "Carrier Reports" at bounding box center [90, 201] width 158 height 24
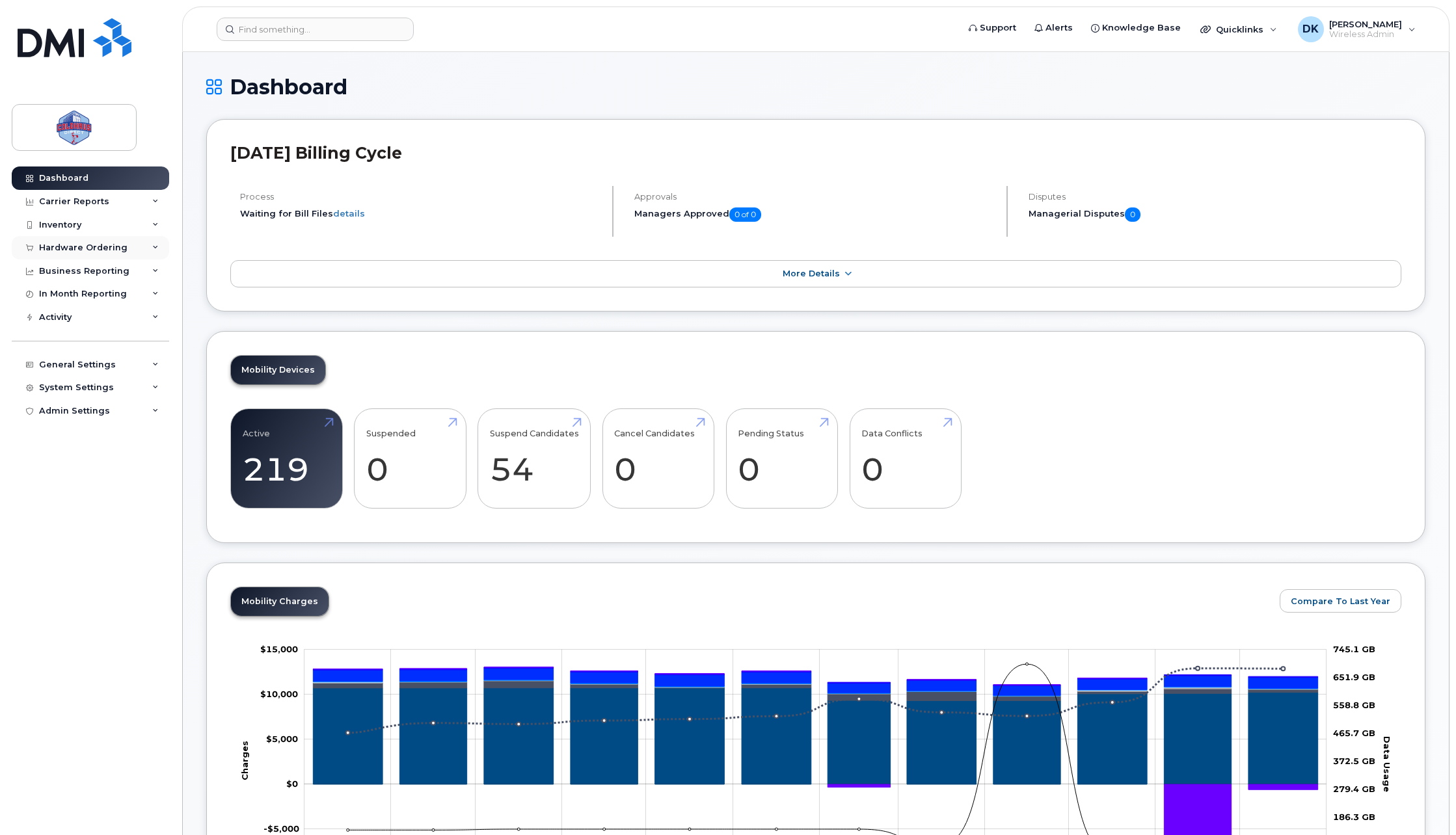
click at [106, 245] on div "Hardware Ordering" at bounding box center [83, 248] width 89 height 11
click at [107, 249] on div "Hardware Ordering" at bounding box center [83, 248] width 89 height 11
click at [102, 229] on div "Inventory" at bounding box center [90, 225] width 158 height 24
click at [104, 209] on div "Carrier Reports" at bounding box center [90, 201] width 158 height 24
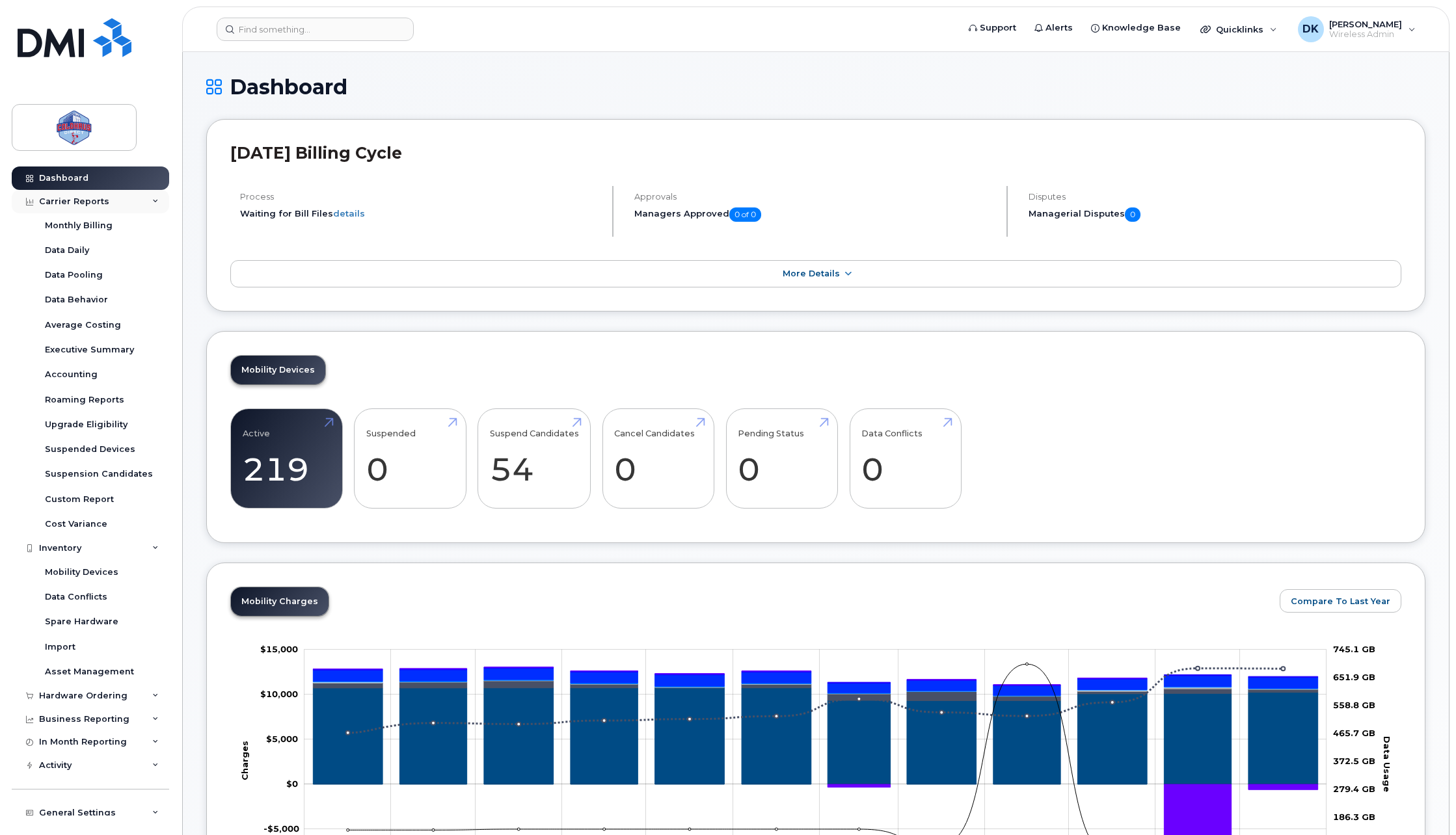
click at [74, 193] on div "Carrier Reports" at bounding box center [90, 201] width 158 height 24
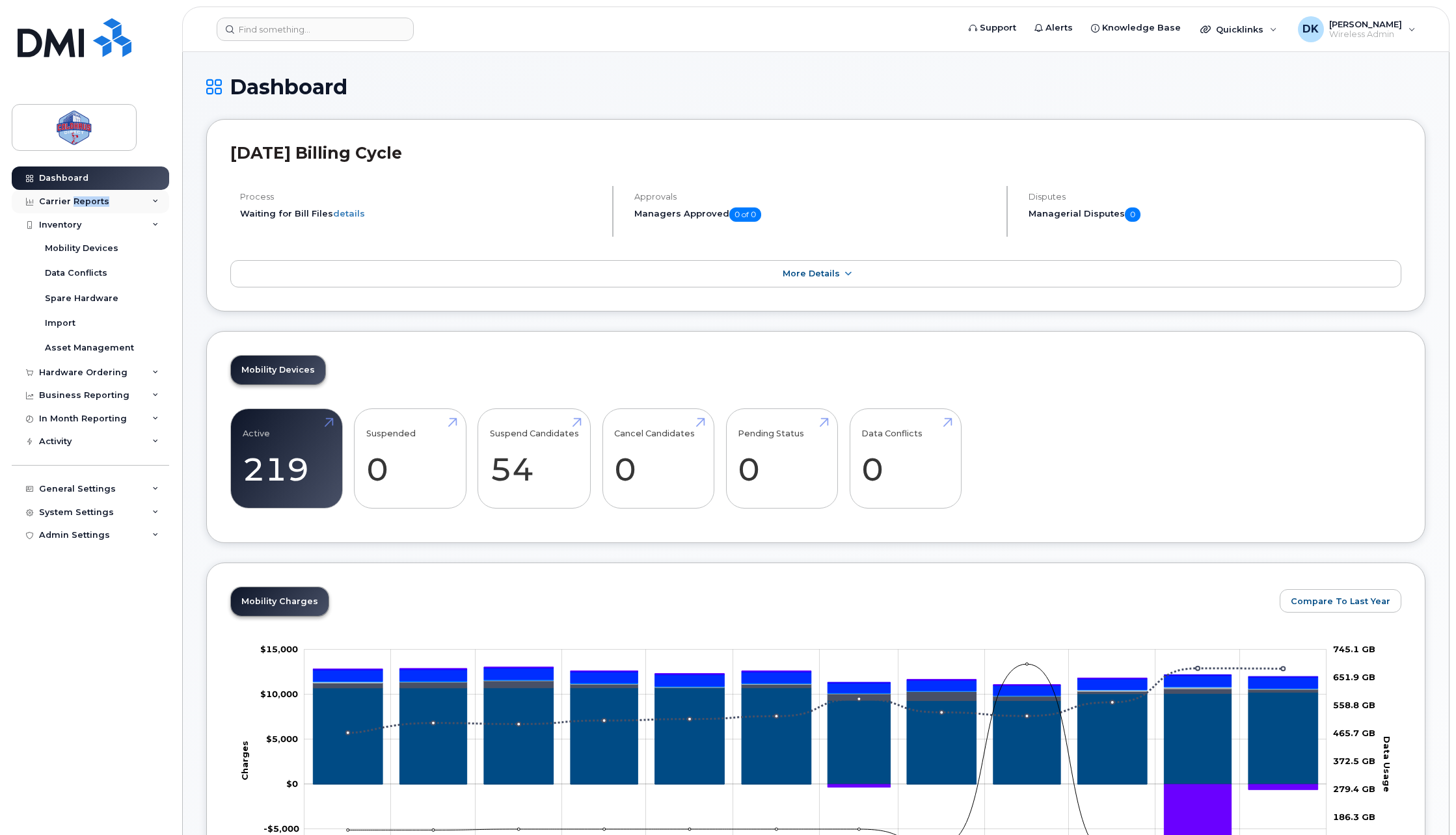
click at [74, 193] on div "Carrier Reports" at bounding box center [90, 201] width 158 height 24
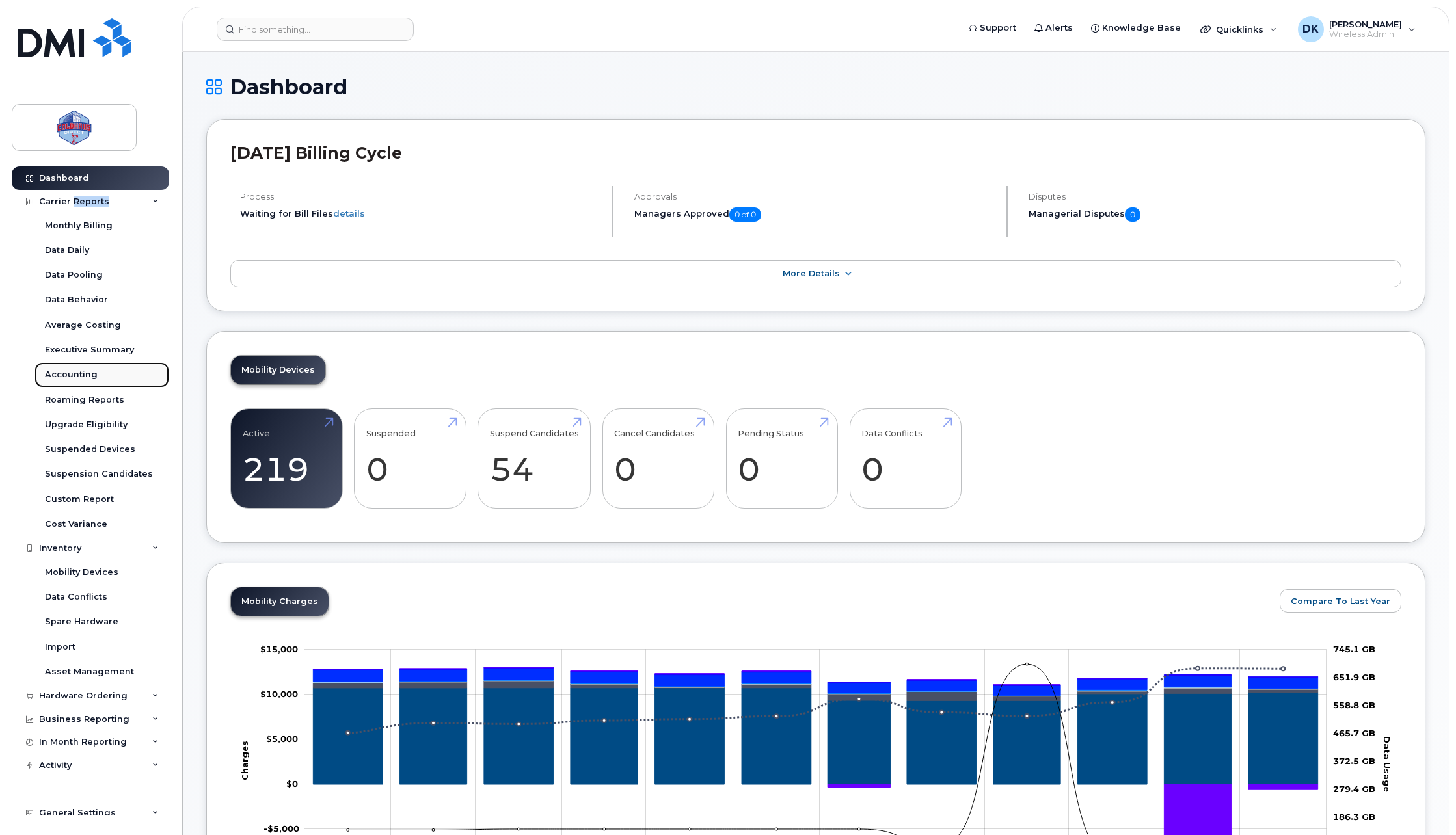
click at [93, 379] on div "Accounting" at bounding box center [71, 374] width 53 height 11
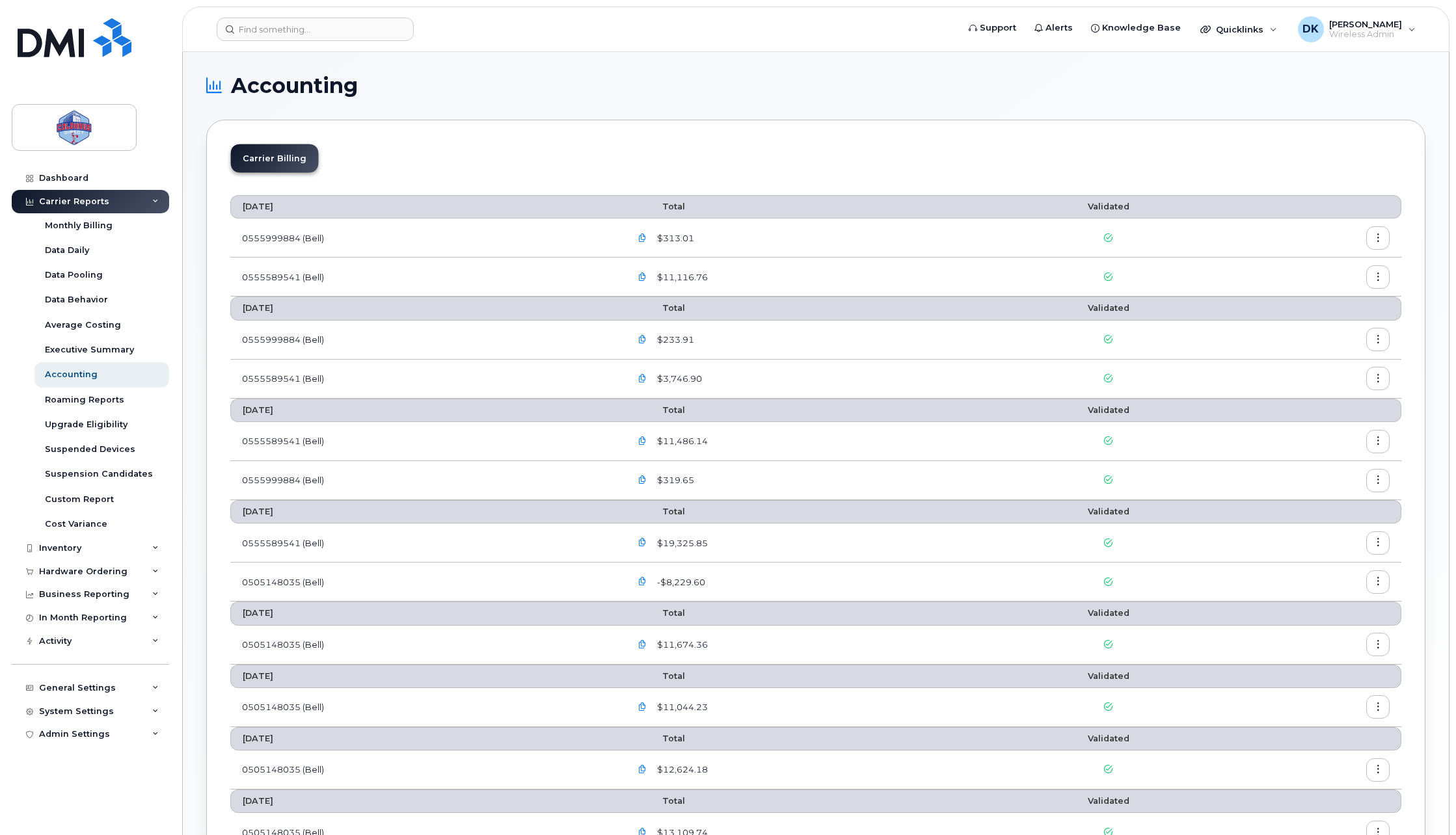
click at [667, 112] on section "Accounting Carrier Billing July 2025 Total Validated 0555999884 (Bell) $313.01 …" at bounding box center [816, 629] width 1220 height 1108
click at [647, 238] on icon "button" at bounding box center [642, 238] width 8 height 8
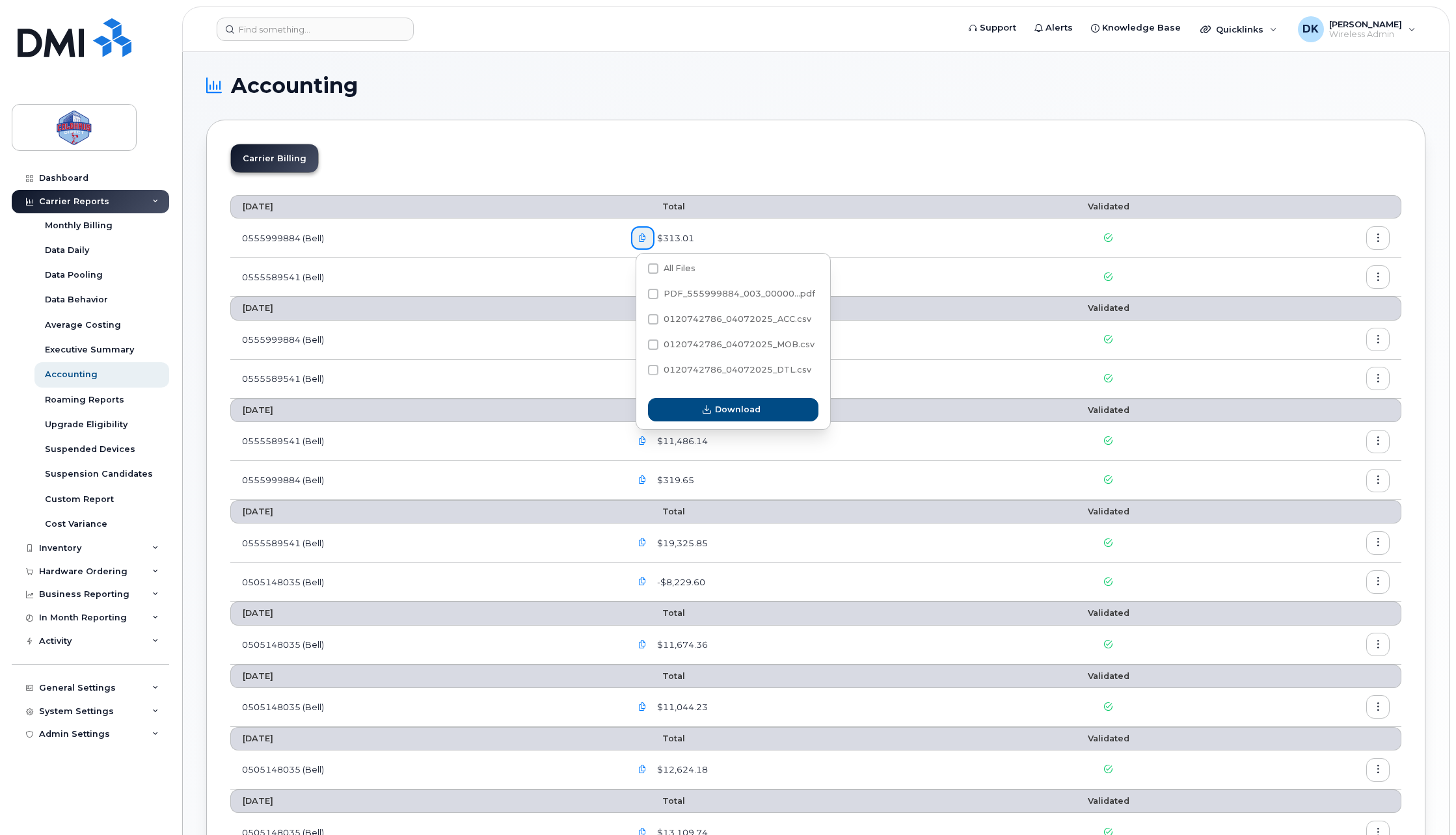
click at [907, 158] on div "Carrier Billing" at bounding box center [816, 164] width 1171 height 40
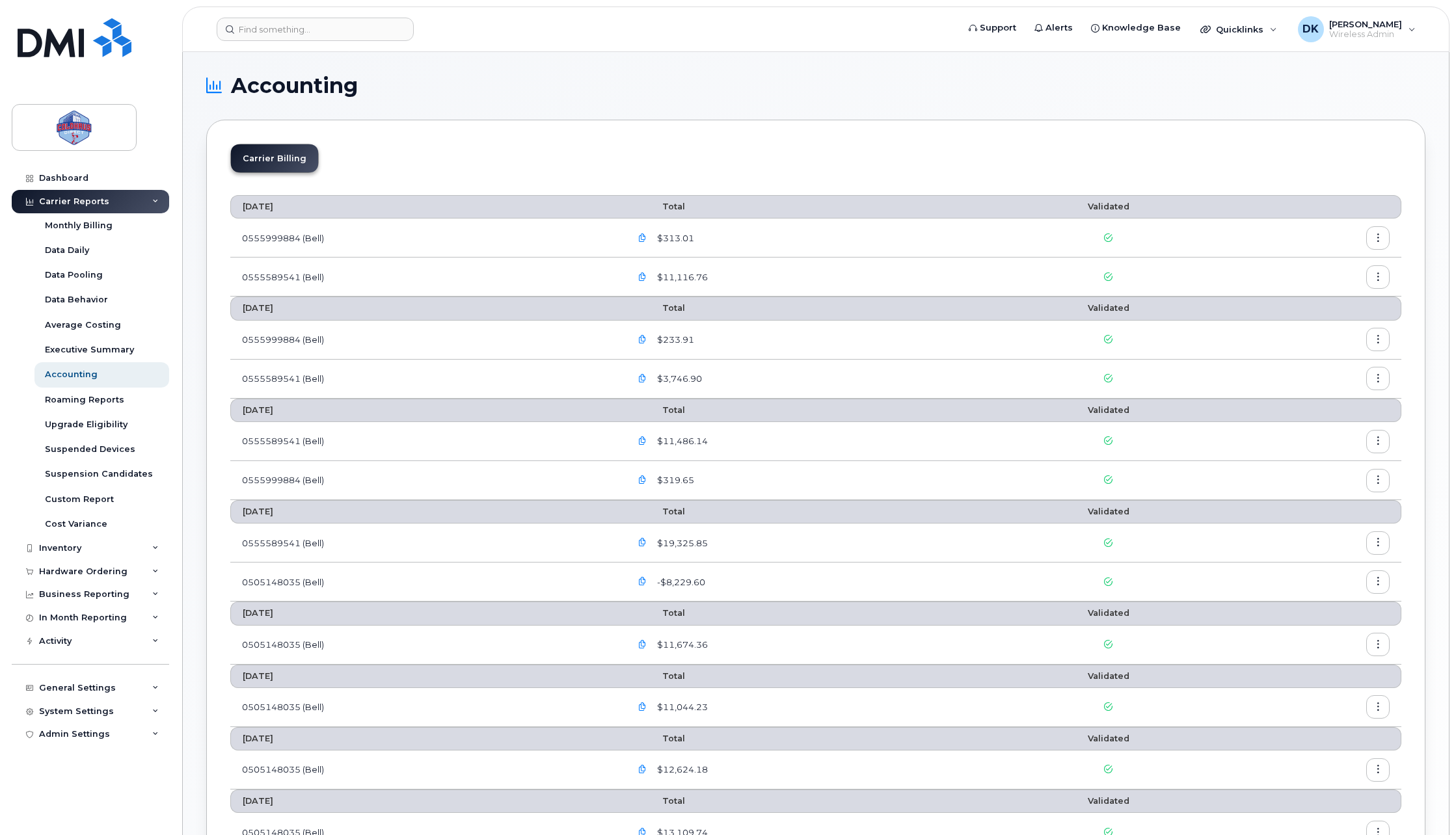
click at [1382, 239] on icon "button" at bounding box center [1378, 238] width 8 height 8
click at [1345, 296] on div "Download" at bounding box center [1331, 291] width 116 height 24
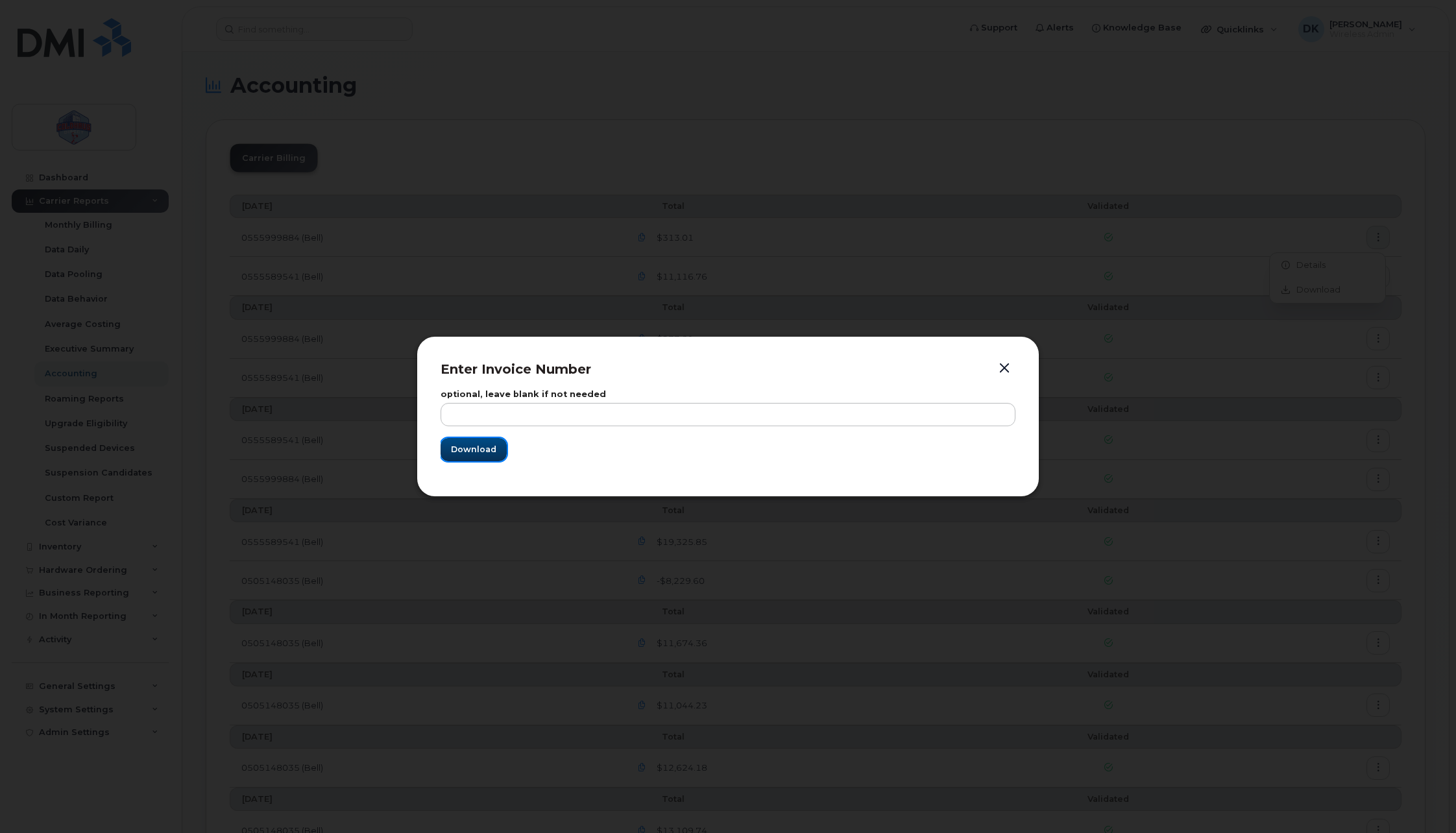
click at [456, 459] on button "Download" at bounding box center [473, 449] width 66 height 24
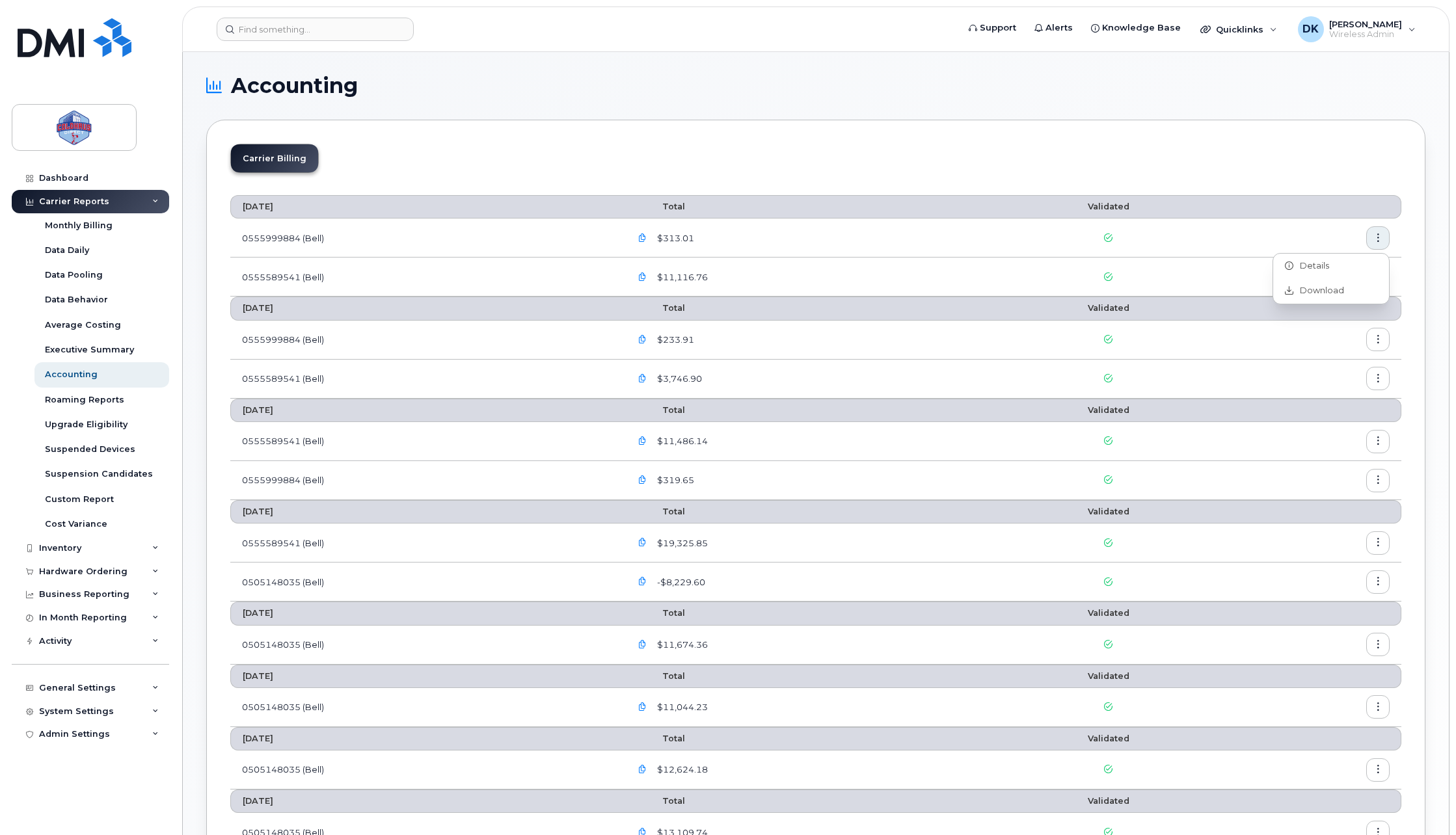
click at [902, 111] on section "Accounting Carrier Billing July 2025 Total Validated 0555999884 (Bell) $313.01 …" at bounding box center [816, 629] width 1220 height 1108
click at [94, 174] on link "Dashboard" at bounding box center [90, 178] width 158 height 24
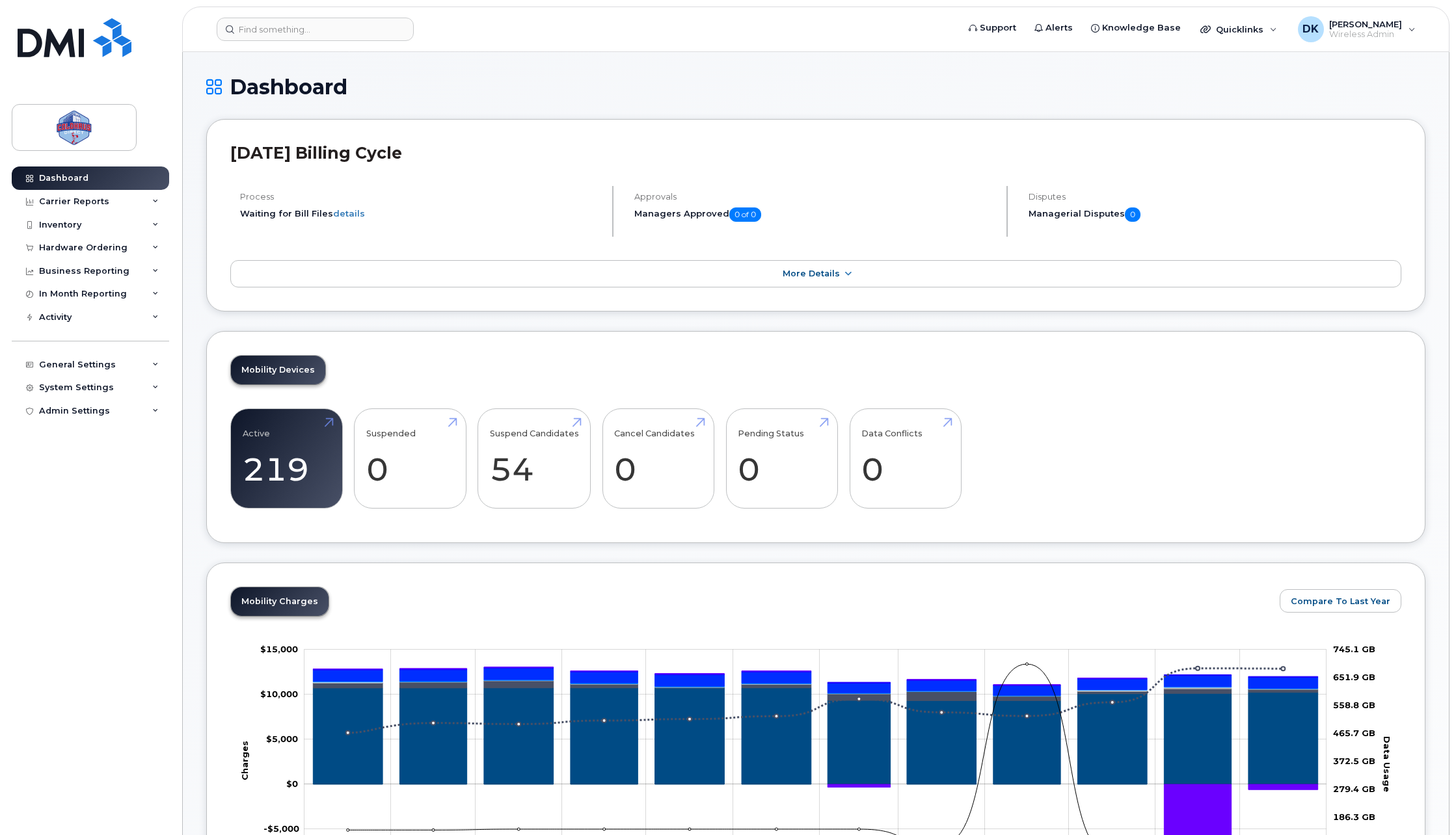
click at [1217, 474] on div "Active 219 -8% Suspended 0 -100% Suspend Candidates 54 Cancel Candidates 0 Pend…" at bounding box center [816, 463] width 1171 height 111
click at [511, 444] on link "Suspend Candidates 54" at bounding box center [534, 458] width 90 height 86
drag, startPoint x: 484, startPoint y: 317, endPoint x: 415, endPoint y: 331, distance: 70.4
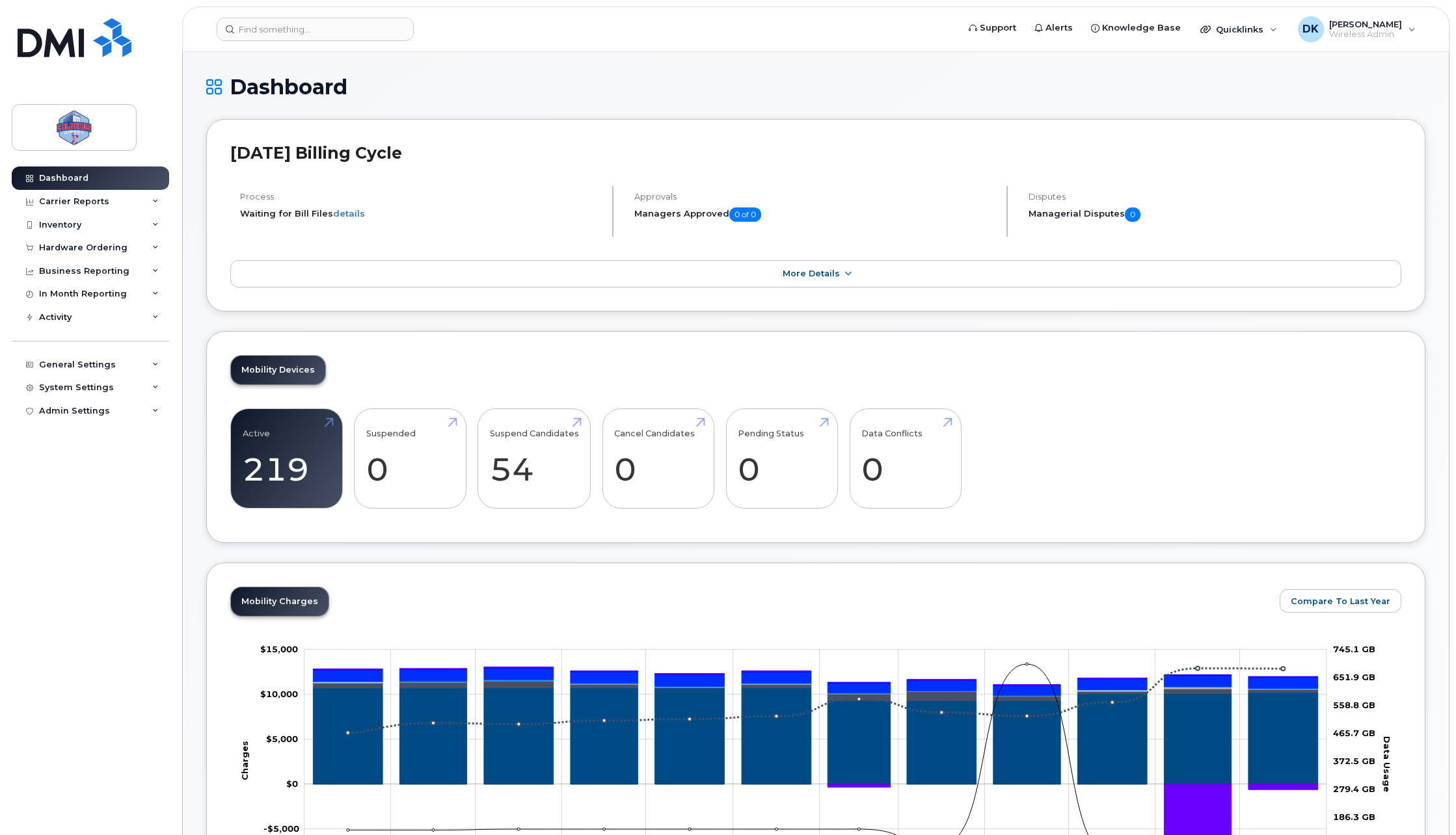
drag, startPoint x: 624, startPoint y: 329, endPoint x: 82, endPoint y: 254, distance: 547.2
click at [70, 187] on link "Dashboard" at bounding box center [90, 178] width 158 height 24
click at [1145, 93] on h1 "Dashboard" at bounding box center [816, 87] width 1220 height 23
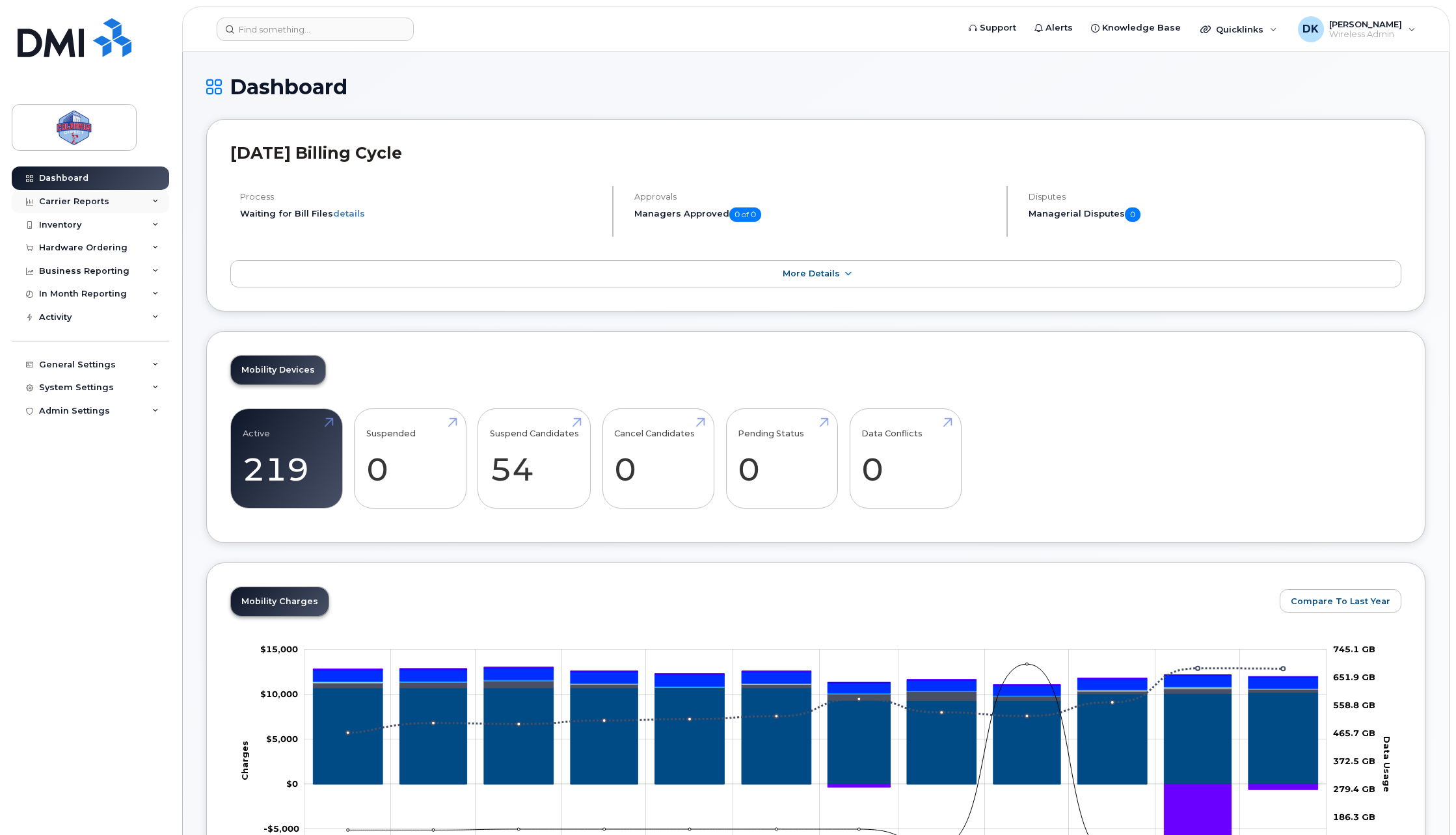
click at [84, 199] on div "Carrier Reports" at bounding box center [74, 202] width 70 height 11
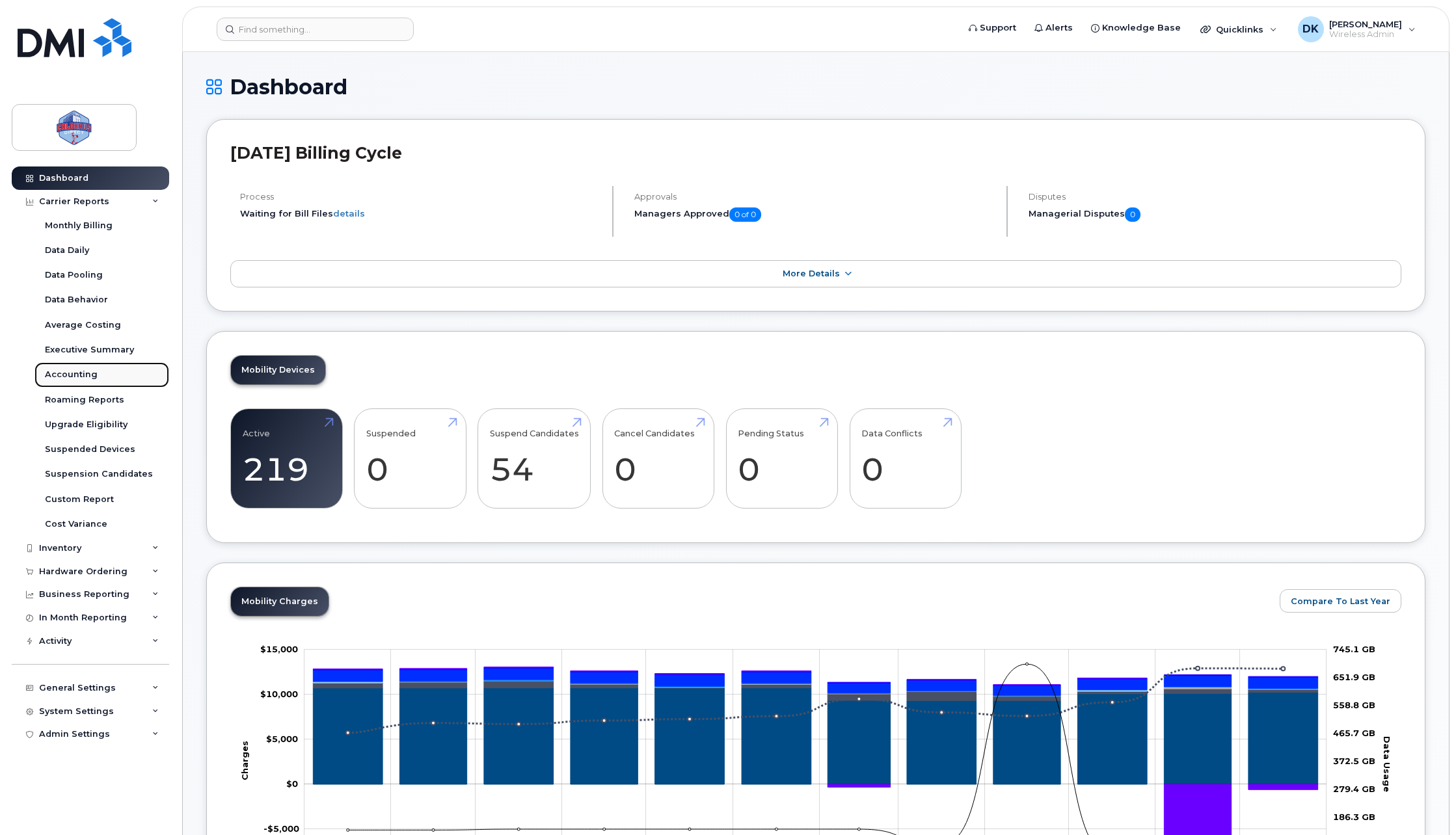
click at [73, 374] on div "Accounting" at bounding box center [71, 374] width 53 height 11
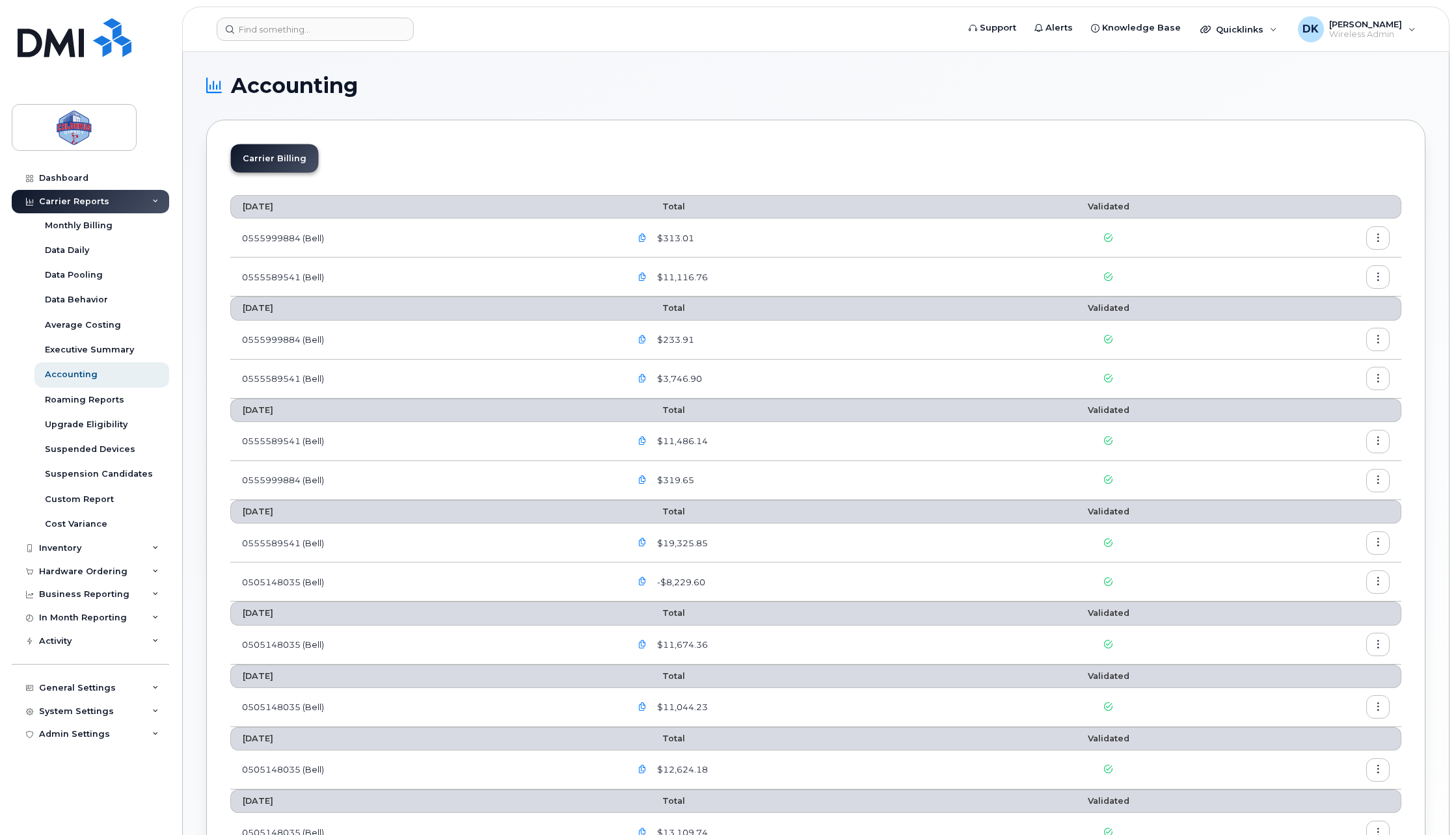
click at [1372, 280] on button "button" at bounding box center [1378, 277] width 24 height 24
click at [1376, 112] on section "Accounting Carrier Billing July 2025 Total Validated 0555999884 (Bell) $313.01 …" at bounding box center [816, 629] width 1220 height 1108
click at [1176, 141] on div "Carrier Billing July 2025 Total Validated 0555999884 (Bell) $313.01 0555589541 …" at bounding box center [816, 651] width 1220 height 1064
click at [64, 174] on div "Dashboard" at bounding box center [64, 178] width 50 height 11
